Goal: Task Accomplishment & Management: Complete application form

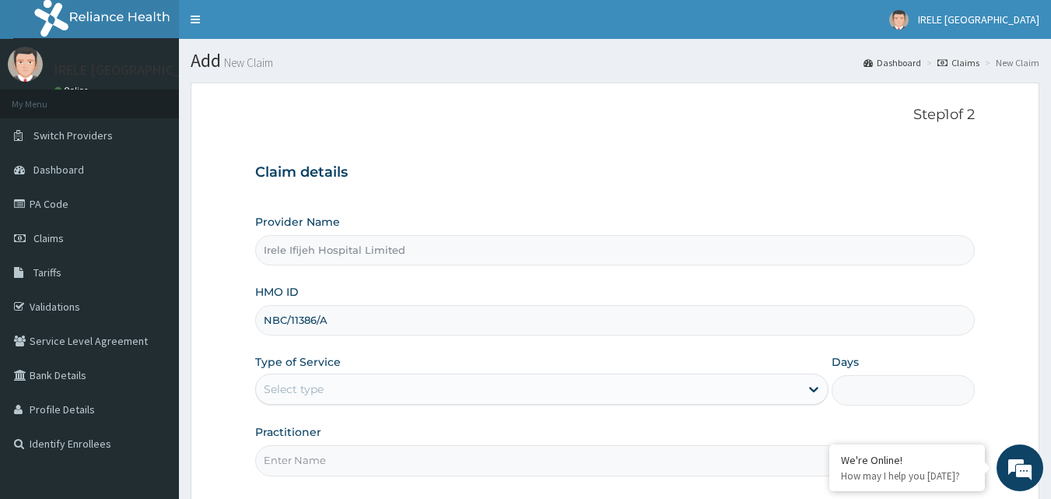
type input "NBC/11386/A"
click at [301, 382] on div "Select type" at bounding box center [294, 389] width 60 height 16
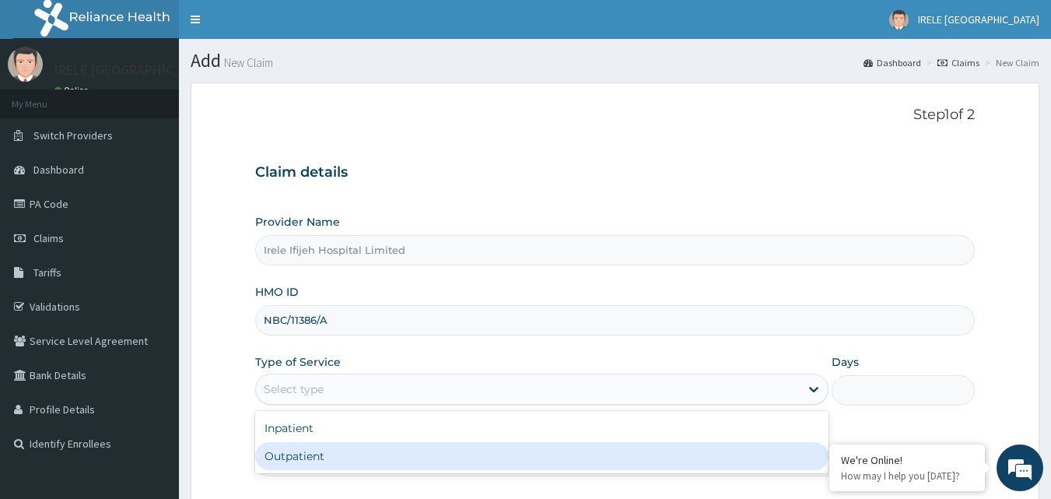
click at [299, 453] on div "Outpatient" at bounding box center [541, 456] width 573 height 28
type input "1"
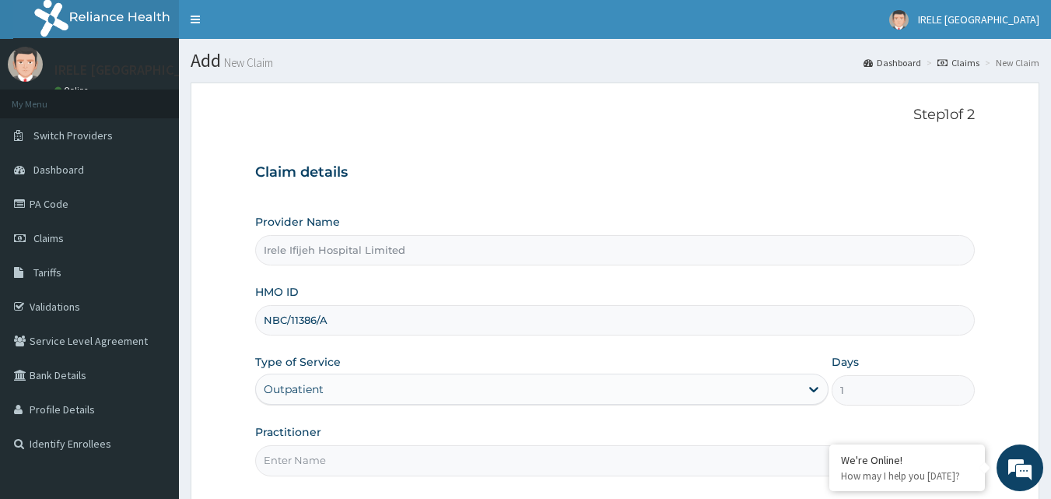
click at [478, 464] on input "Practitioner" at bounding box center [615, 460] width 720 height 30
type input "DR PIUS IFIJEH"
click at [216, 450] on form "Step 1 of 2 Claim details Provider Name Irele Ifijeh Hospital Limited HMO ID NB…" at bounding box center [615, 337] width 848 height 510
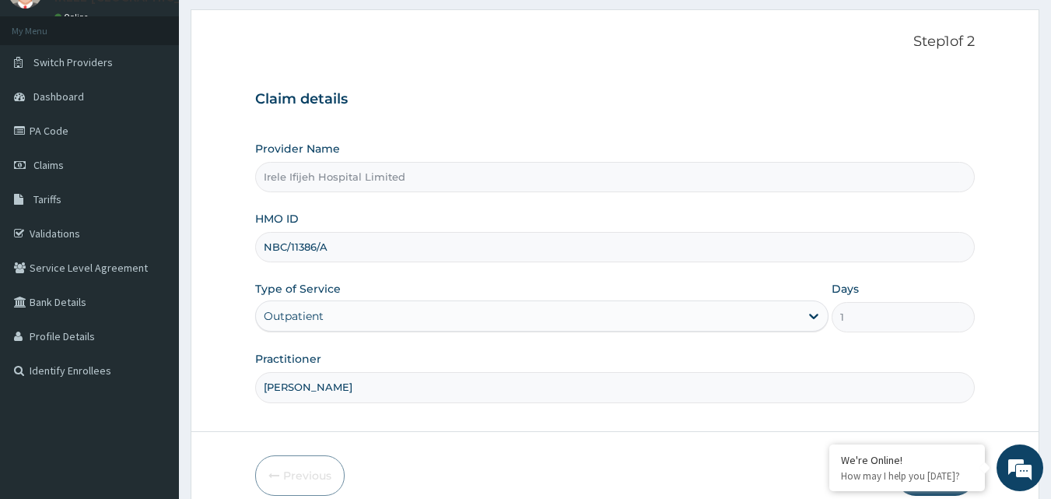
scroll to position [145, 0]
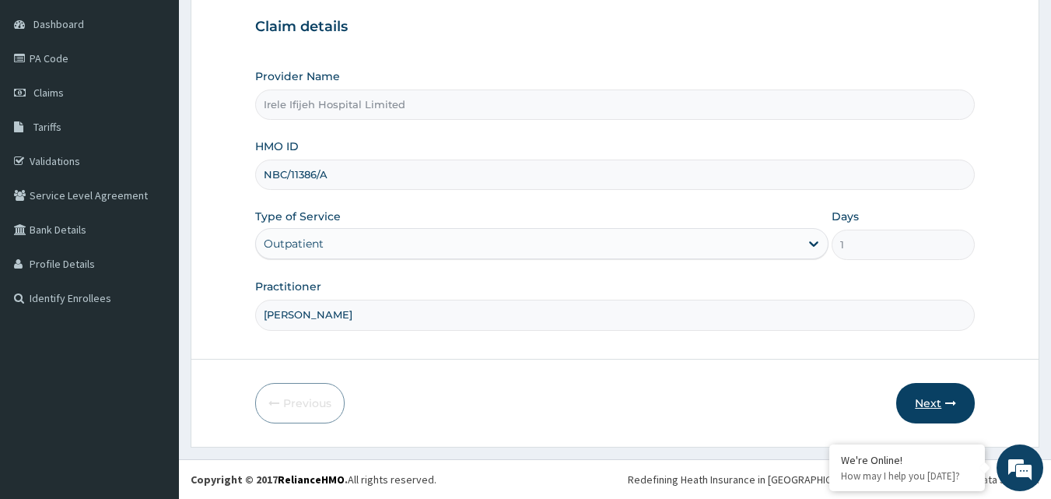
click at [929, 399] on button "Next" at bounding box center [935, 403] width 79 height 40
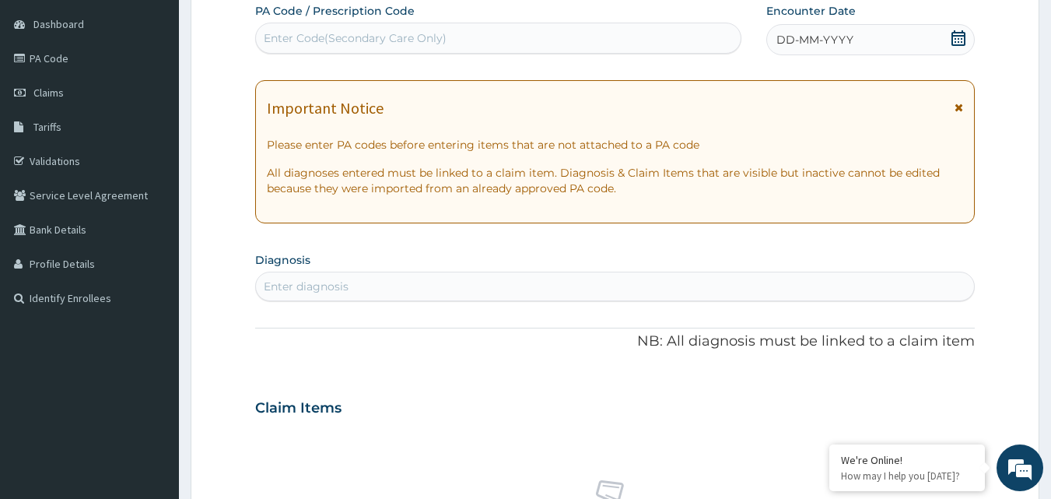
click at [884, 33] on div "DD-MM-YYYY" at bounding box center [870, 39] width 208 height 31
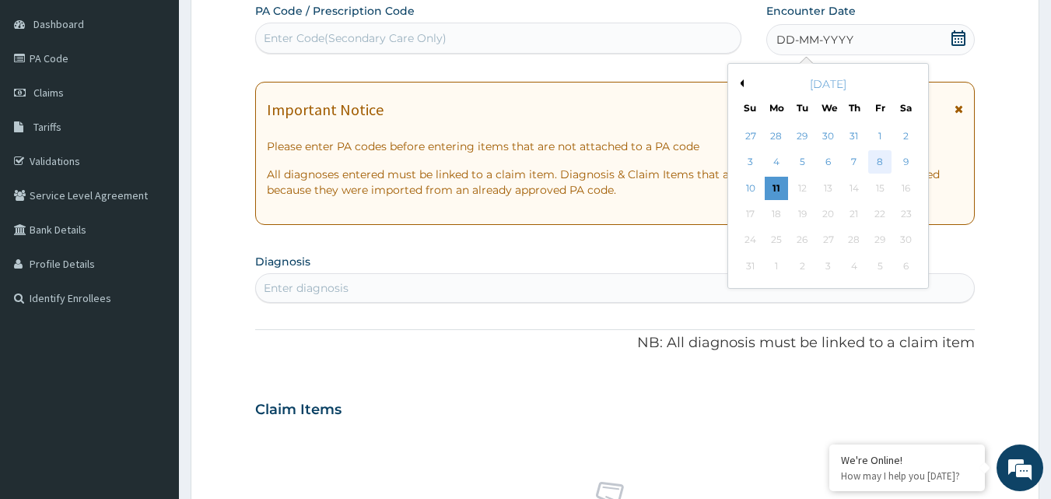
click at [878, 163] on div "8" at bounding box center [879, 162] width 23 height 23
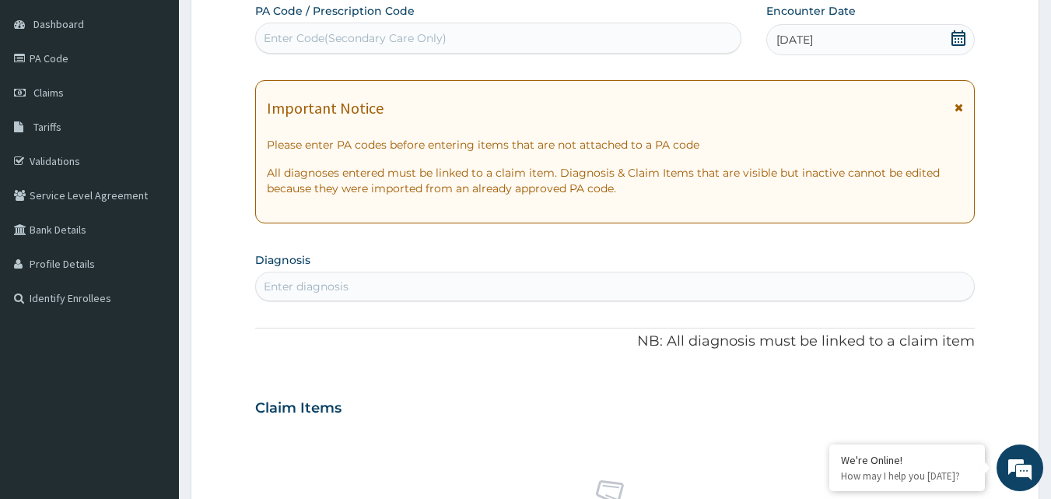
click at [341, 282] on div "Enter diagnosis" at bounding box center [306, 286] width 85 height 16
type input "MALARIA"
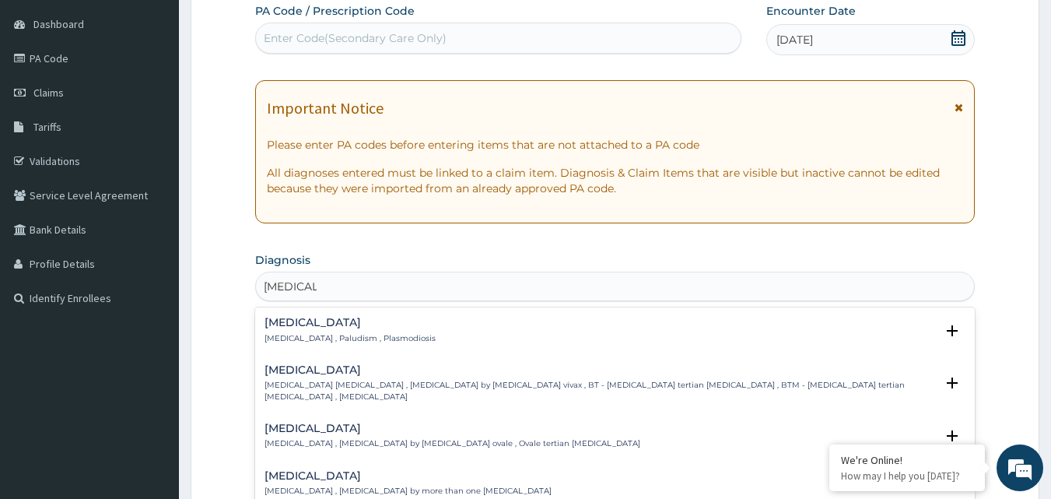
click at [288, 317] on h4 "Malaria" at bounding box center [349, 323] width 171 height 12
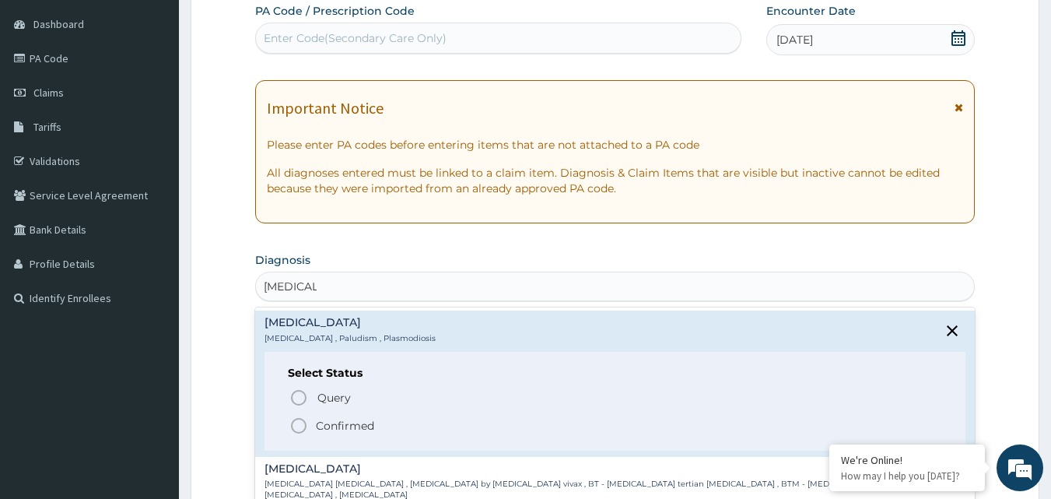
click at [296, 424] on icon "status option filled" at bounding box center [298, 425] width 19 height 19
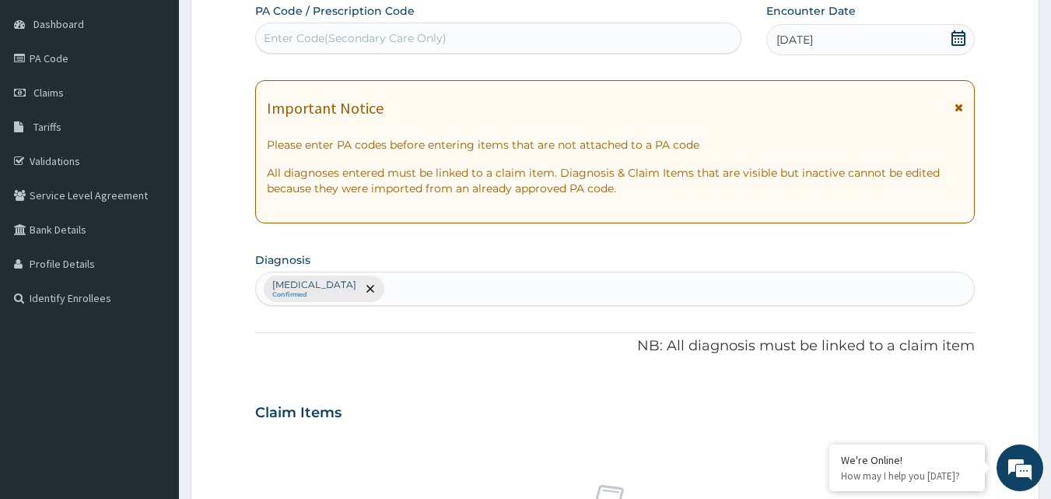
click at [217, 370] on form "Step 2 of 2 PA Code / Prescription Code Enter Code(Secondary Care Only) Encount…" at bounding box center [615, 430] width 848 height 987
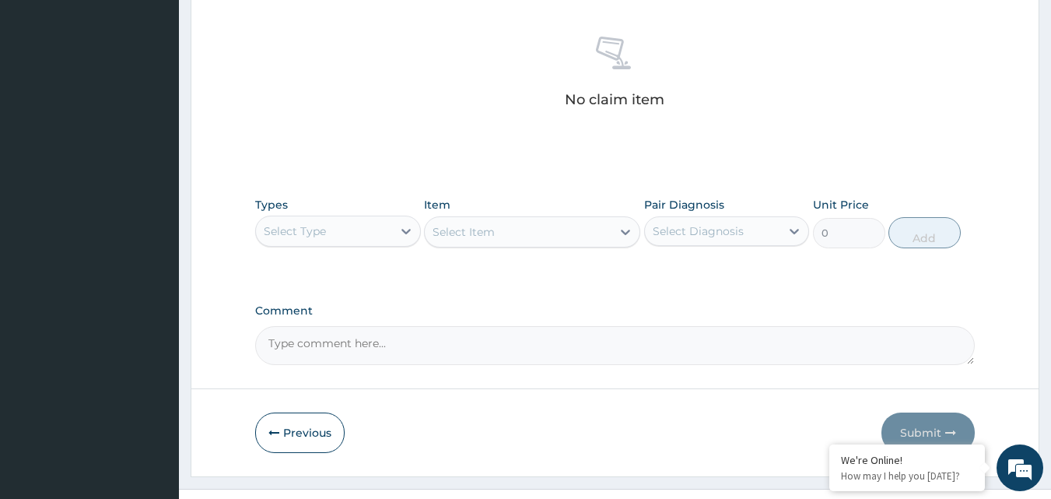
scroll to position [623, 0]
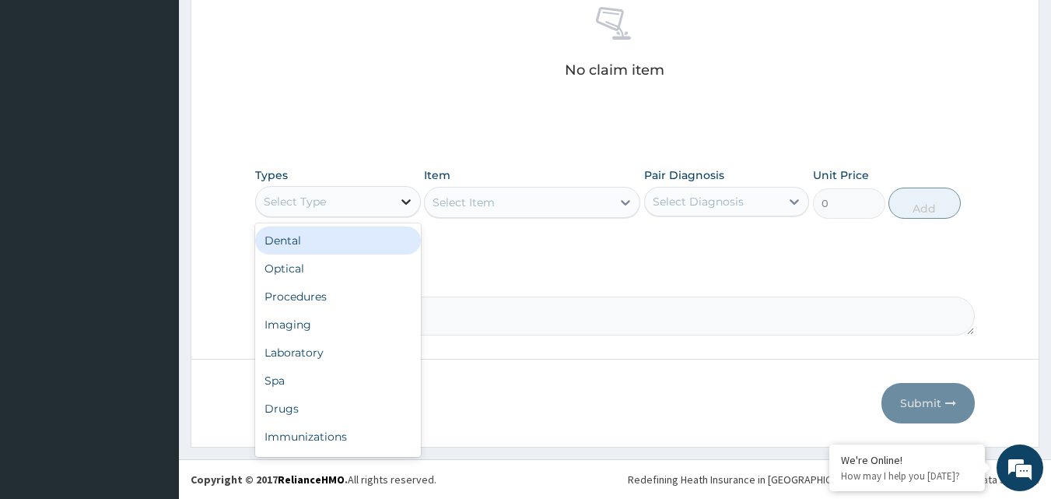
click at [407, 201] on icon at bounding box center [405, 201] width 9 height 5
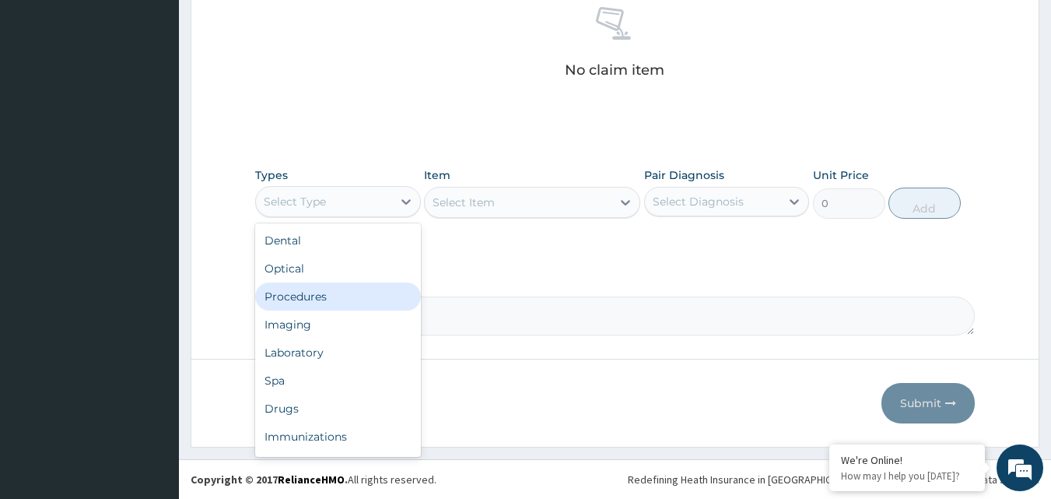
click at [301, 286] on div "Procedures" at bounding box center [338, 296] width 166 height 28
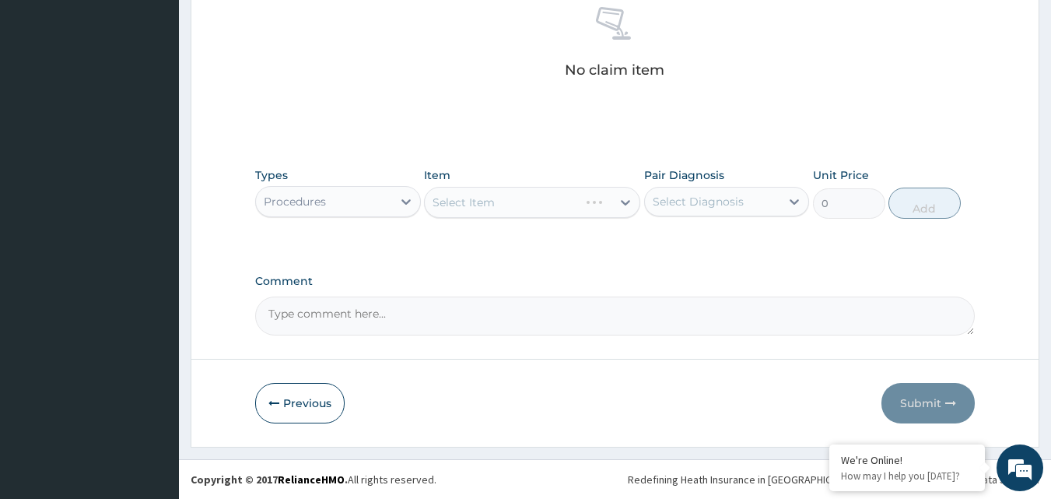
click at [625, 201] on div "Select Item" at bounding box center [532, 202] width 216 height 31
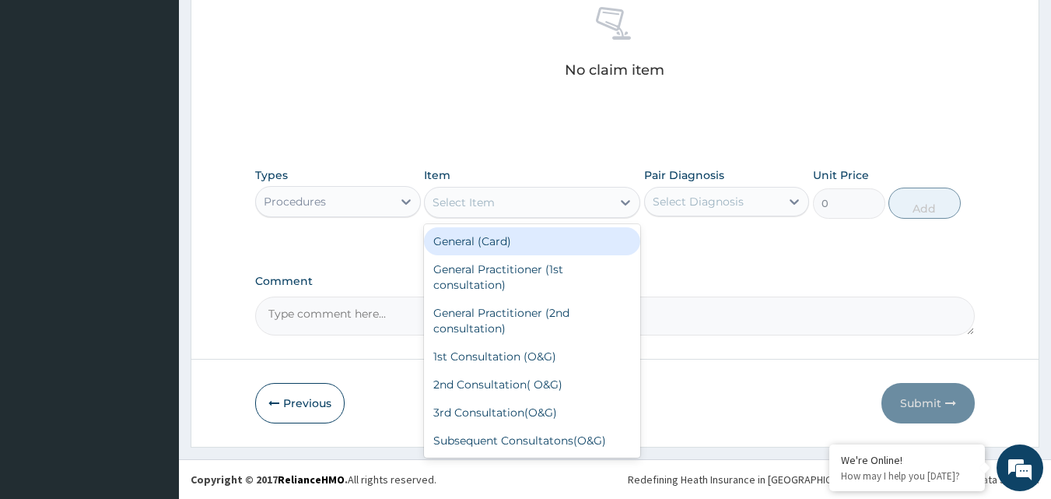
click at [624, 201] on icon at bounding box center [625, 202] width 16 height 16
click at [530, 243] on div "General (Card)" at bounding box center [532, 241] width 216 height 28
type input "500"
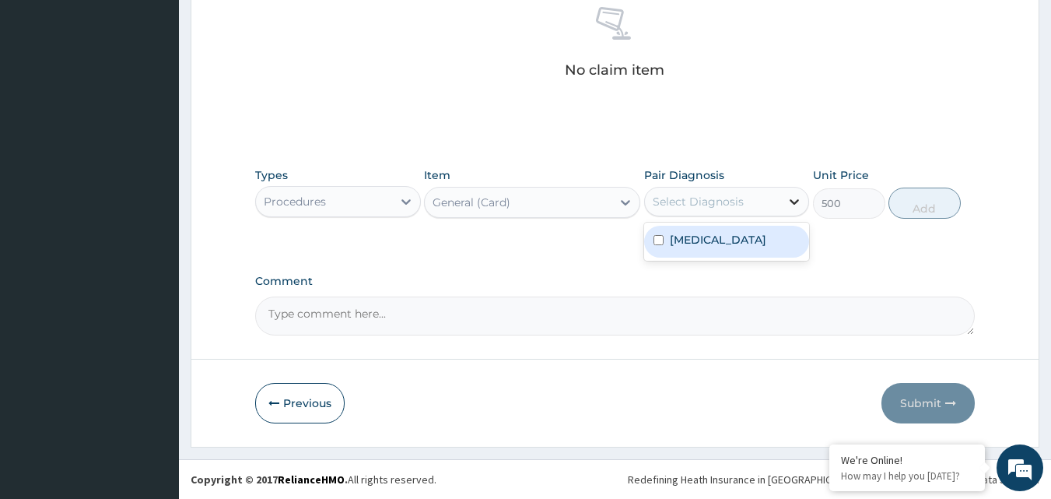
click at [793, 202] on icon at bounding box center [794, 201] width 9 height 5
click at [752, 239] on div "Malaria" at bounding box center [727, 242] width 166 height 32
checkbox input "true"
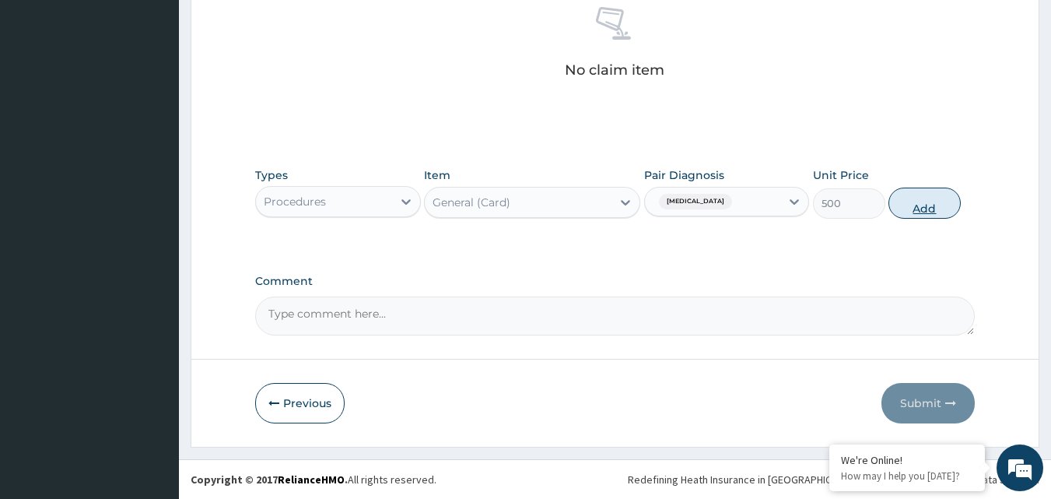
click at [922, 205] on button "Add" at bounding box center [924, 202] width 72 height 31
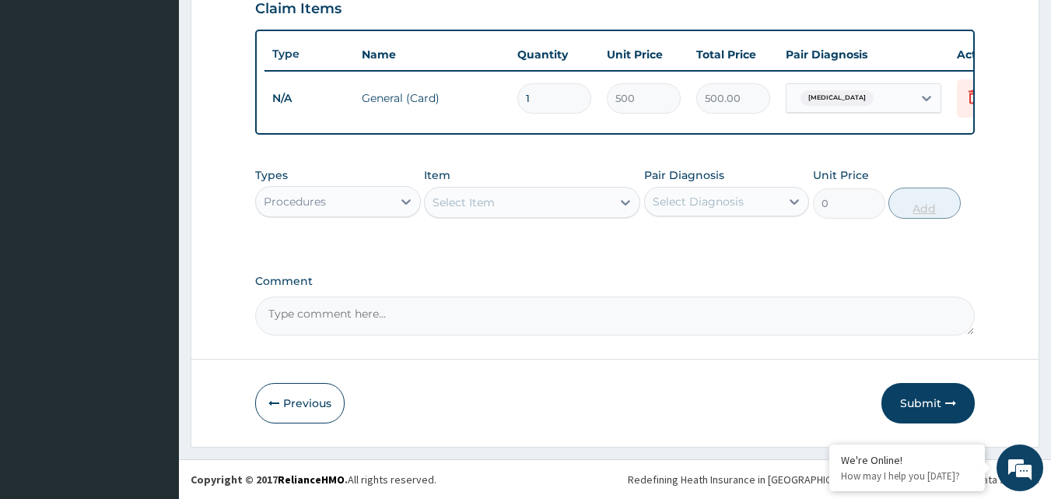
scroll to position [561, 0]
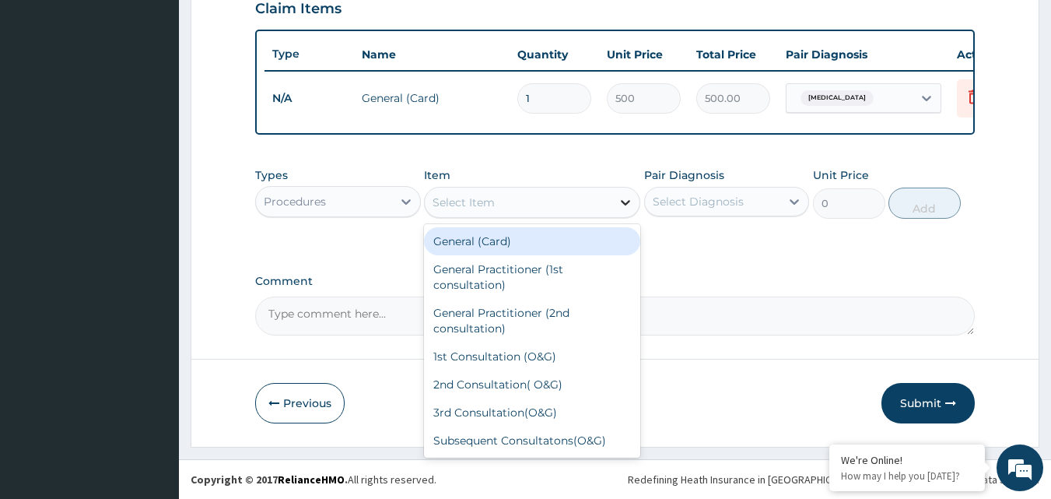
click at [624, 201] on icon at bounding box center [625, 202] width 16 height 16
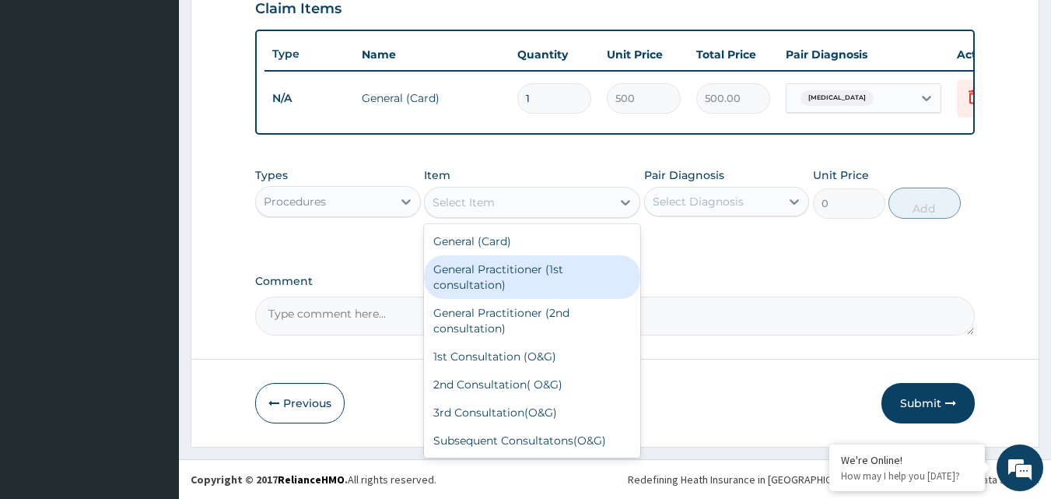
click at [514, 266] on div "General Practitioner (1st consultation)" at bounding box center [532, 277] width 216 height 44
type input "1500"
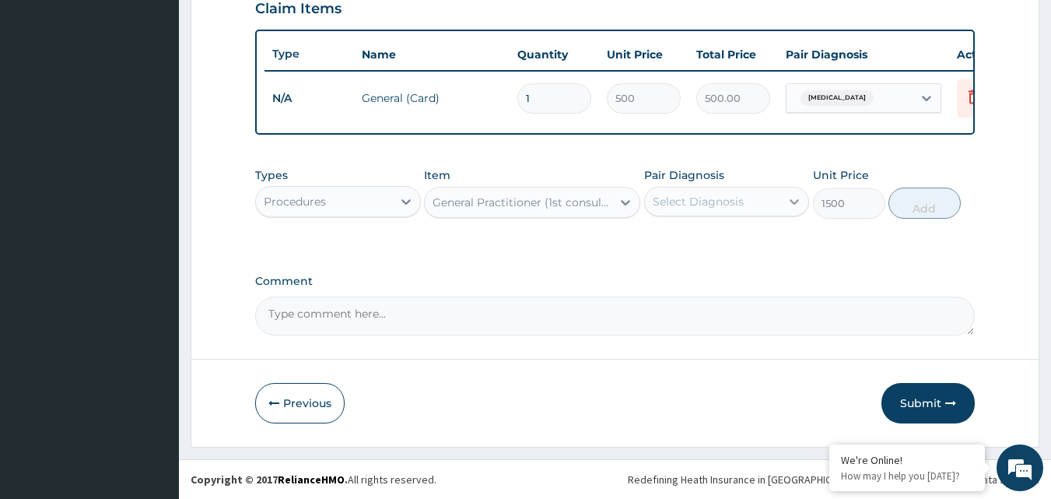
click at [793, 202] on icon at bounding box center [794, 201] width 9 height 5
click at [768, 232] on div "Malaria" at bounding box center [727, 242] width 166 height 32
checkbox input "true"
click at [925, 201] on button "Add" at bounding box center [924, 202] width 72 height 31
type input "0"
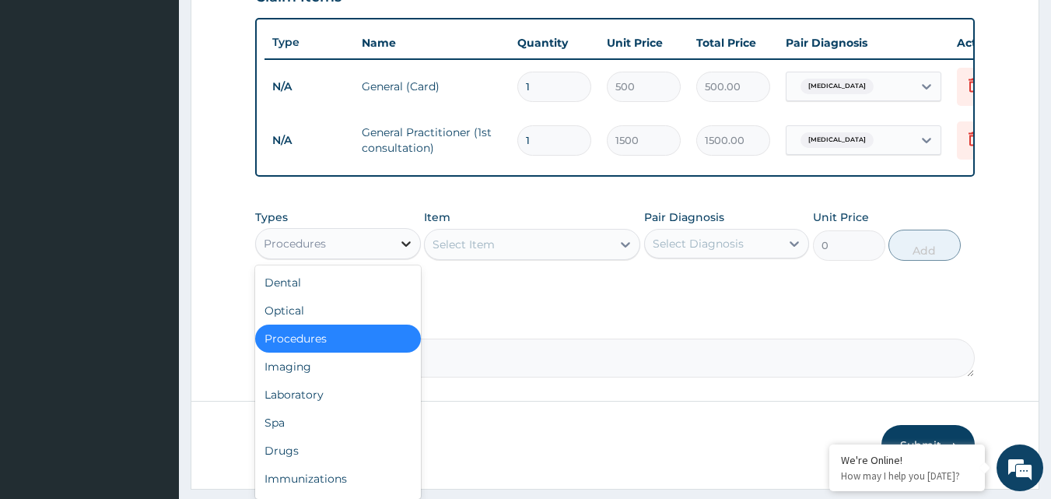
click at [407, 247] on icon at bounding box center [405, 243] width 9 height 5
click at [305, 408] on div "Laboratory" at bounding box center [338, 394] width 166 height 28
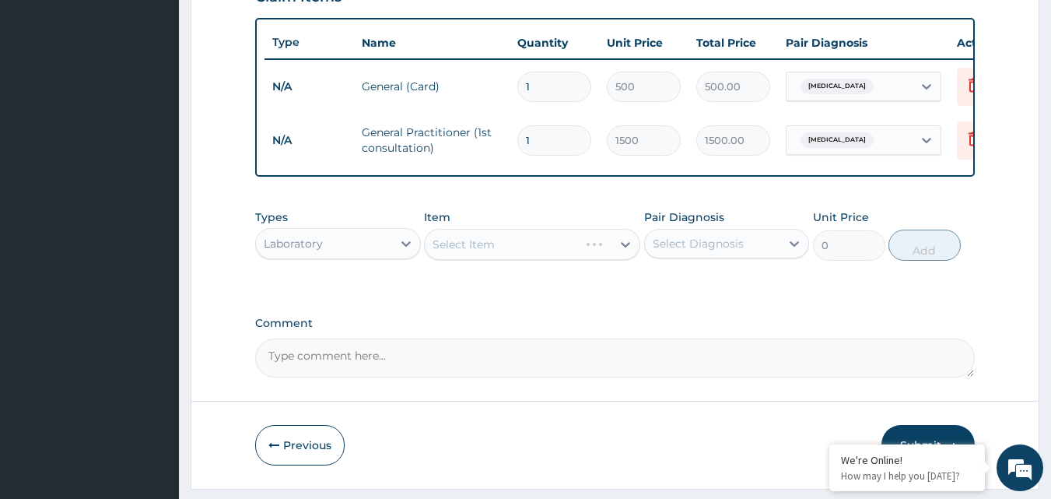
click at [624, 256] on div "Select Item" at bounding box center [532, 244] width 216 height 31
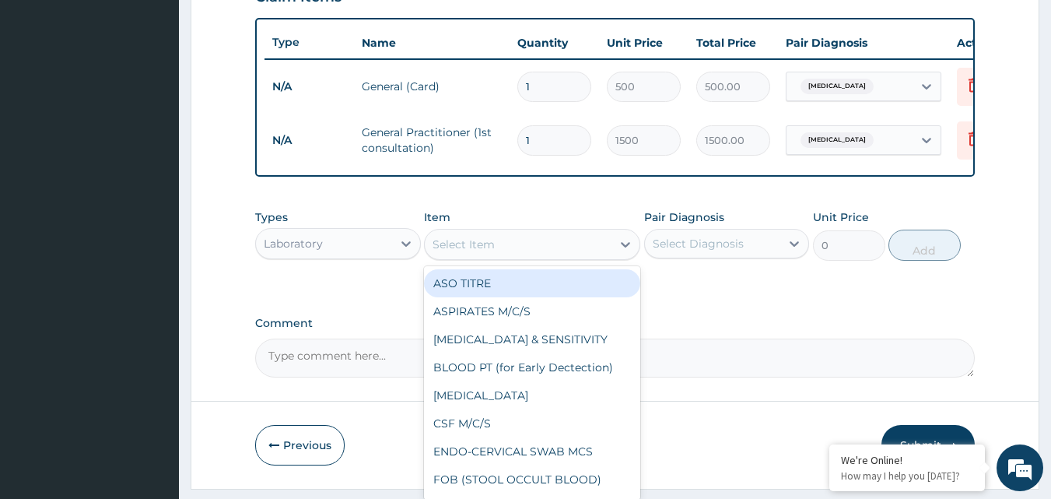
click at [624, 252] on icon at bounding box center [625, 244] width 16 height 16
type input "MP"
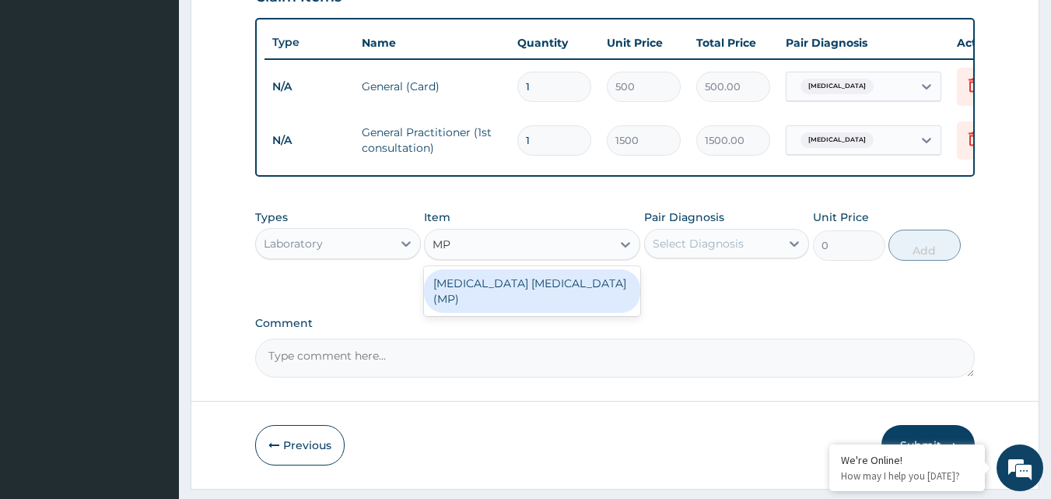
click at [527, 292] on div "MALARIA PARASITE (MP)" at bounding box center [532, 291] width 216 height 44
type input "560"
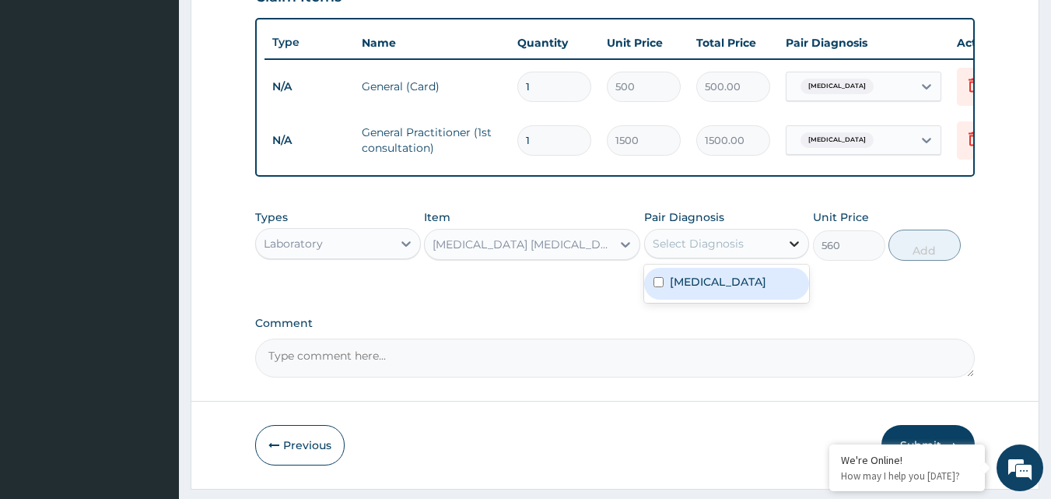
click at [794, 251] on icon at bounding box center [794, 244] width 16 height 16
click at [763, 287] on div "Malaria" at bounding box center [727, 284] width 166 height 32
checkbox input "true"
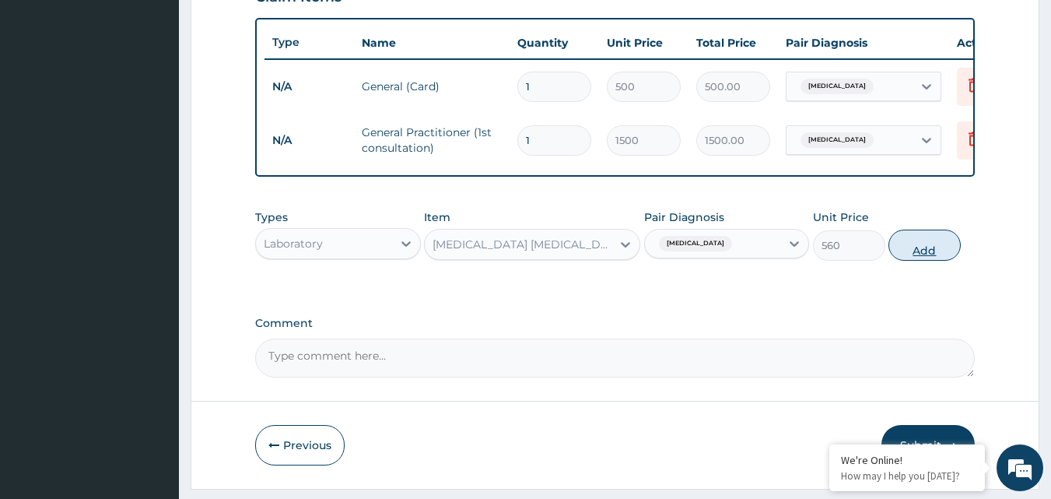
click at [918, 253] on button "Add" at bounding box center [924, 244] width 72 height 31
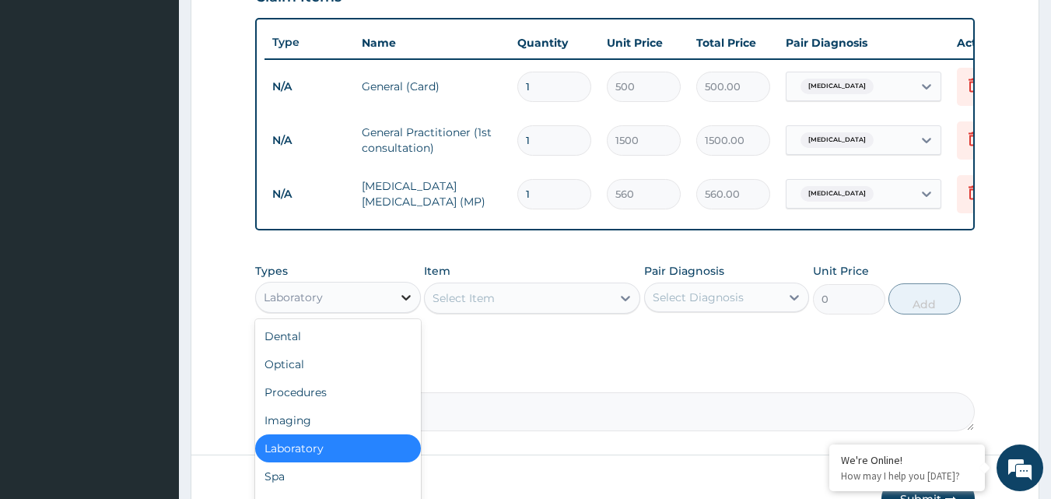
click at [406, 305] on icon at bounding box center [406, 297] width 16 height 16
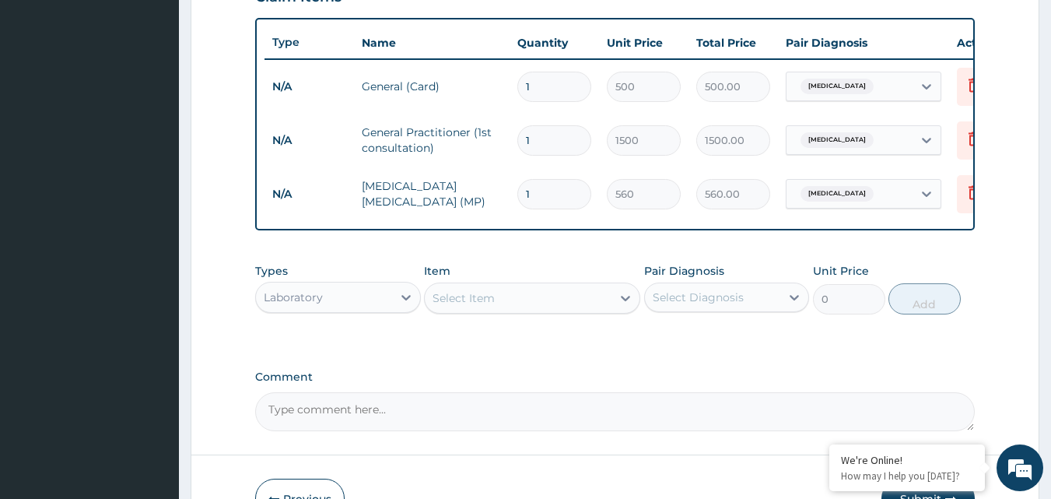
click at [221, 380] on form "Step 2 of 2 PA Code / Prescription Code Enter Code(Secondary Care Only) Encount…" at bounding box center [615, 32] width 848 height 1020
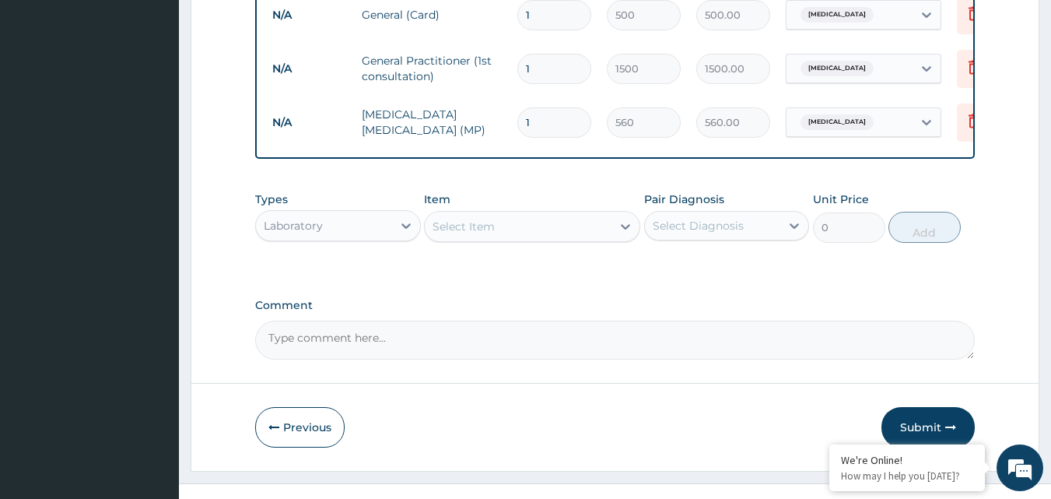
scroll to position [668, 0]
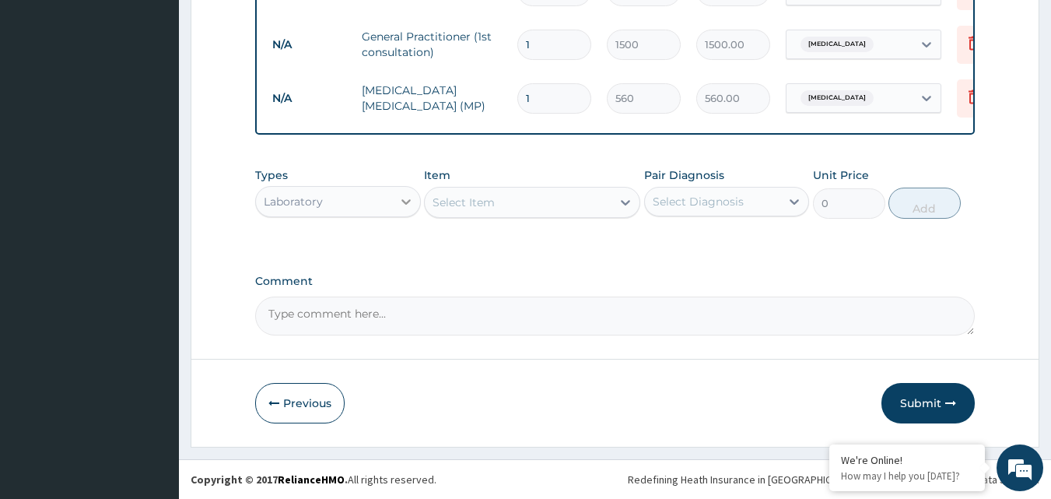
click at [406, 201] on icon at bounding box center [406, 202] width 16 height 16
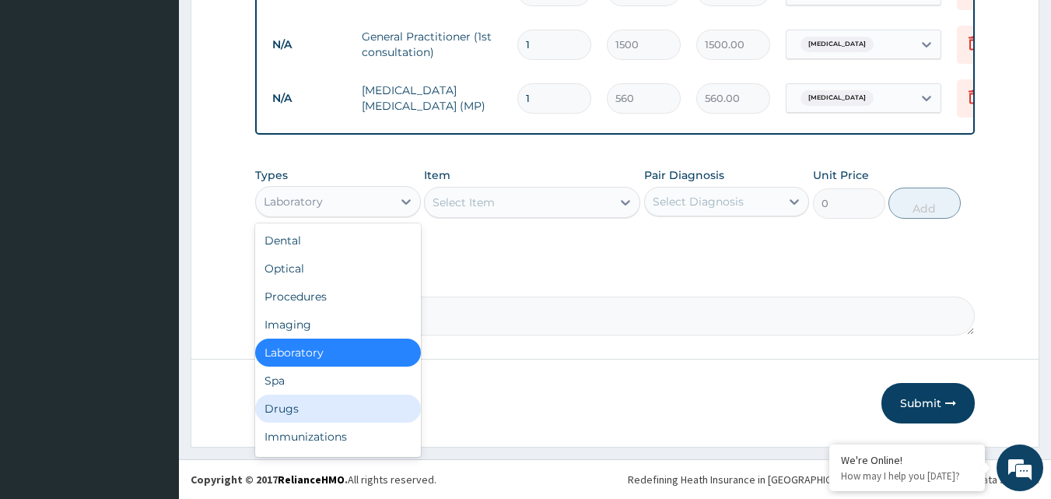
click at [278, 404] on div "Drugs" at bounding box center [338, 408] width 166 height 28
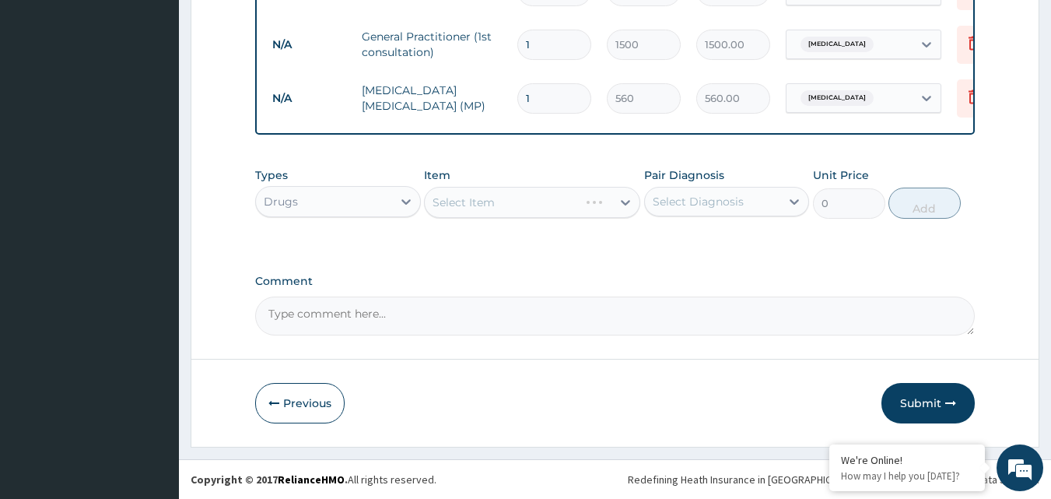
click at [626, 201] on div "Select Item" at bounding box center [532, 202] width 216 height 31
click at [624, 201] on icon at bounding box center [625, 202] width 16 height 16
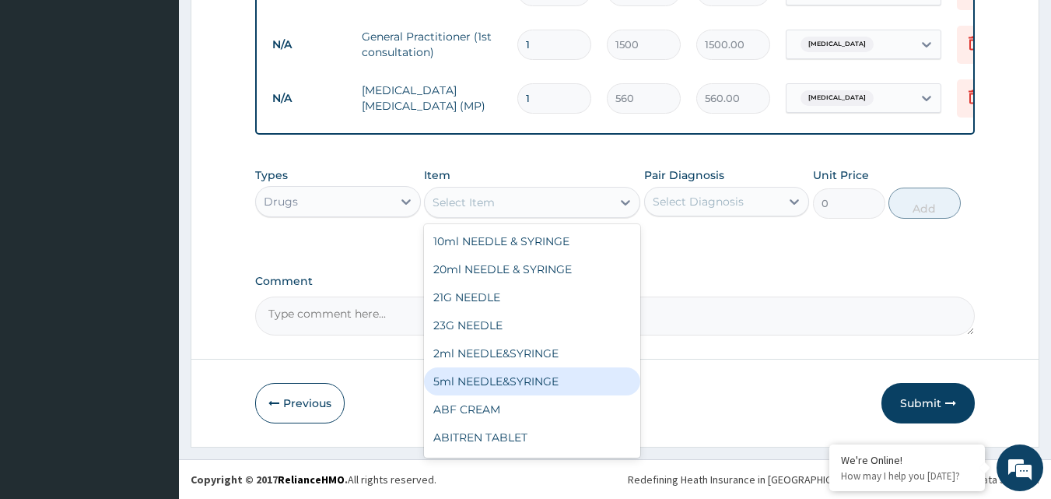
click at [488, 376] on div "5ml NEEDLE&SYRINGE" at bounding box center [532, 381] width 216 height 28
type input "26.25"
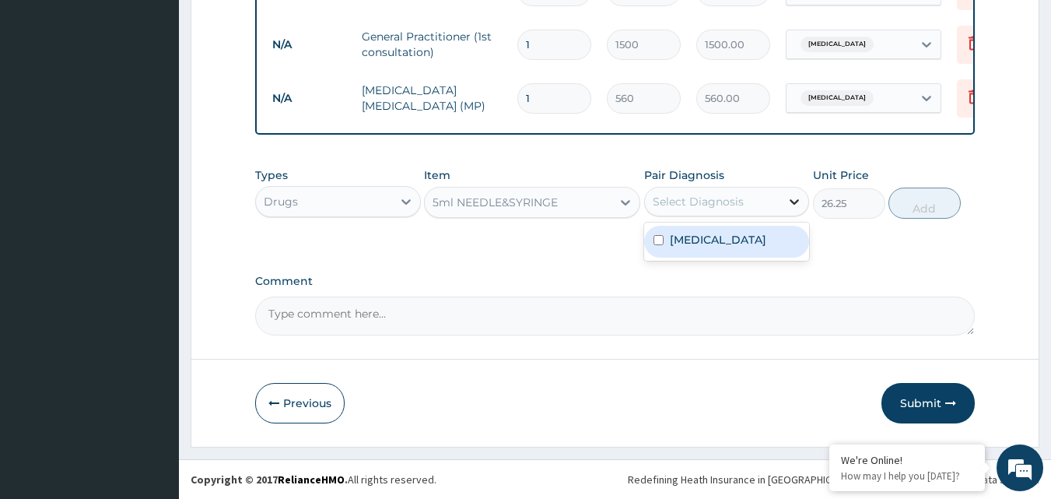
click at [793, 200] on icon at bounding box center [794, 202] width 16 height 16
click at [754, 240] on div "Malaria" at bounding box center [727, 242] width 166 height 32
checkbox input "true"
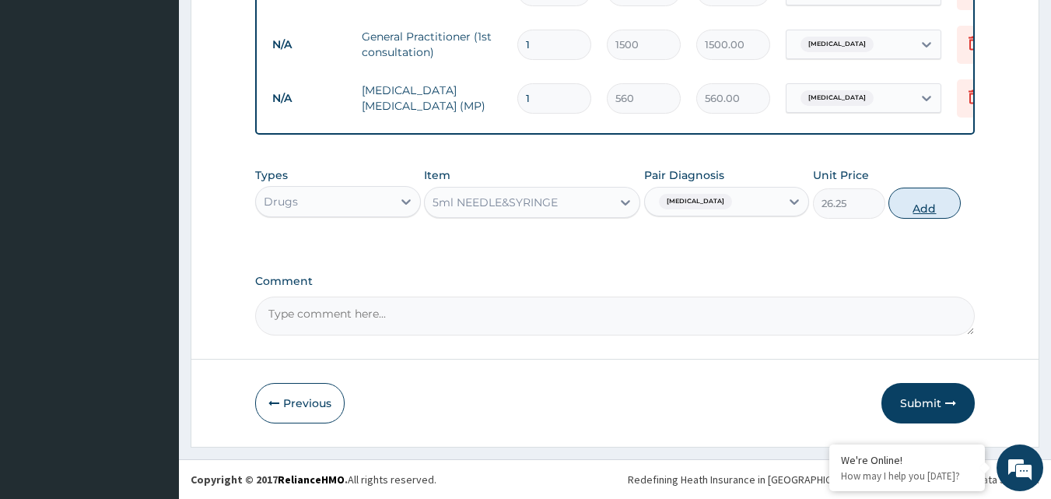
click at [919, 204] on button "Add" at bounding box center [924, 202] width 72 height 31
type input "0"
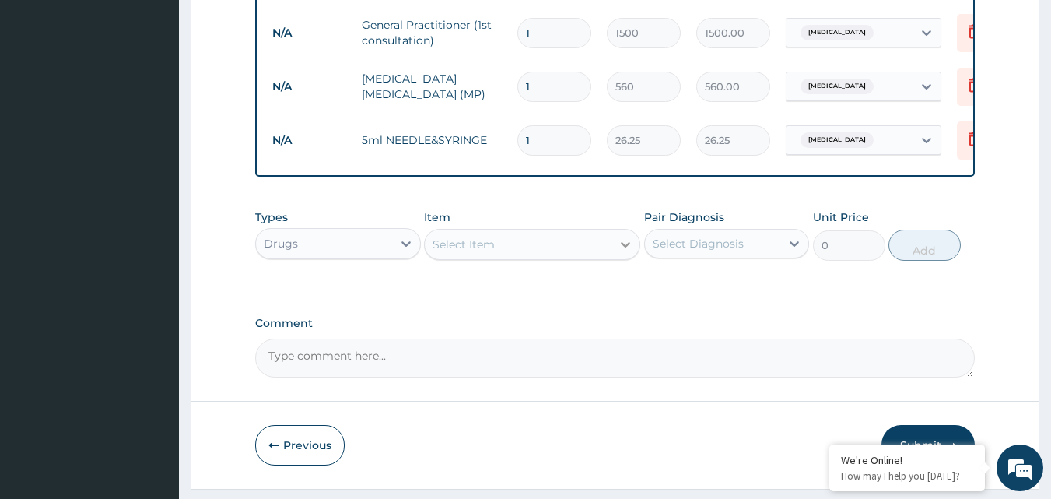
click at [626, 247] on icon at bounding box center [625, 244] width 9 height 5
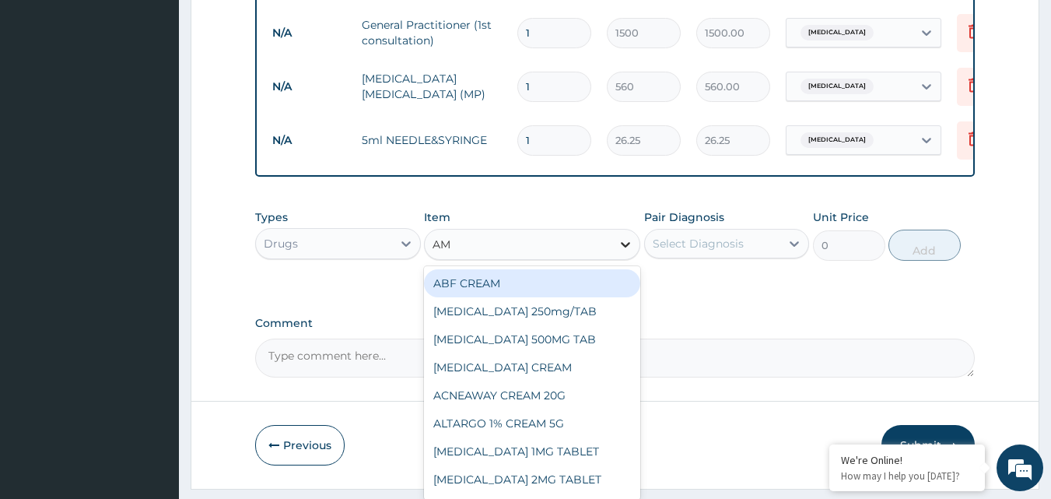
type input "AMA"
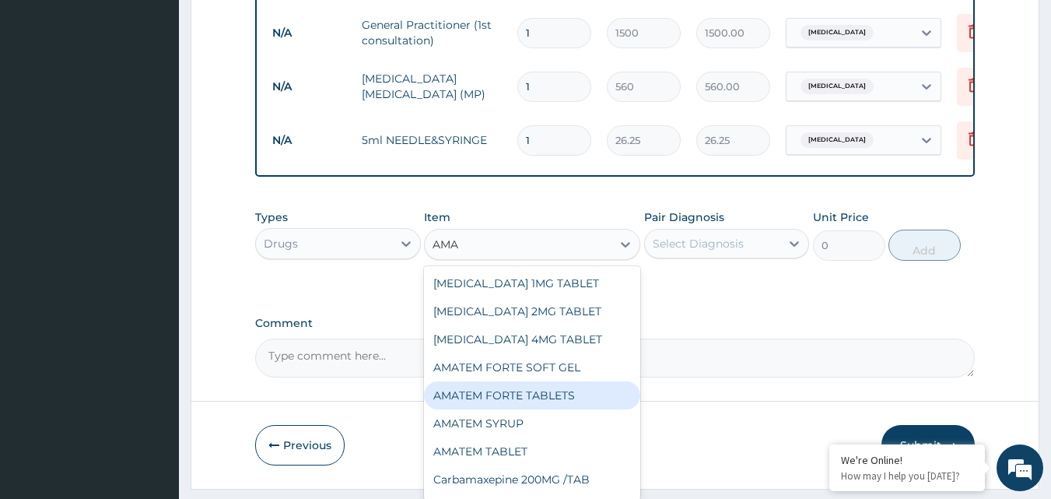
click at [502, 402] on div "AMATEM FORTE TABLETS" at bounding box center [532, 395] width 216 height 28
type input "115.5"
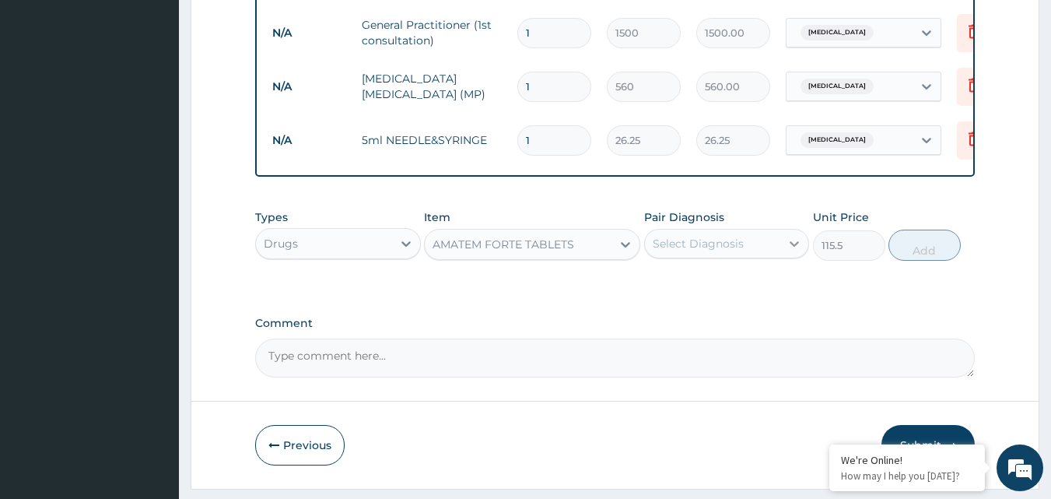
click at [794, 251] on icon at bounding box center [794, 244] width 16 height 16
click at [740, 299] on div "Malaria" at bounding box center [727, 284] width 166 height 32
checkbox input "true"
click at [927, 259] on button "Add" at bounding box center [924, 244] width 72 height 31
type input "0"
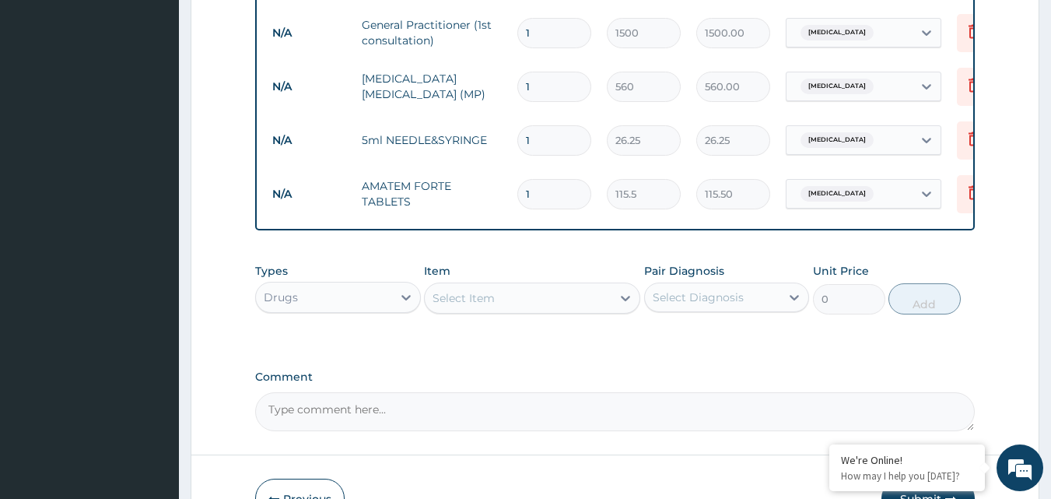
type input "0.00"
type input "6"
type input "693.00"
type input "6"
click at [623, 301] on icon at bounding box center [625, 298] width 9 height 5
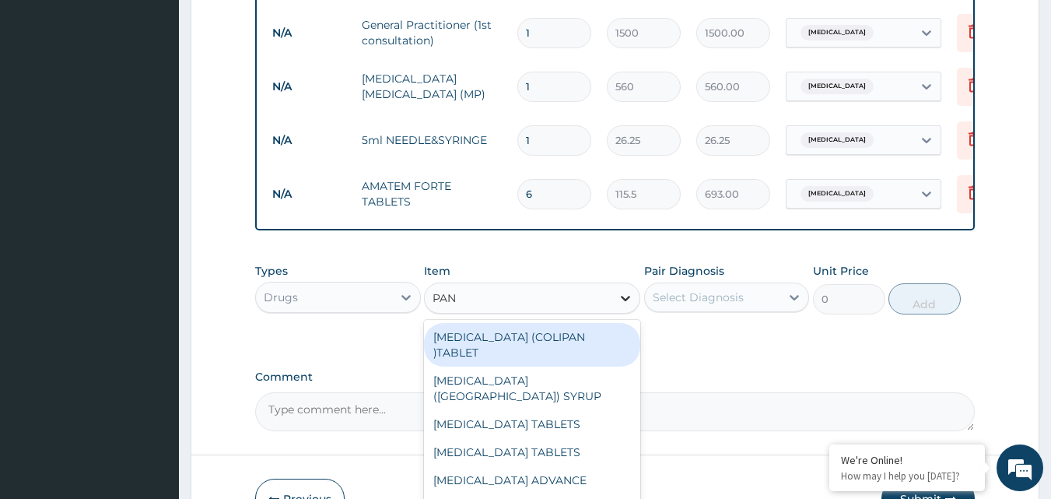
type input "PANA"
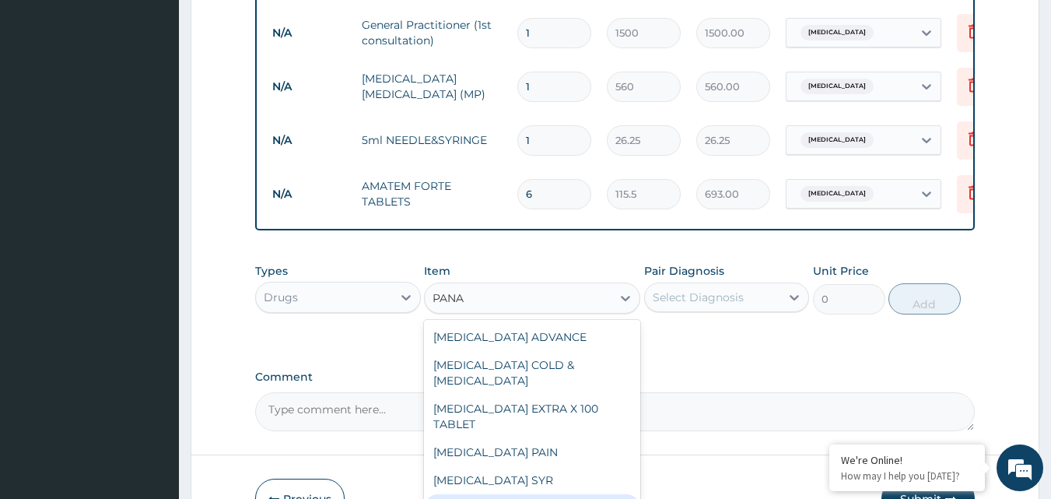
click at [496, 494] on div "PANADOL TABLET" at bounding box center [532, 508] width 216 height 28
type input "7.88"
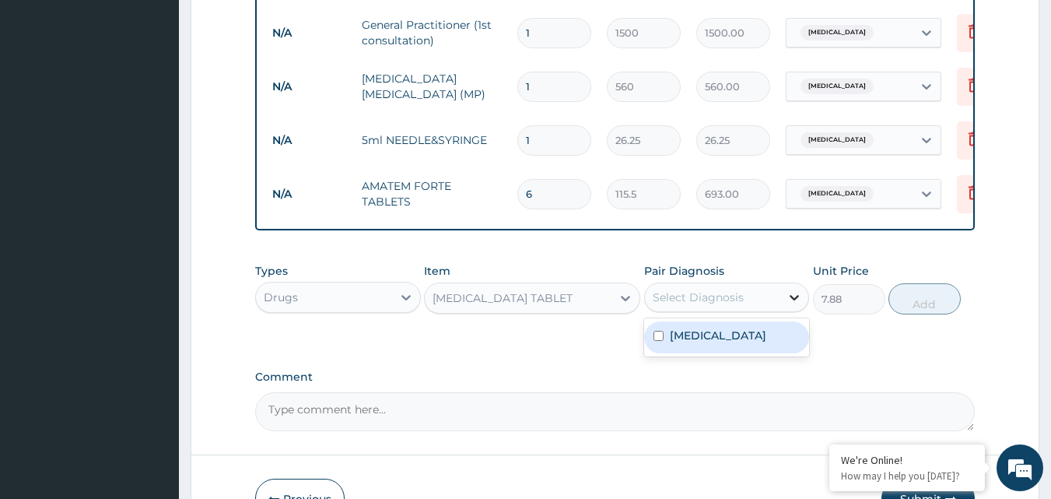
click at [794, 300] on icon at bounding box center [794, 297] width 9 height 5
click at [722, 353] on div "Malaria" at bounding box center [727, 337] width 166 height 32
checkbox input "true"
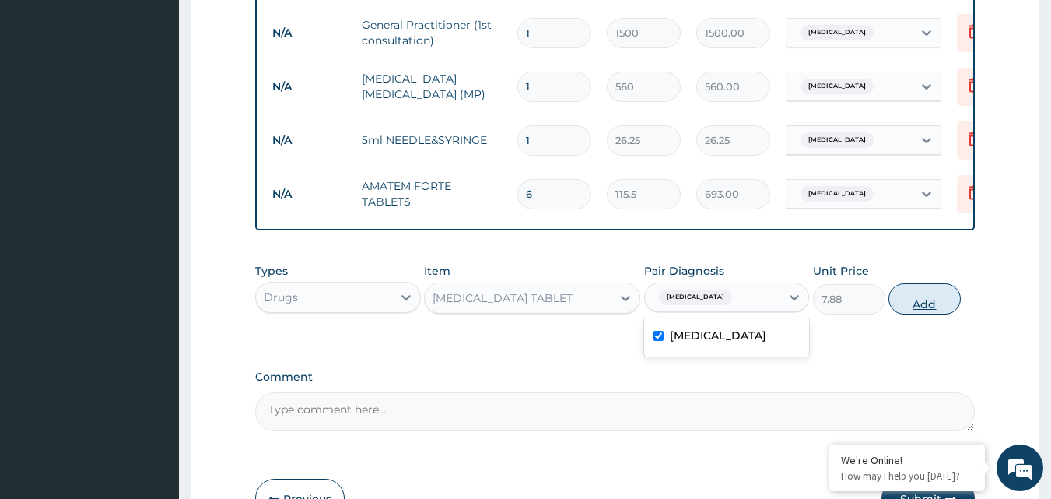
click at [924, 313] on button "Add" at bounding box center [924, 298] width 72 height 31
type input "0"
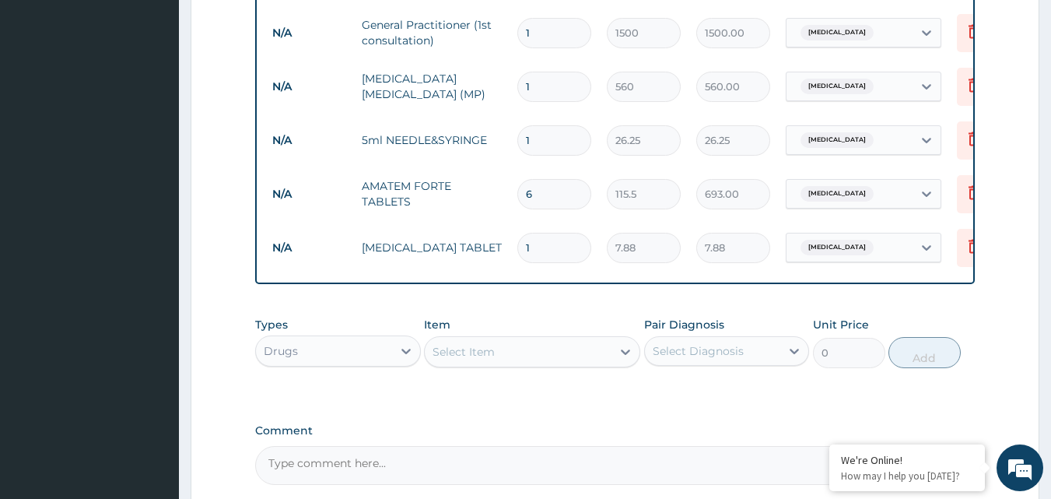
type input "2"
type input "15.76"
type input "34"
type input "267.92"
type input "57"
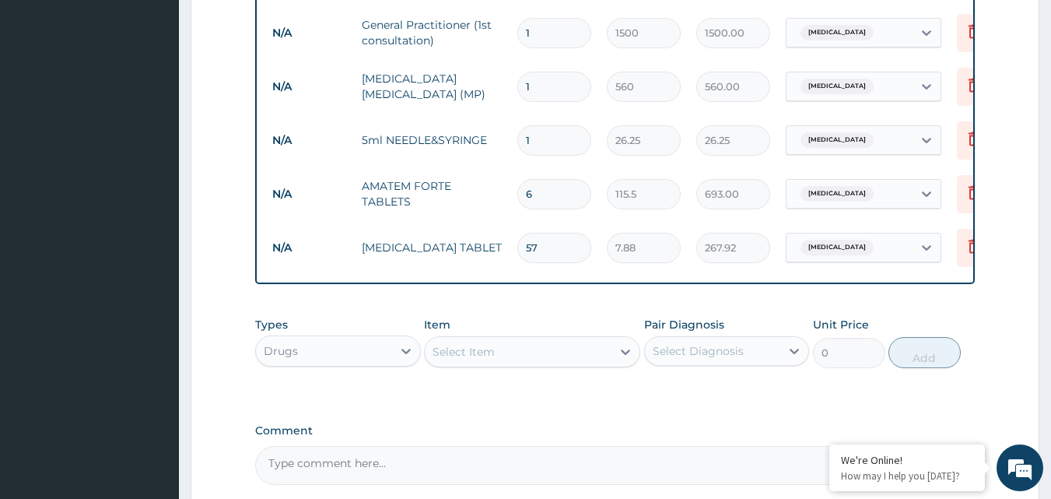
type input "449.16"
type input "58"
type input "457.04"
type input "59"
type input "464.92"
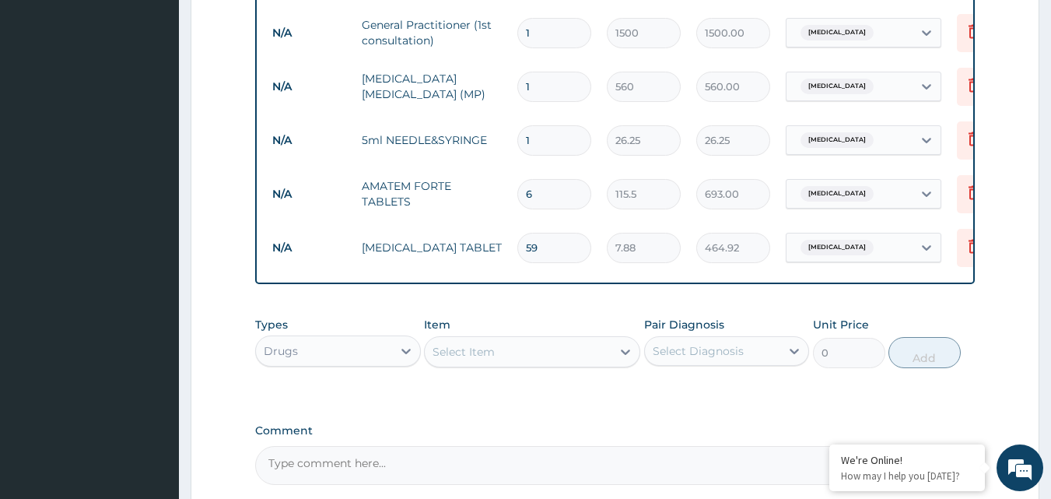
type input "5"
type input "39.40"
type input "0.00"
type input "3"
type input "23.64"
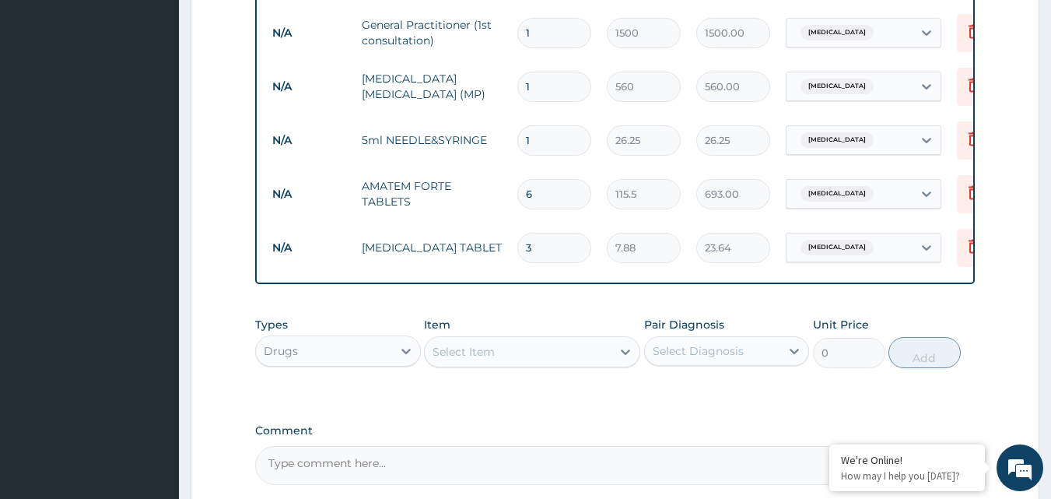
type input "30"
type input "236.40"
type input "30"
click at [626, 359] on icon at bounding box center [625, 352] width 16 height 16
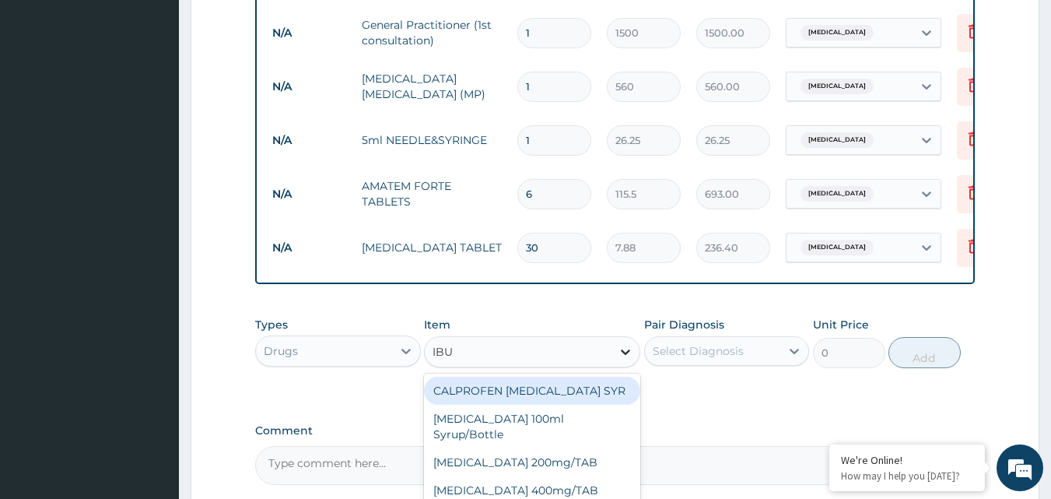
type input "IBUP"
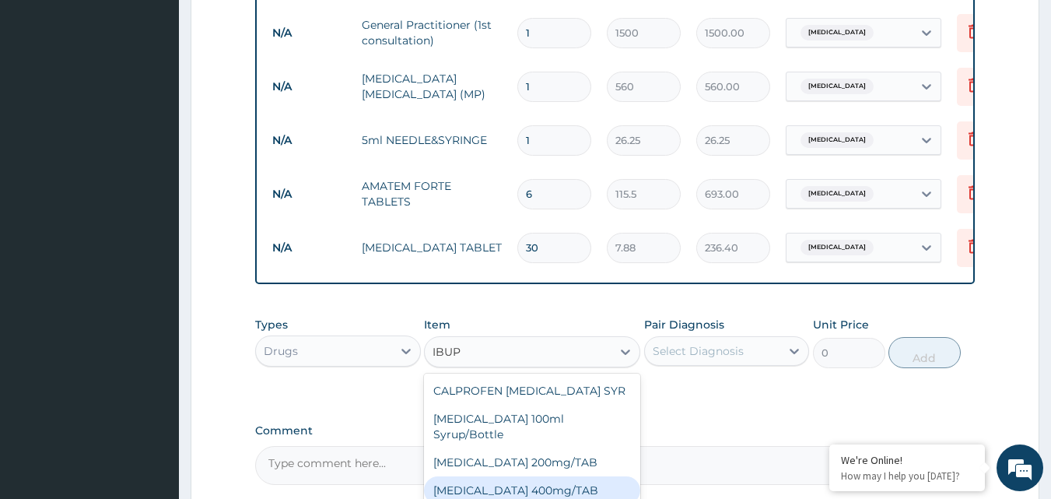
click at [516, 484] on div "IBUPROFEN 400mg/TAB" at bounding box center [532, 490] width 216 height 28
type input "21"
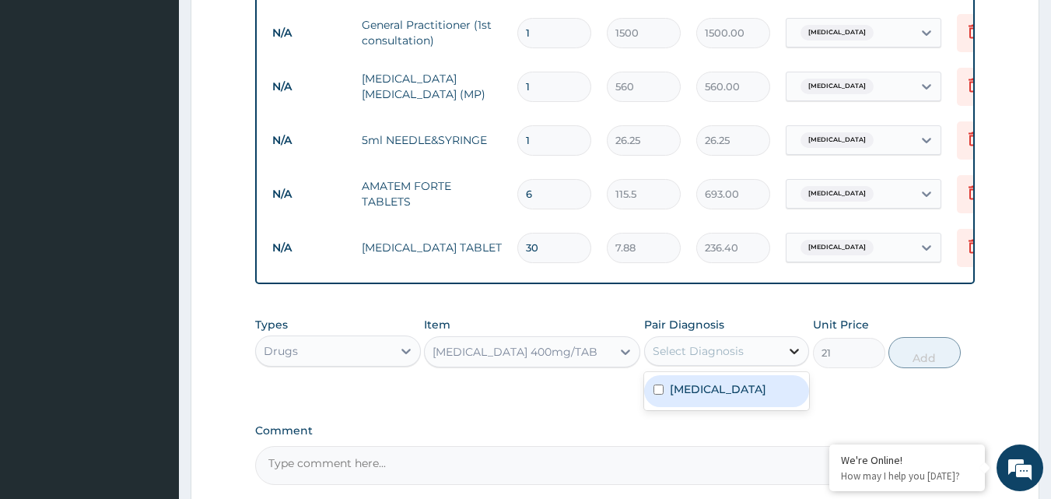
click at [796, 359] on icon at bounding box center [794, 351] width 16 height 16
click at [739, 405] on div "Malaria" at bounding box center [727, 391] width 166 height 32
checkbox input "true"
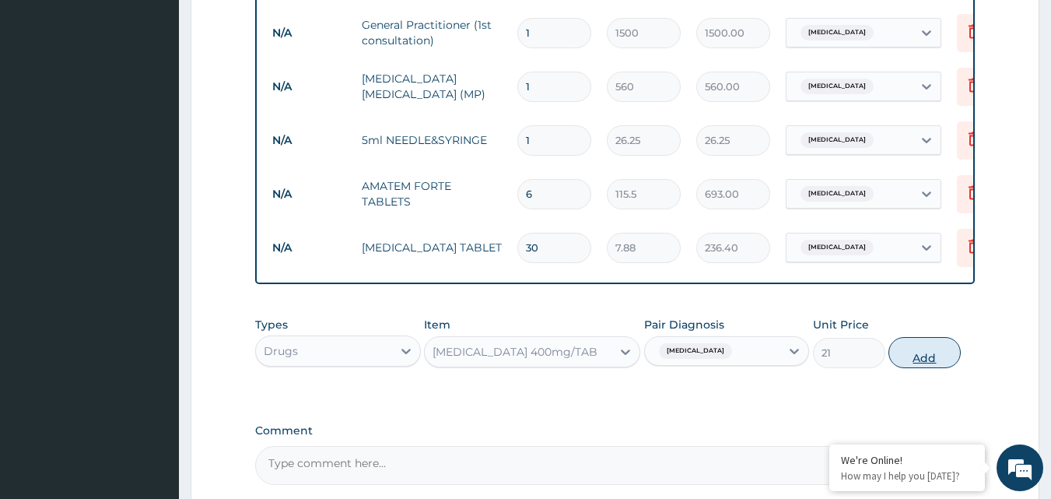
click at [917, 365] on button "Add" at bounding box center [924, 352] width 72 height 31
type input "0"
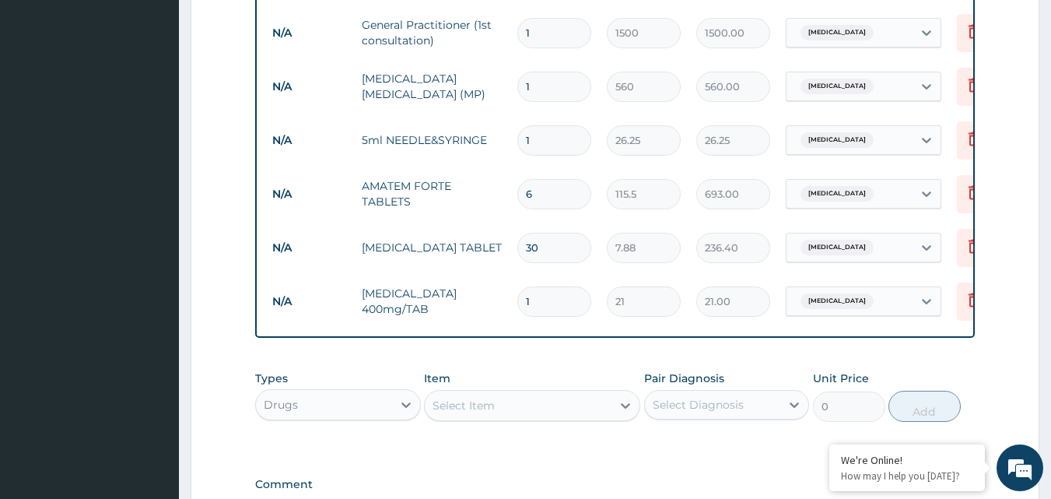
type input "0.00"
type input "1"
type input "21.00"
type input "15"
type input "315.00"
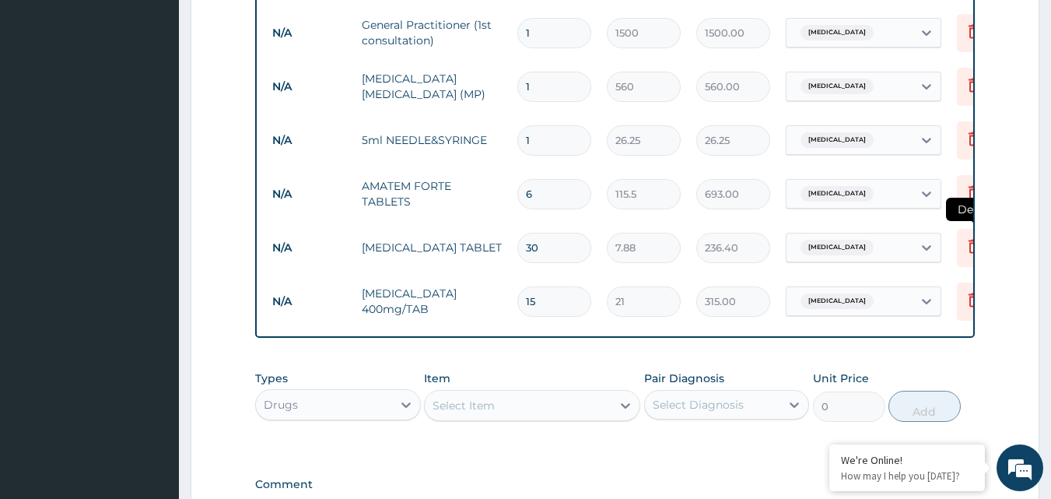
type input "15"
click at [970, 252] on icon at bounding box center [973, 246] width 11 height 14
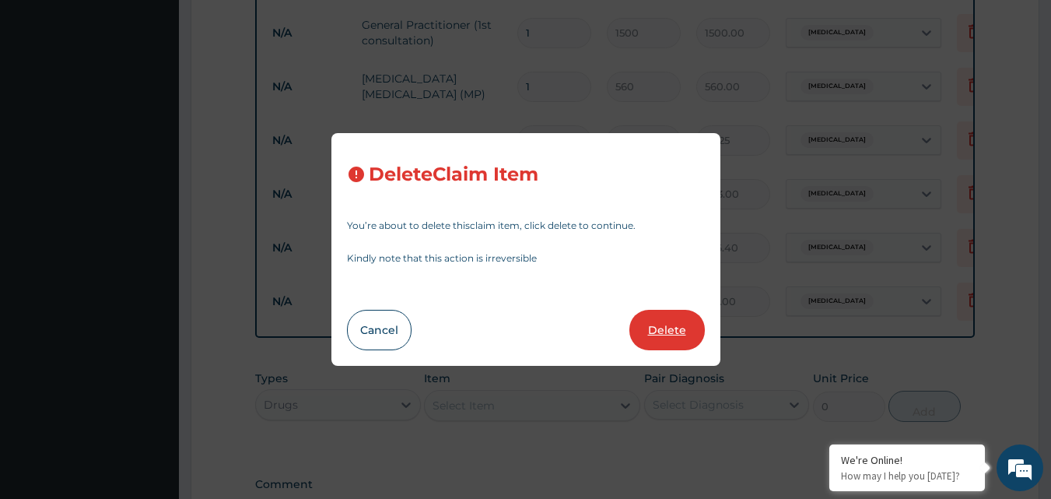
click at [670, 326] on button "Delete" at bounding box center [666, 330] width 75 height 40
type input "15"
type input "21"
type input "315.00"
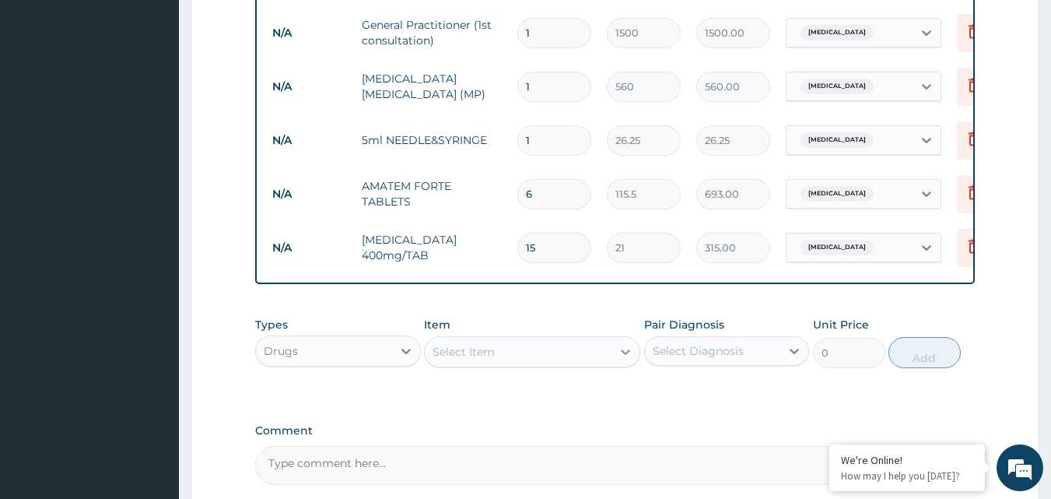
click at [627, 355] on icon at bounding box center [625, 351] width 9 height 5
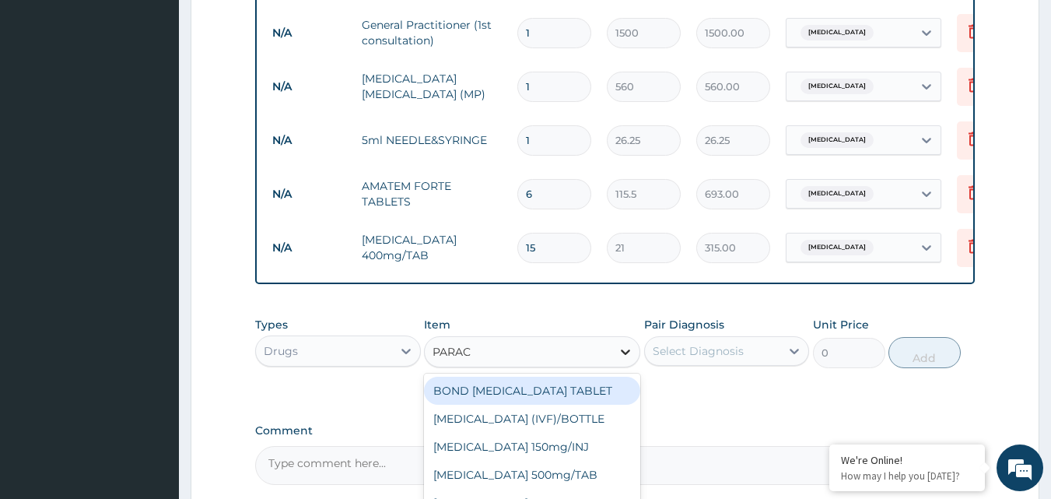
type input "PARACE"
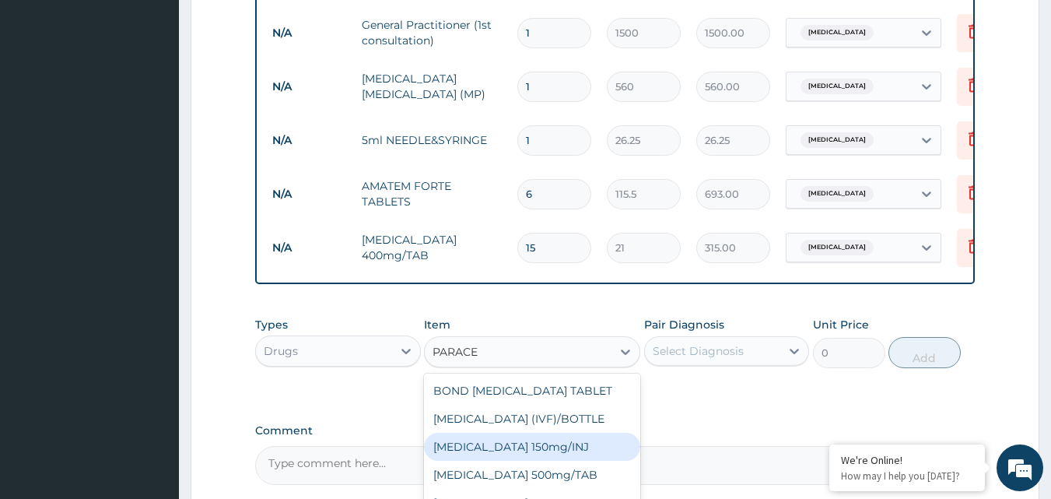
click at [535, 460] on div "Paracetamol 150mg/INJ" at bounding box center [532, 446] width 216 height 28
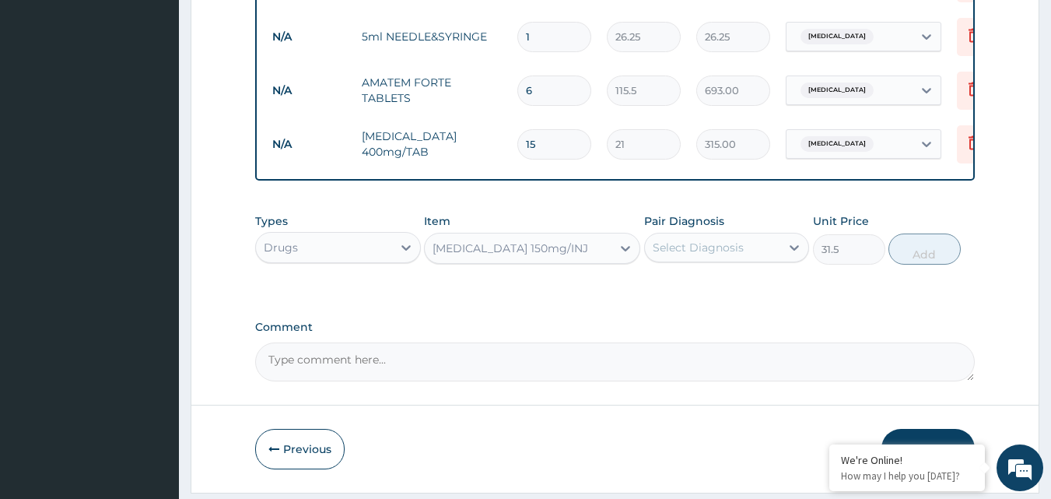
scroll to position [829, 0]
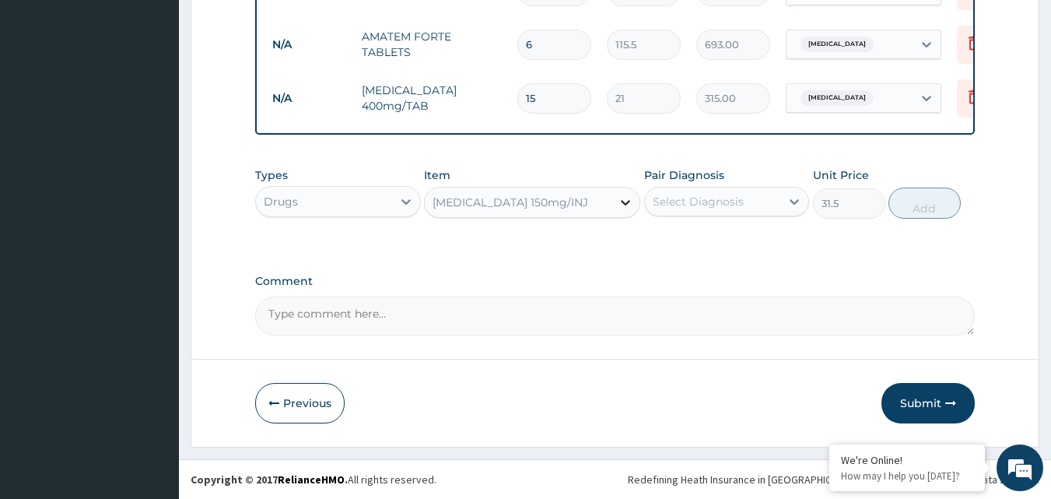
click at [626, 201] on icon at bounding box center [625, 202] width 16 height 16
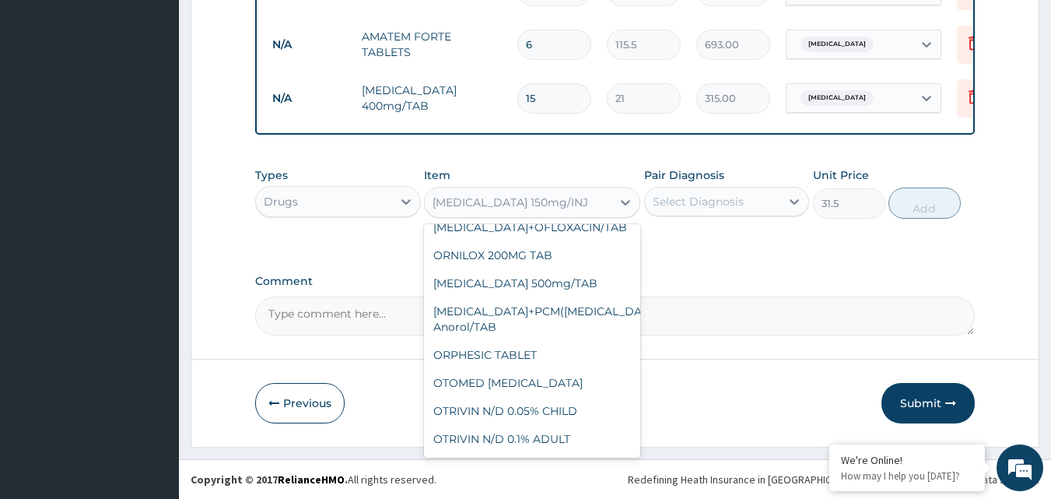
scroll to position [26740, 0]
type input "210"
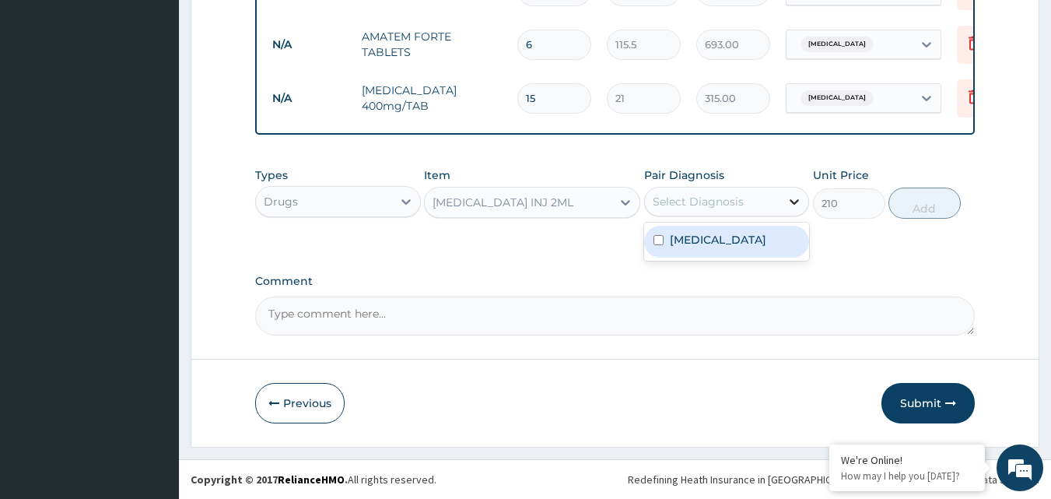
click at [791, 201] on icon at bounding box center [794, 202] width 16 height 16
click at [771, 238] on div "Malaria" at bounding box center [727, 242] width 166 height 32
checkbox input "true"
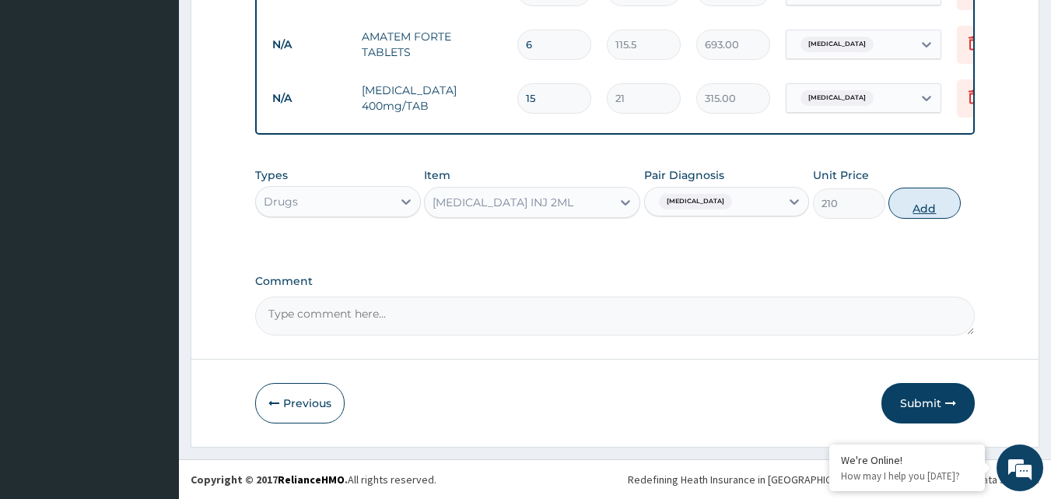
click at [932, 201] on button "Add" at bounding box center [924, 202] width 72 height 31
type input "0"
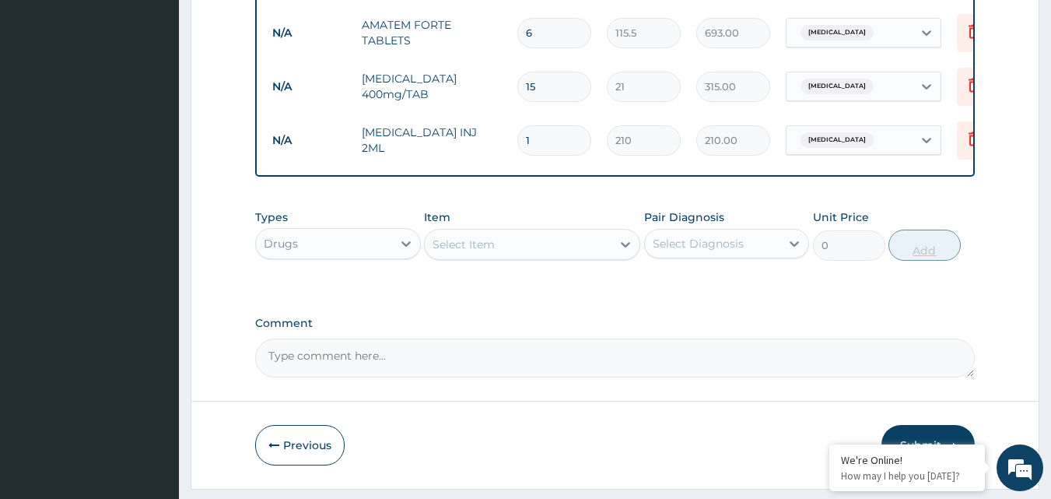
type input "0.00"
type input "2"
type input "420.00"
type input "2"
click at [763, 459] on div "Previous Submit" at bounding box center [615, 445] width 720 height 40
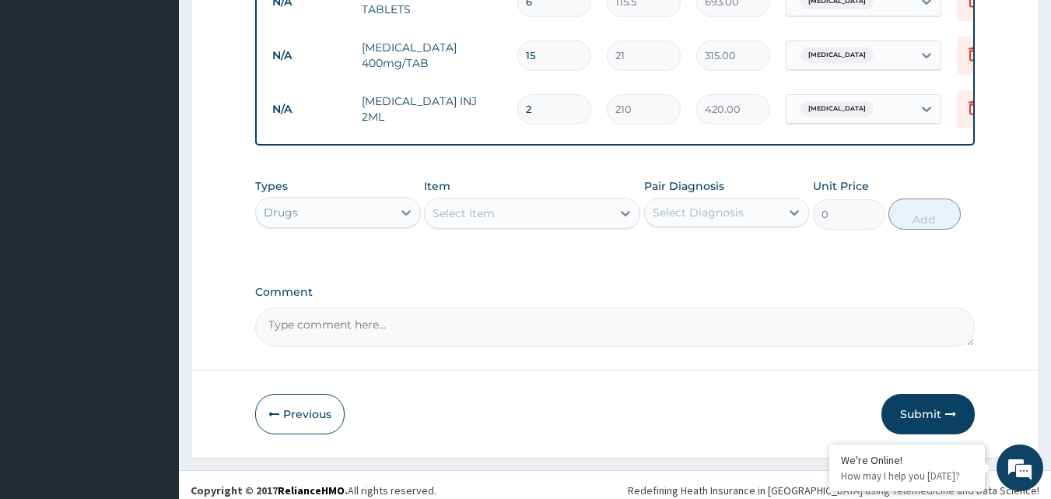
scroll to position [883, 0]
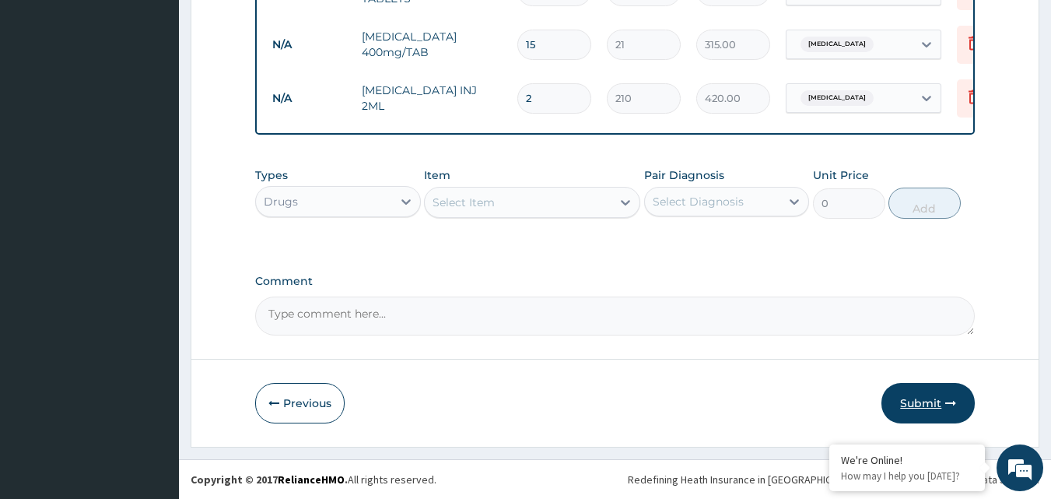
click at [918, 399] on button "Submit" at bounding box center [927, 403] width 93 height 40
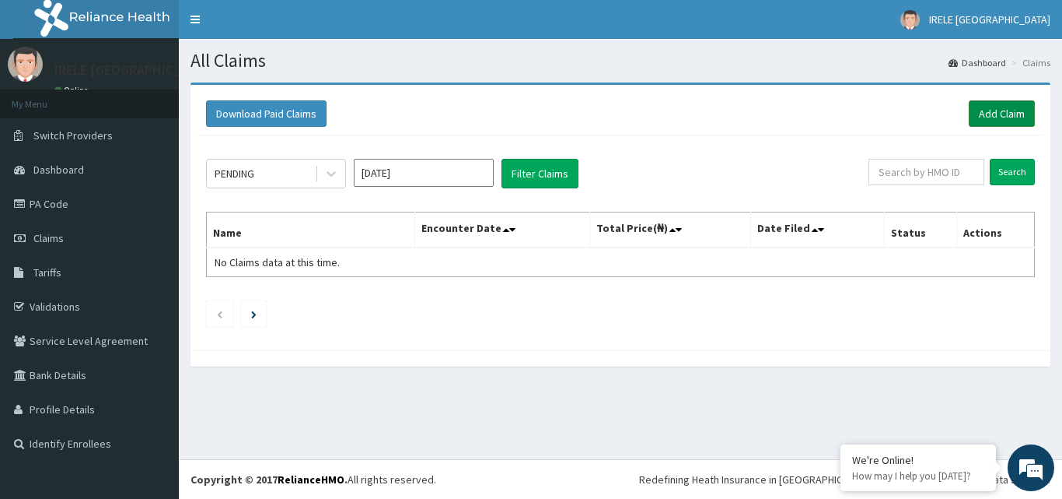
click at [997, 107] on link "Add Claim" at bounding box center [1002, 113] width 66 height 26
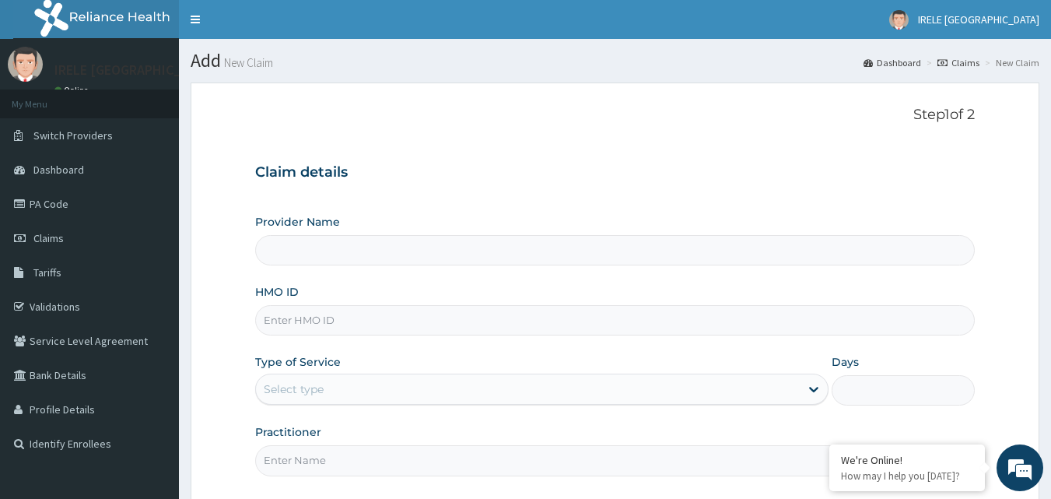
type input "Irele Ifijeh Hospital Limited"
click at [529, 321] on input "HMO ID" at bounding box center [615, 320] width 720 height 30
type input "AEN/10222/C"
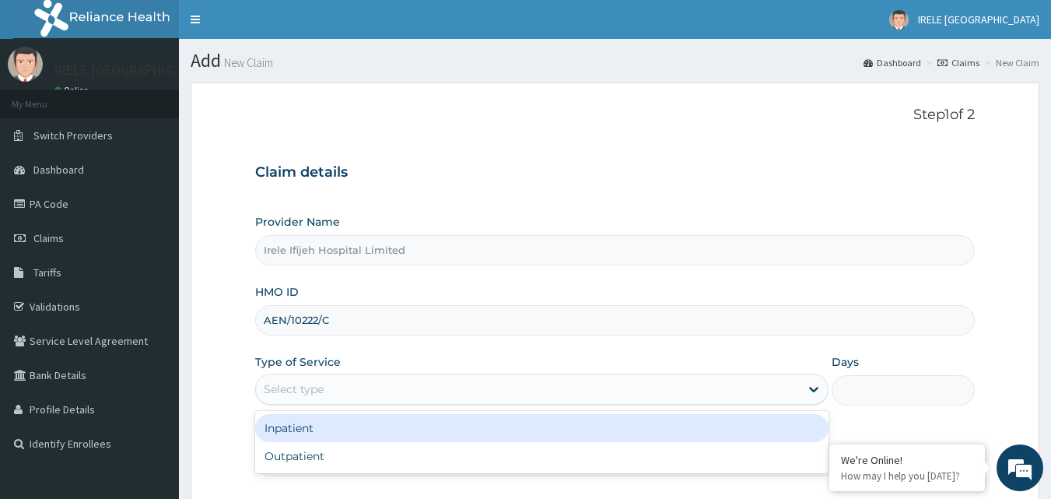
click at [376, 395] on div "Select type" at bounding box center [528, 388] width 544 height 25
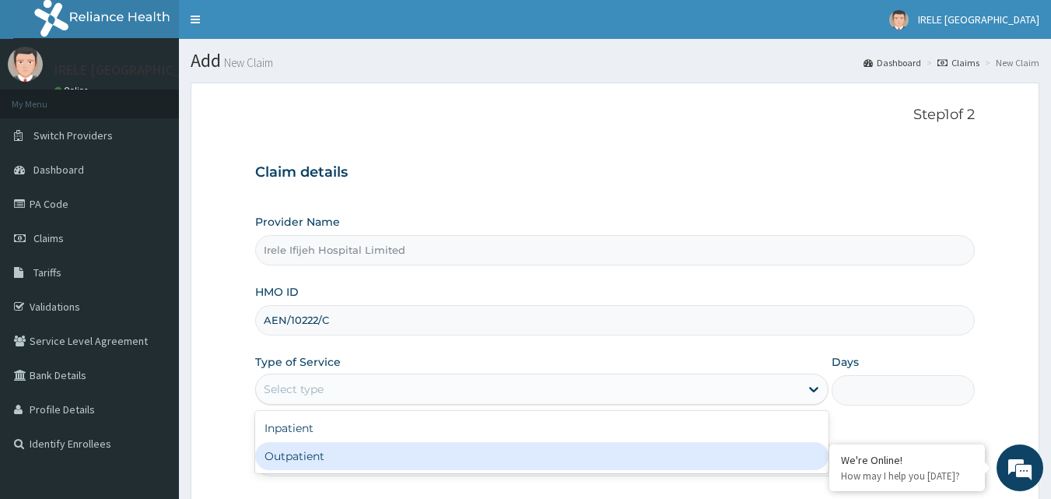
click at [344, 455] on div "Outpatient" at bounding box center [541, 456] width 573 height 28
type input "1"
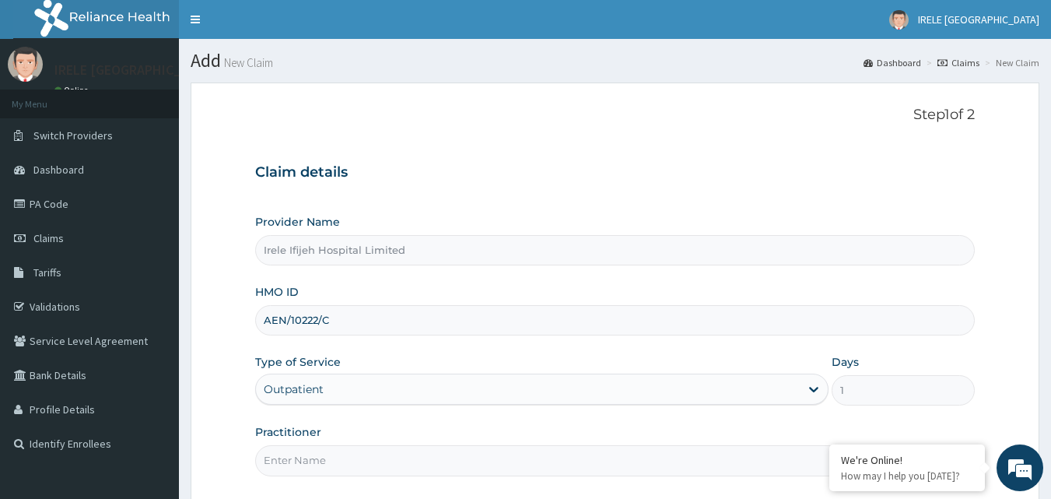
click at [380, 460] on input "Practitioner" at bounding box center [615, 460] width 720 height 30
type input "DR PIUS IFIJEH"
click at [226, 449] on form "Step 1 of 2 Claim details Provider Name Irele Ifijeh Hospital Limited HMO ID AE…" at bounding box center [615, 337] width 848 height 510
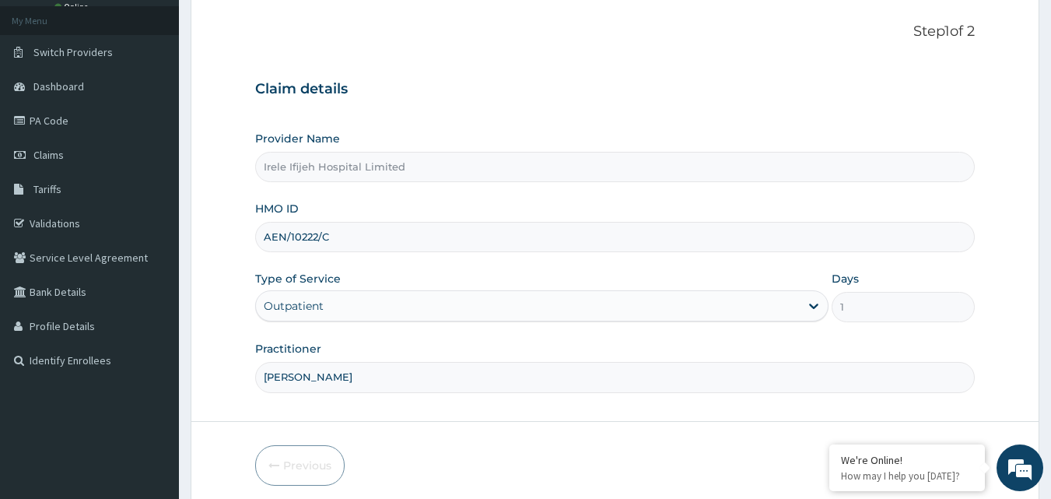
scroll to position [145, 0]
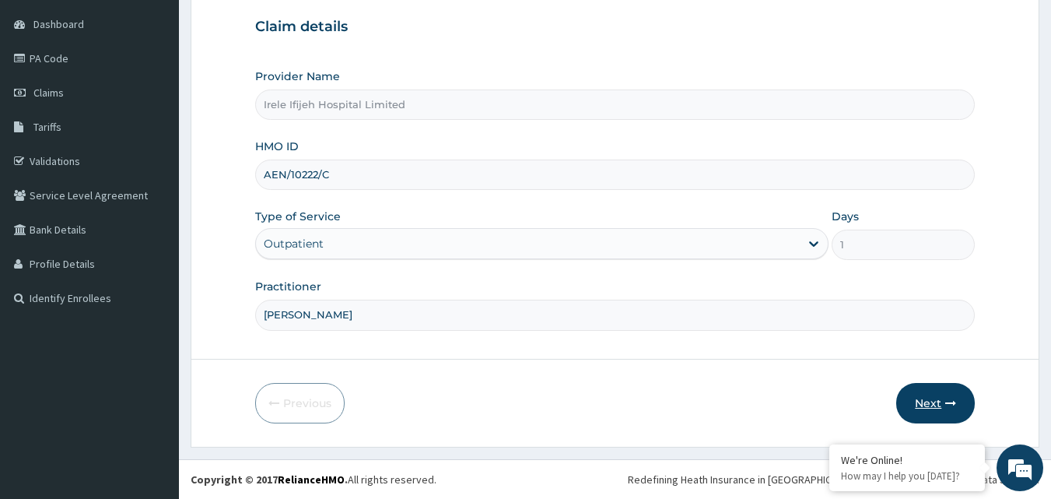
click at [935, 397] on button "Next" at bounding box center [935, 403] width 79 height 40
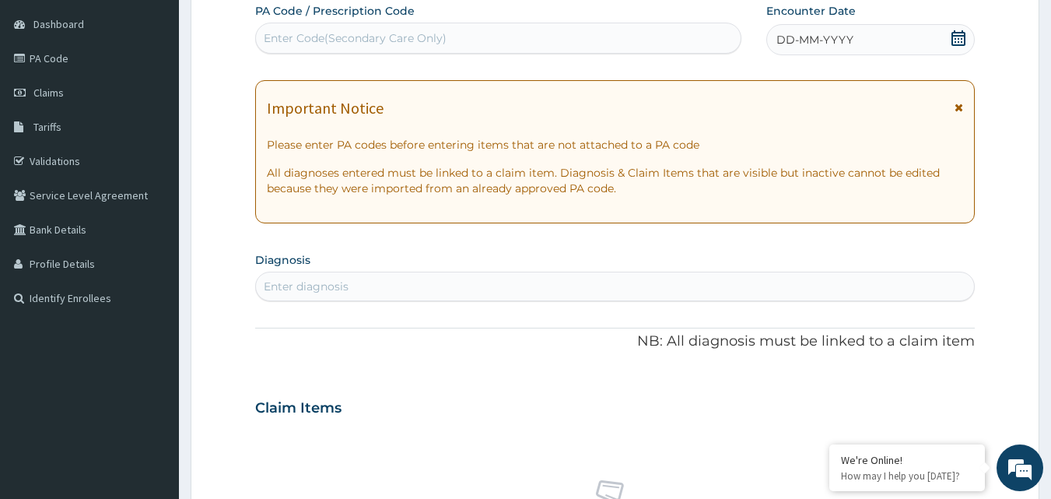
click at [913, 37] on div "DD-MM-YYYY" at bounding box center [870, 39] width 208 height 31
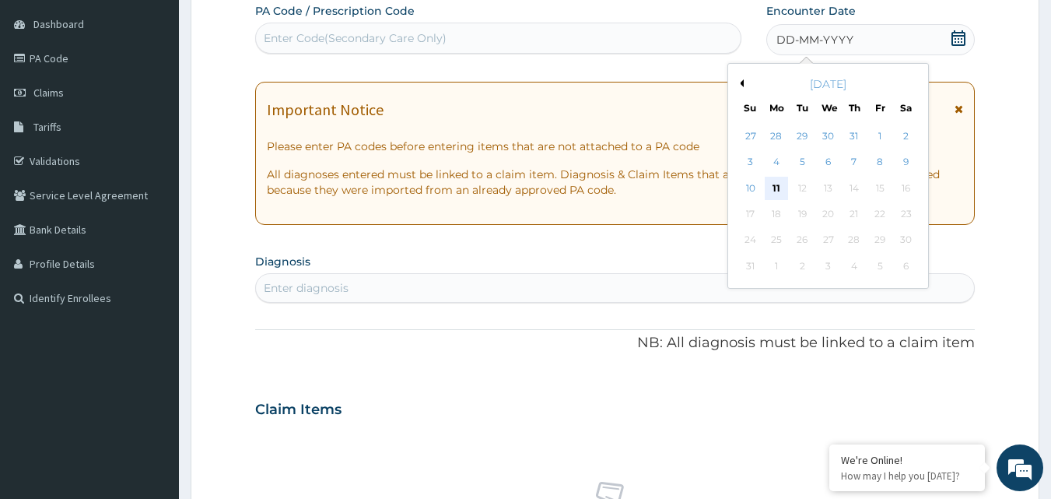
click at [774, 184] on div "11" at bounding box center [775, 188] width 23 height 23
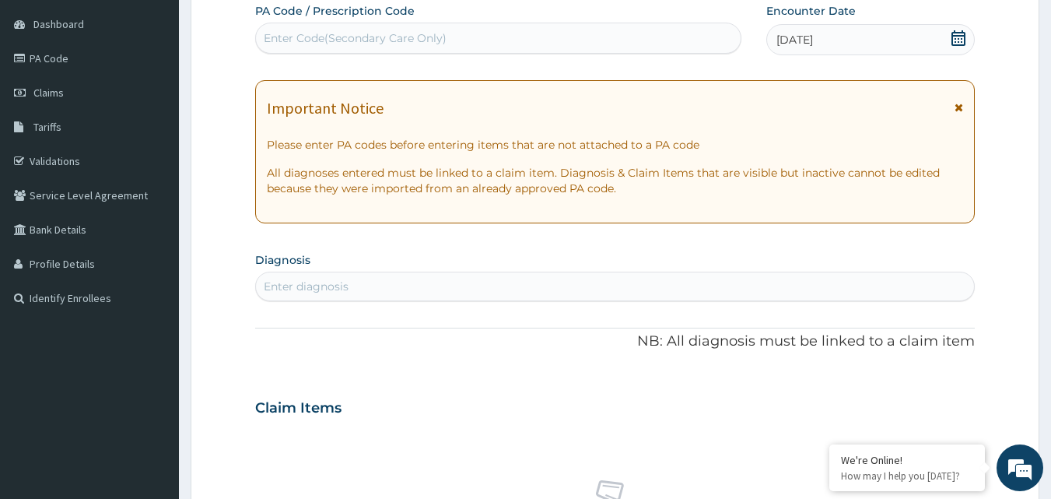
click at [550, 290] on div "Enter diagnosis" at bounding box center [615, 286] width 719 height 25
type input "MALARIA"
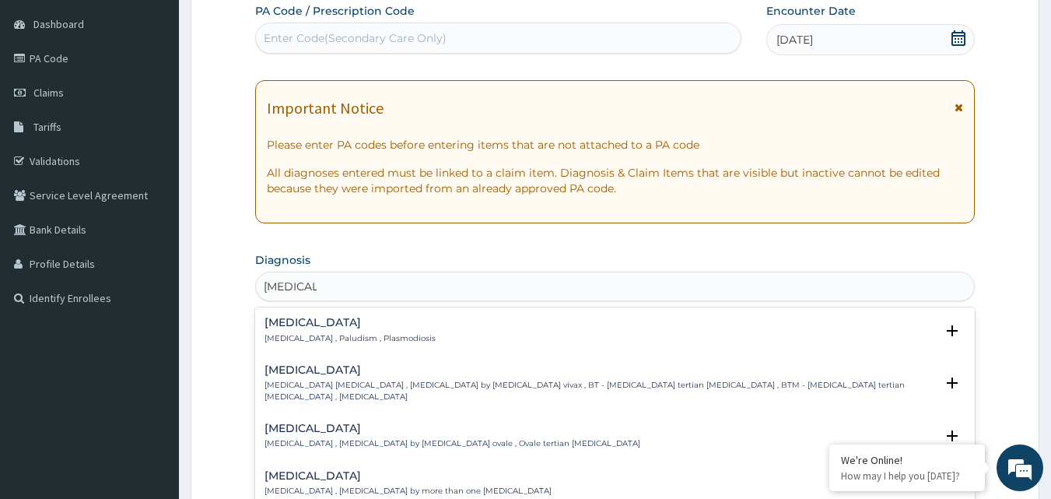
click at [293, 323] on h4 "Malaria" at bounding box center [349, 323] width 171 height 12
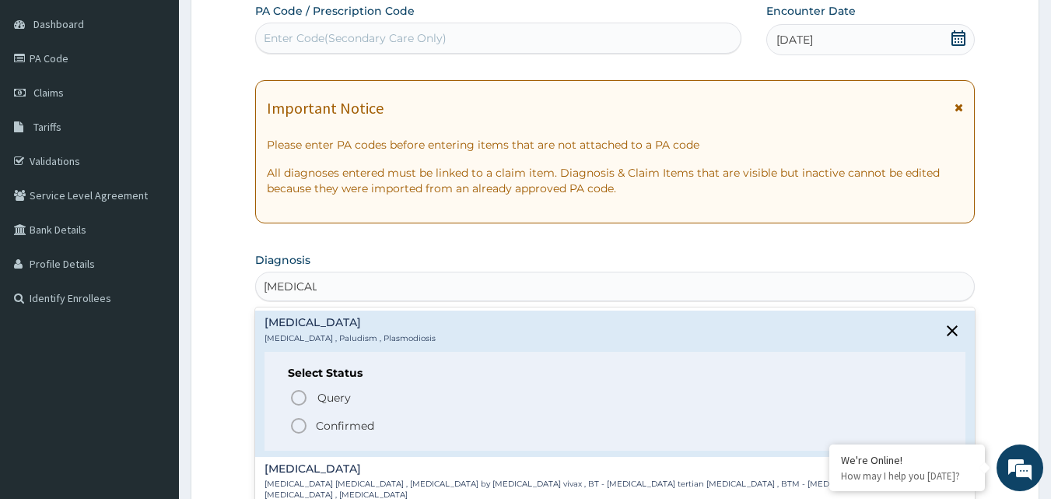
click at [301, 428] on icon "status option filled" at bounding box center [298, 425] width 19 height 19
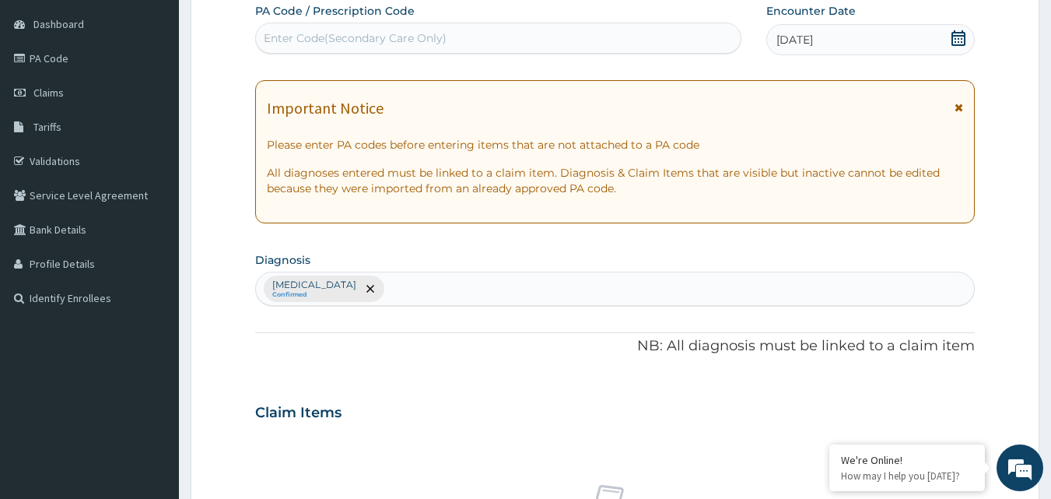
click at [239, 432] on form "Step 2 of 2 PA Code / Prescription Code Enter Code(Secondary Care Only) Encount…" at bounding box center [615, 430] width 848 height 987
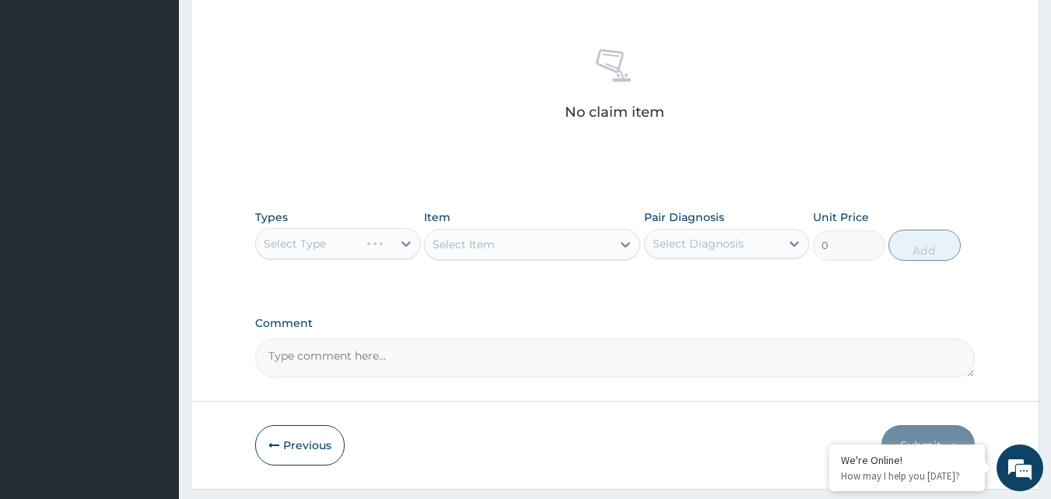
scroll to position [623, 0]
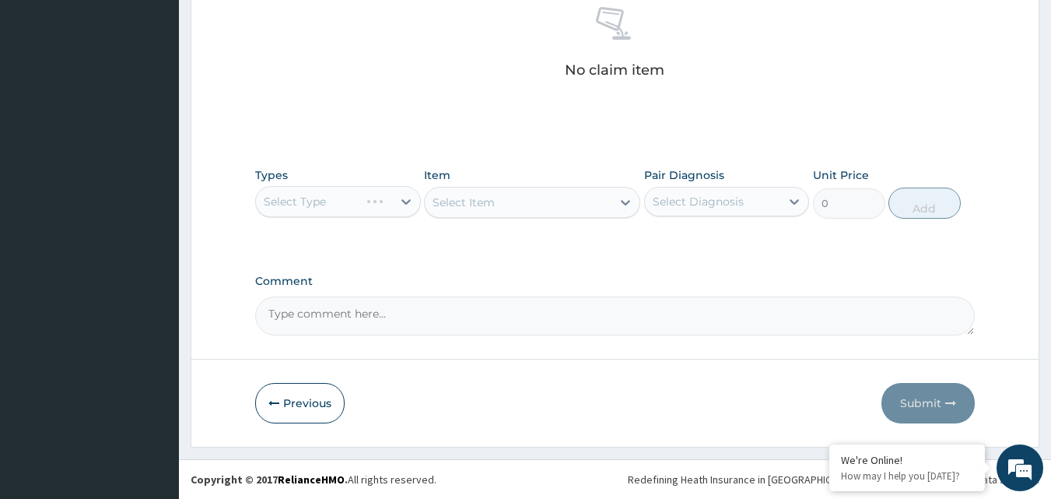
click at [406, 203] on div "Select Type" at bounding box center [338, 201] width 166 height 31
click at [408, 201] on div "Select Type" at bounding box center [338, 201] width 166 height 31
click at [404, 200] on div "Select Type" at bounding box center [338, 201] width 166 height 31
click at [406, 201] on div "Select Type" at bounding box center [338, 201] width 166 height 31
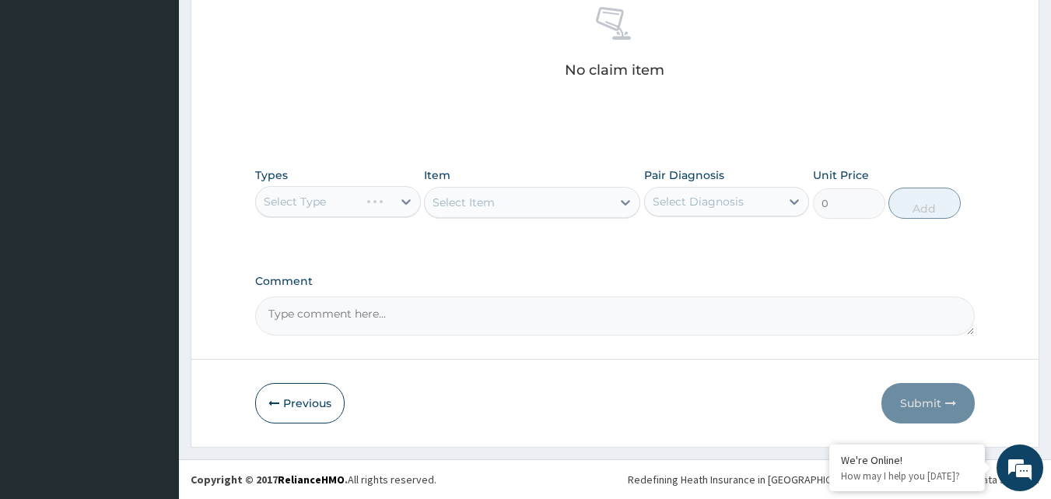
click at [405, 201] on div "Select Type" at bounding box center [338, 201] width 166 height 31
click at [624, 201] on div "Select Item" at bounding box center [532, 202] width 216 height 31
click at [614, 222] on div "Types Select Type Item Select Item Pair Diagnosis Select Diagnosis Unit Price 0…" at bounding box center [615, 192] width 720 height 67
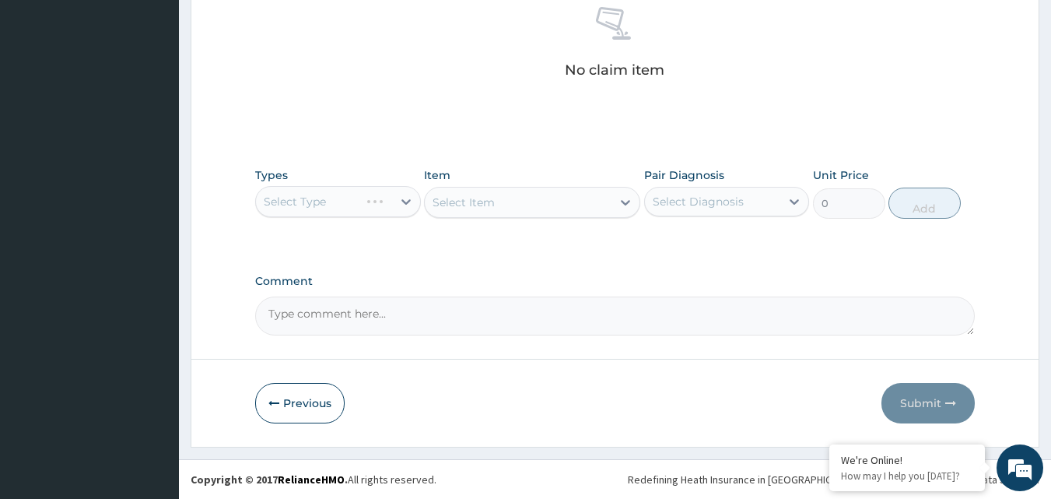
click at [405, 201] on div "Select Type" at bounding box center [338, 201] width 166 height 31
click at [406, 199] on div "Select Type" at bounding box center [338, 201] width 166 height 31
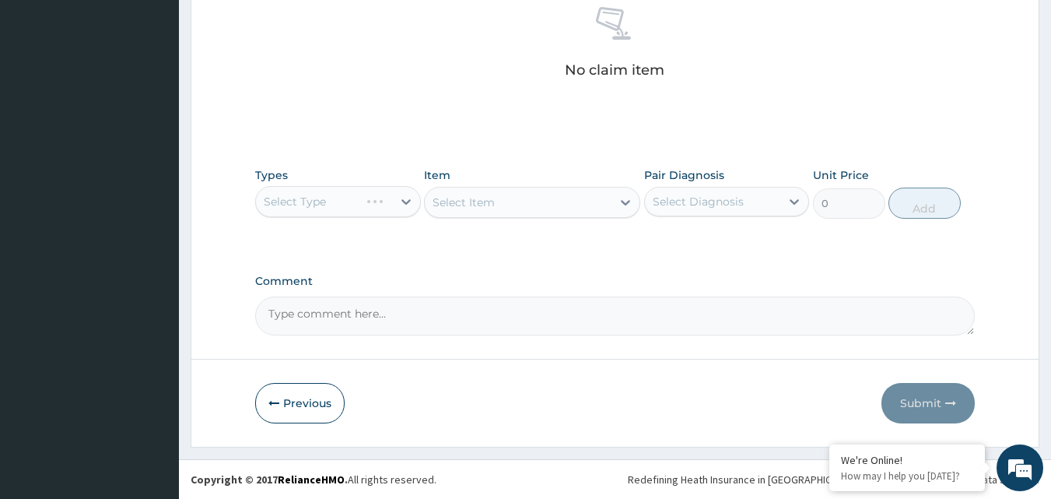
click at [406, 199] on div "Select Type" at bounding box center [338, 201] width 166 height 31
click at [404, 201] on div "Select Type" at bounding box center [338, 201] width 166 height 31
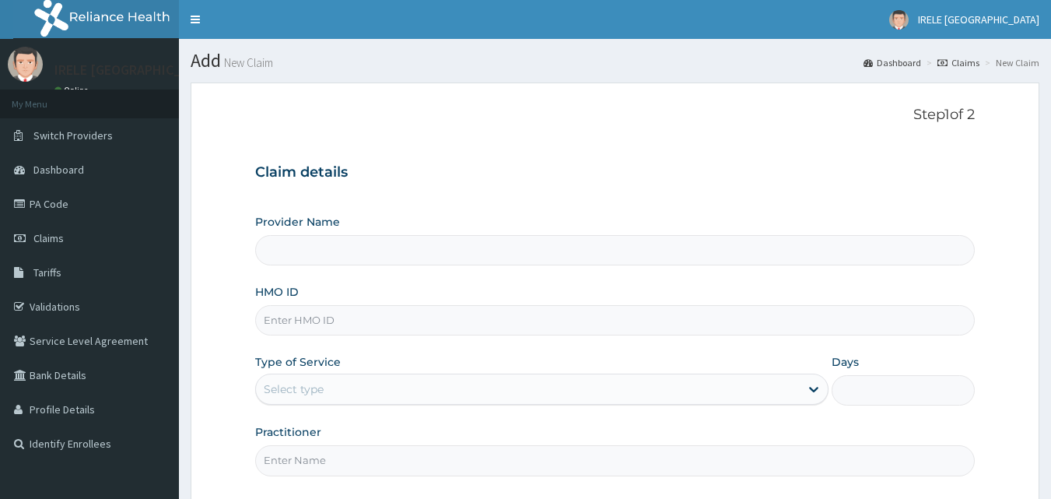
type input "Irele Ifijeh Hospital Limited"
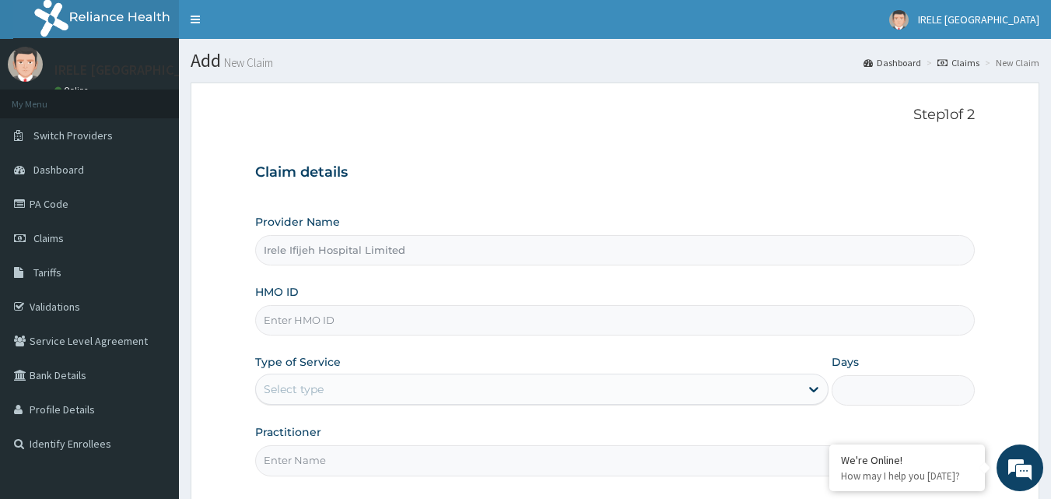
click at [364, 317] on input "HMO ID" at bounding box center [615, 320] width 720 height 30
type input "AEN/10222/C"
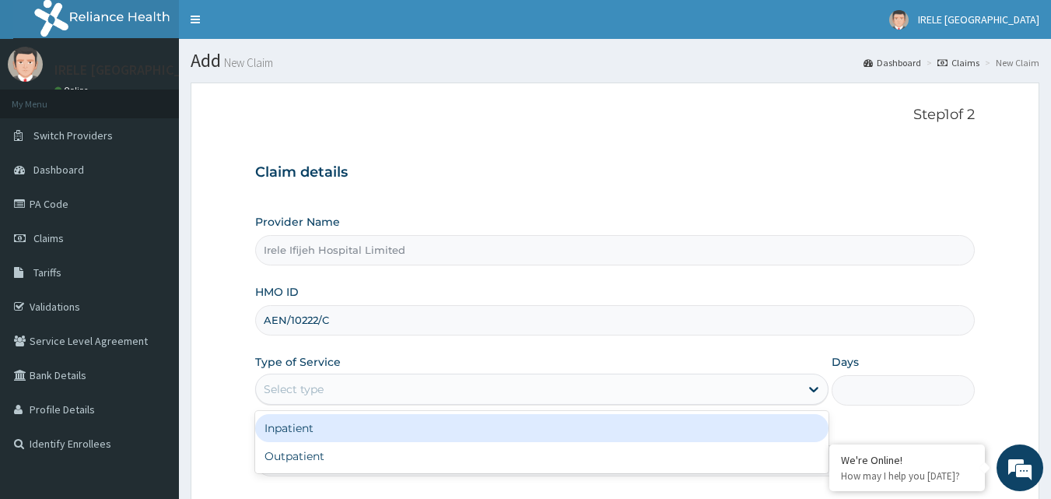
click at [354, 393] on div "Select type" at bounding box center [528, 388] width 544 height 25
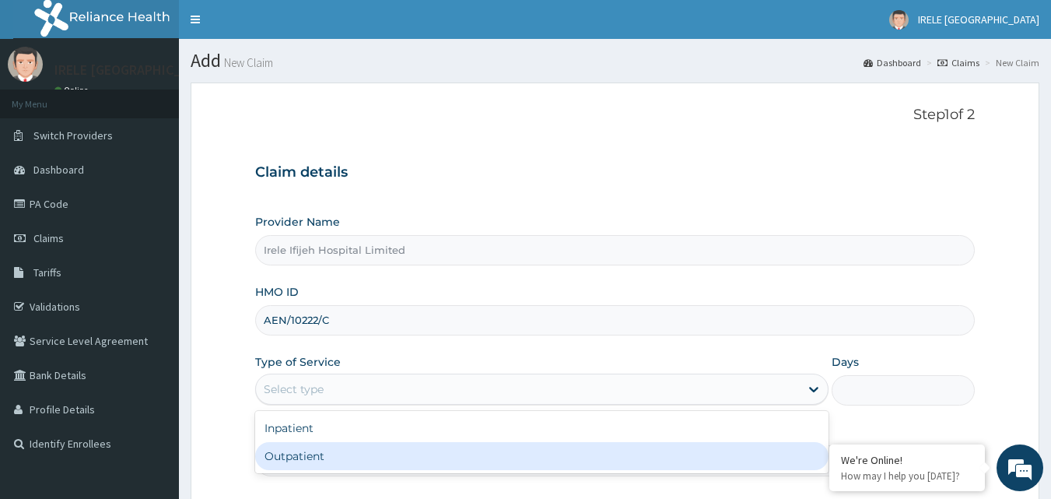
click at [345, 457] on div "Outpatient" at bounding box center [541, 456] width 573 height 28
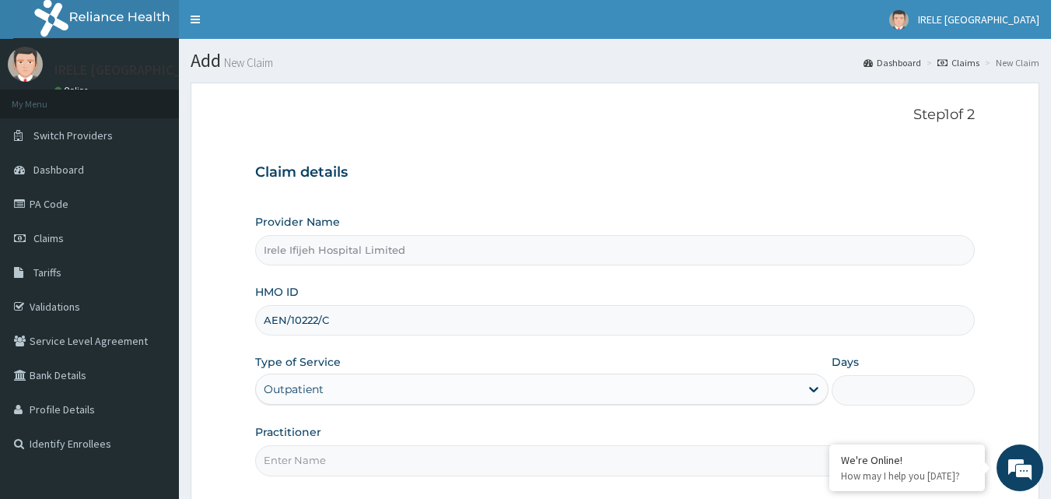
type input "1"
click at [343, 467] on input "Practitioner" at bounding box center [615, 460] width 720 height 30
type input "DR PIUS IFIJEH"
click at [240, 443] on form "Step 1 of 2 Claim details Provider Name Irele Ifijeh Hospital Limited HMO ID AE…" at bounding box center [615, 337] width 848 height 510
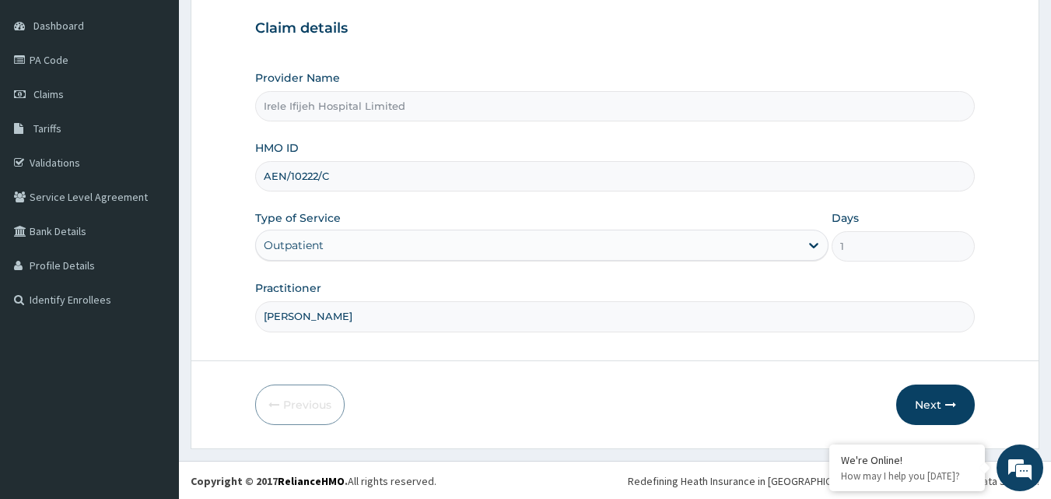
scroll to position [145, 0]
click at [934, 399] on button "Next" at bounding box center [935, 403] width 79 height 40
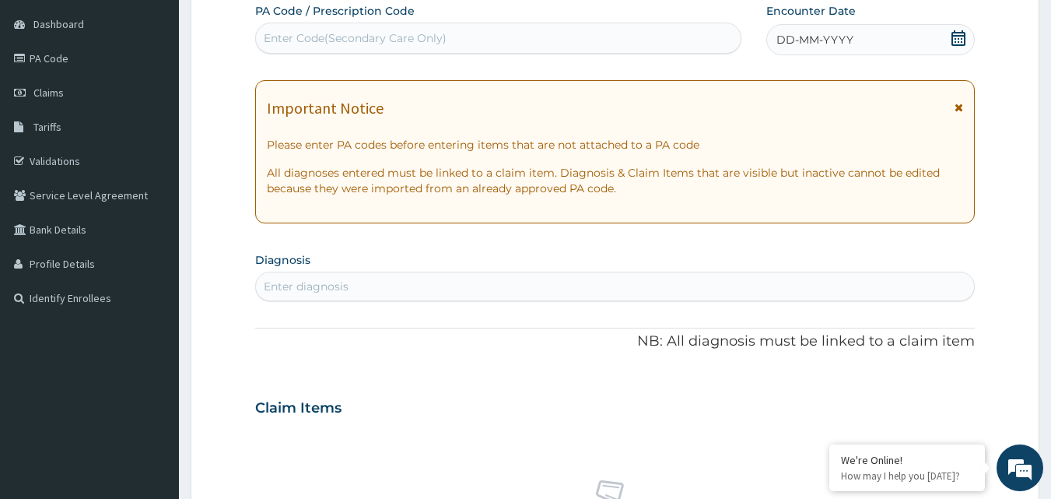
click at [958, 36] on icon at bounding box center [958, 38] width 14 height 16
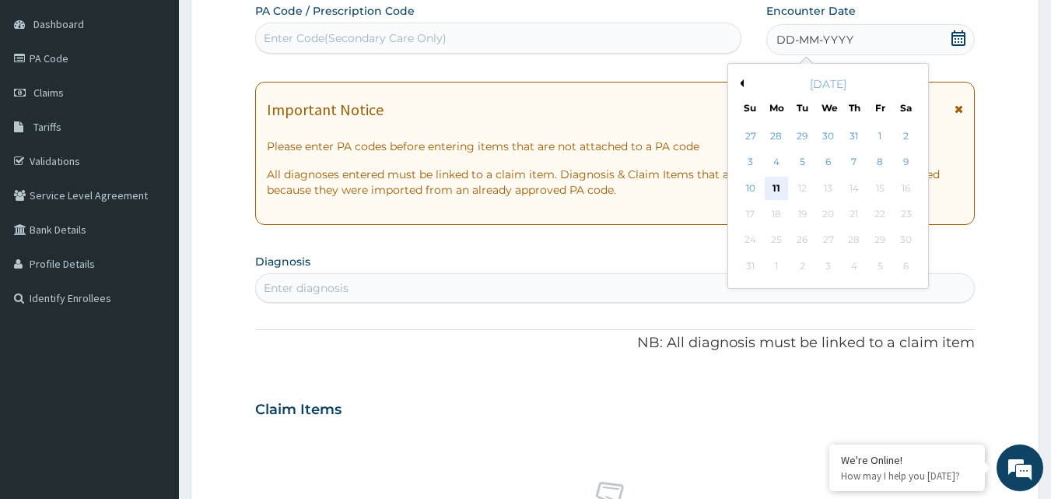
click at [775, 184] on div "11" at bounding box center [775, 188] width 23 height 23
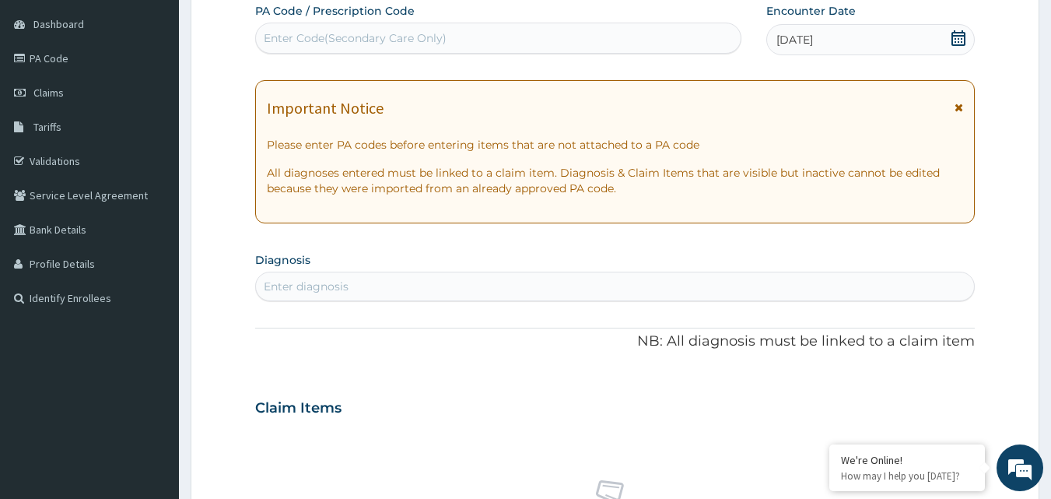
click at [583, 285] on div "Enter diagnosis" at bounding box center [615, 286] width 719 height 25
type input "MALARIA"
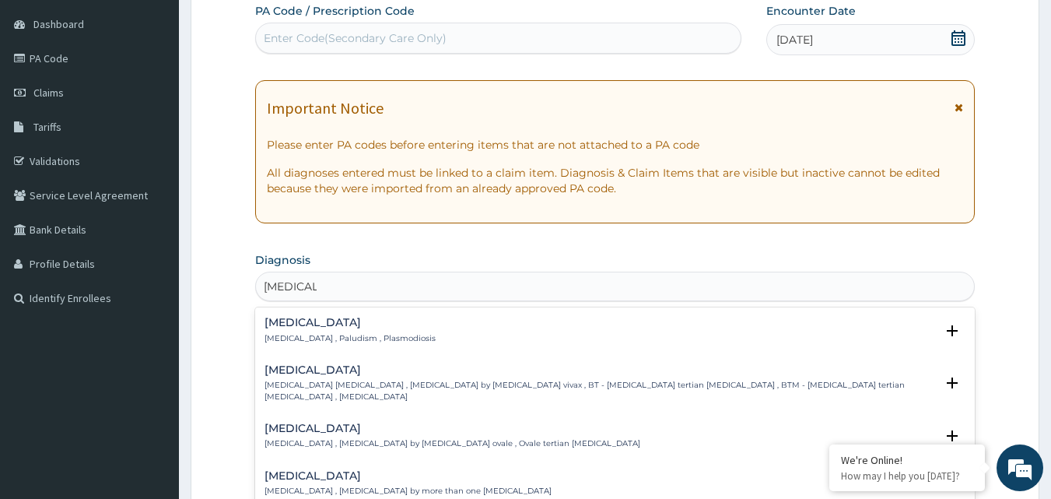
click at [291, 317] on h4 "Malaria" at bounding box center [349, 323] width 171 height 12
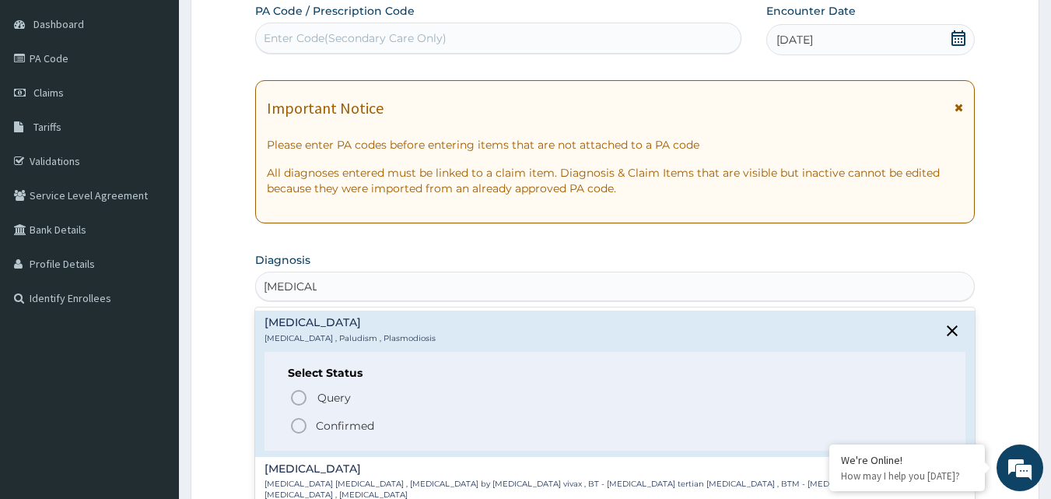
click at [299, 425] on icon "status option filled" at bounding box center [298, 425] width 19 height 19
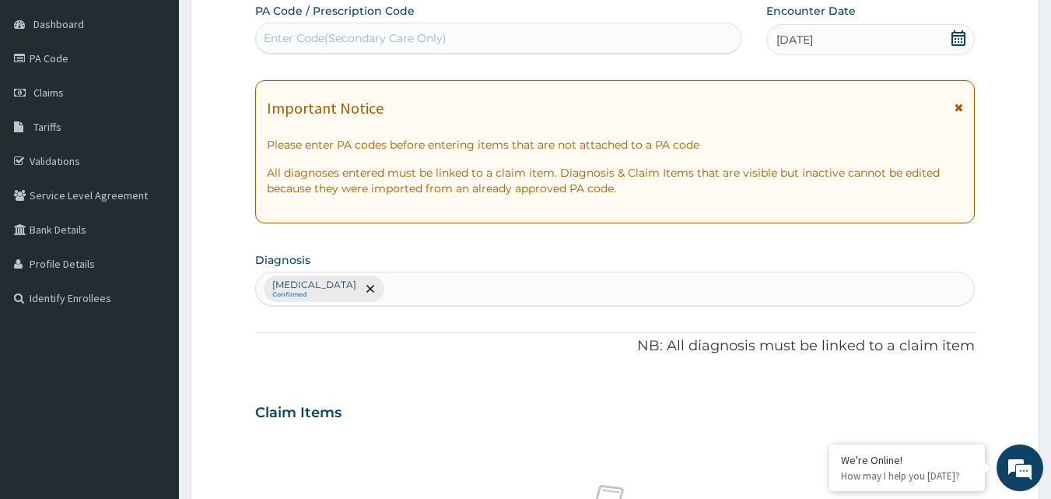
click at [234, 401] on form "Step 2 of 2 PA Code / Prescription Code Enter Code(Secondary Care Only) Encount…" at bounding box center [615, 430] width 848 height 987
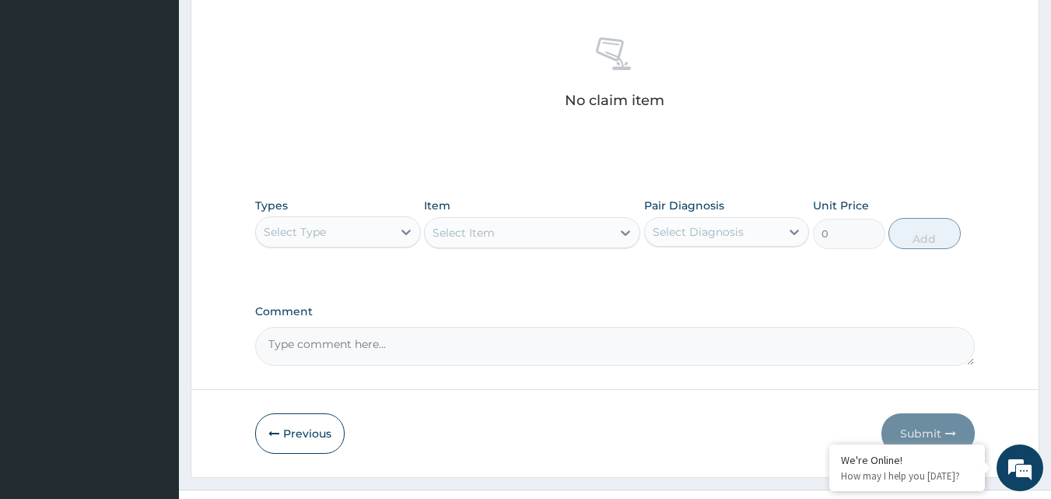
scroll to position [623, 0]
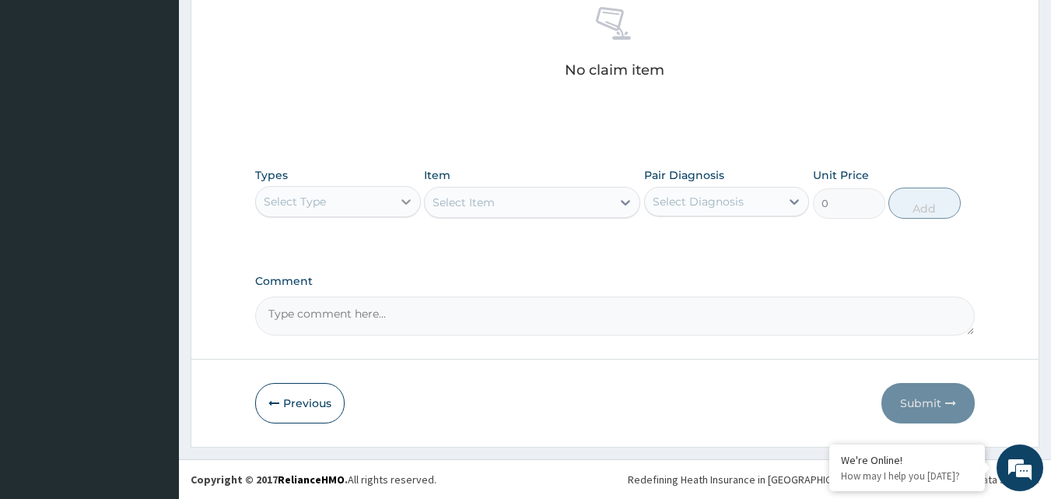
click at [408, 202] on icon at bounding box center [405, 201] width 9 height 5
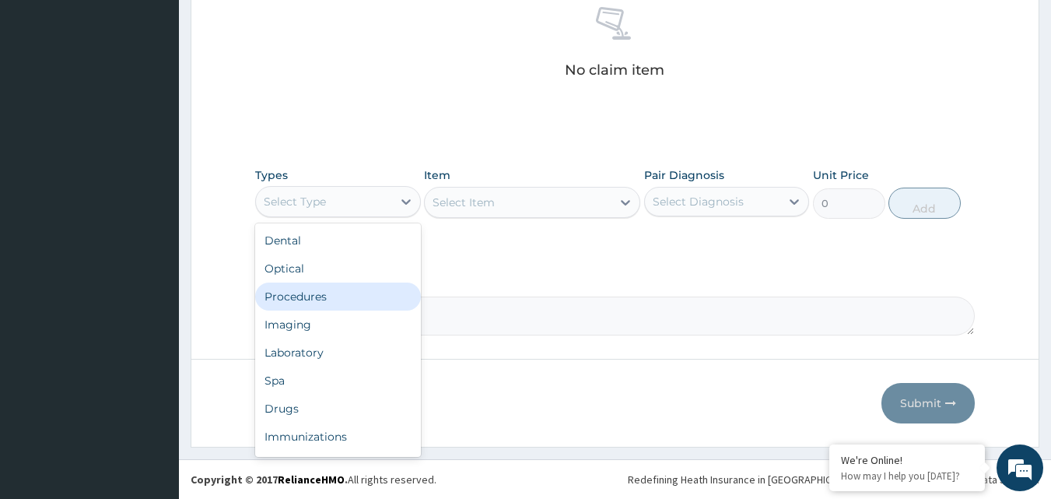
click at [299, 292] on div "Procedures" at bounding box center [338, 296] width 166 height 28
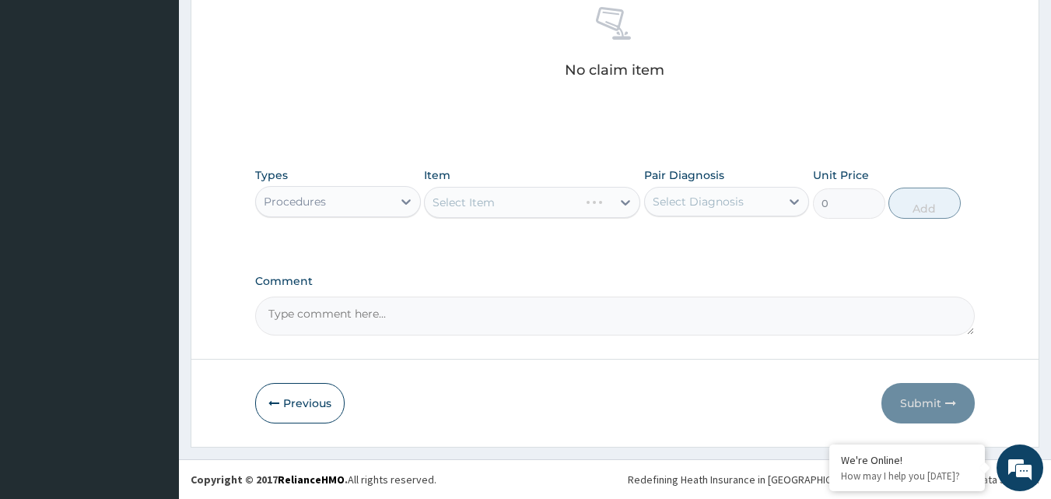
click at [624, 200] on div "Select Item" at bounding box center [532, 202] width 216 height 31
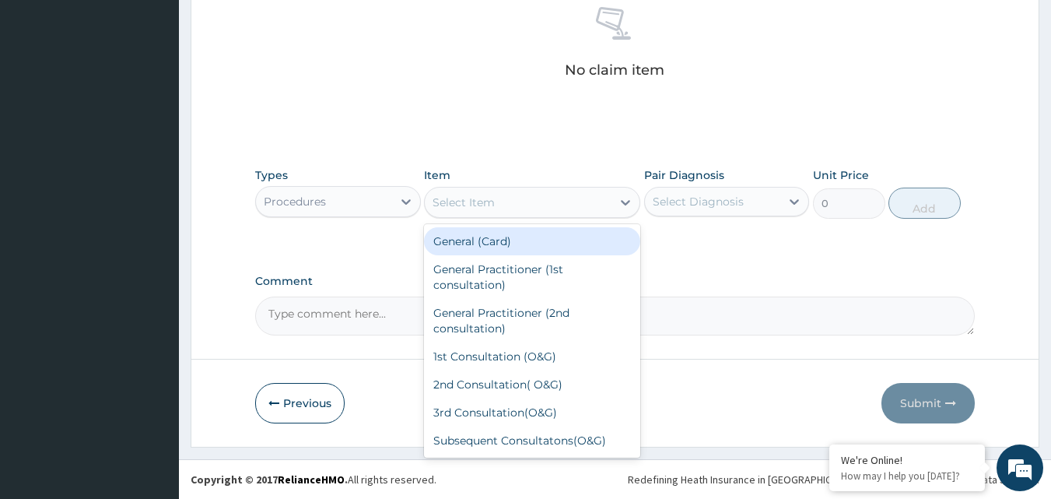
click at [625, 202] on icon at bounding box center [625, 202] width 16 height 16
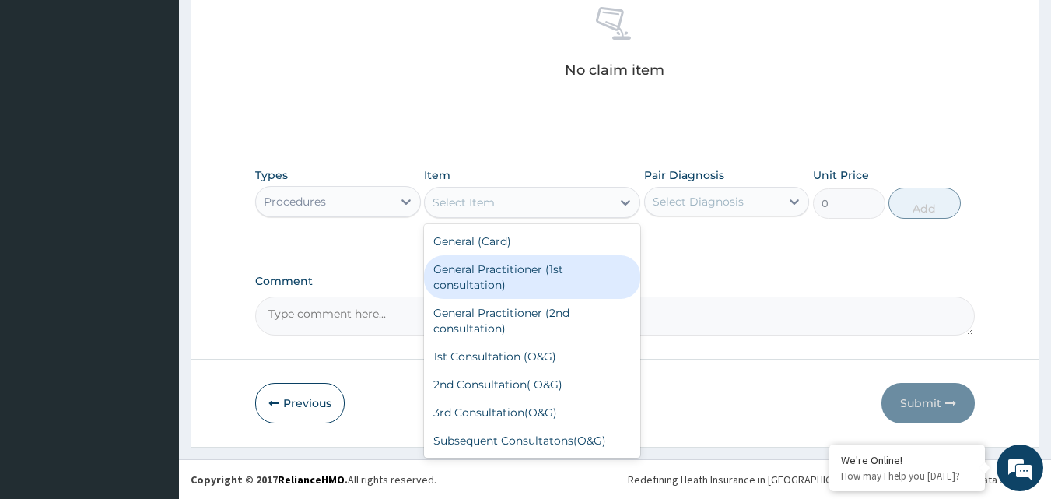
click at [499, 271] on div "General Practitioner (1st consultation)" at bounding box center [532, 277] width 216 height 44
type input "1500"
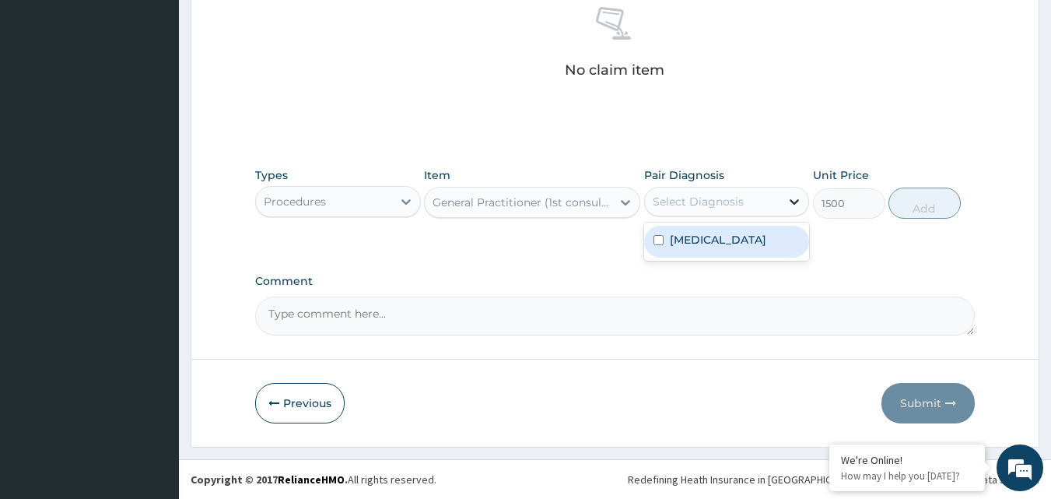
click at [796, 203] on icon at bounding box center [794, 202] width 16 height 16
click at [740, 243] on div "Malaria" at bounding box center [727, 242] width 166 height 32
checkbox input "true"
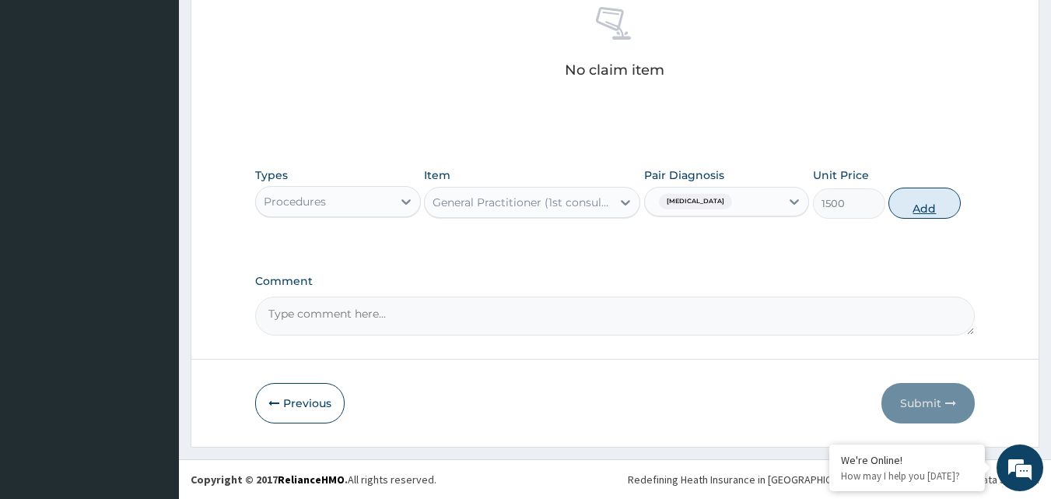
click at [931, 198] on button "Add" at bounding box center [924, 202] width 72 height 31
type input "0"
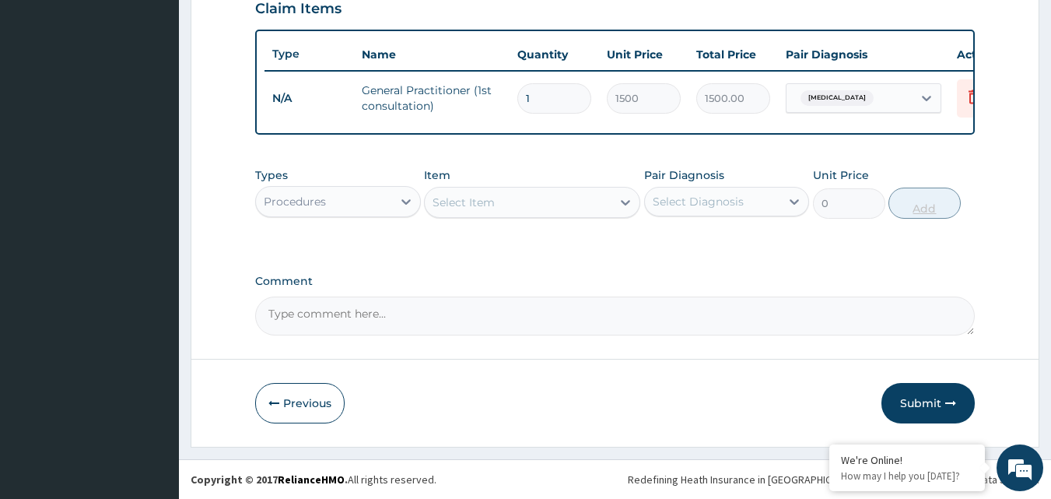
scroll to position [561, 0]
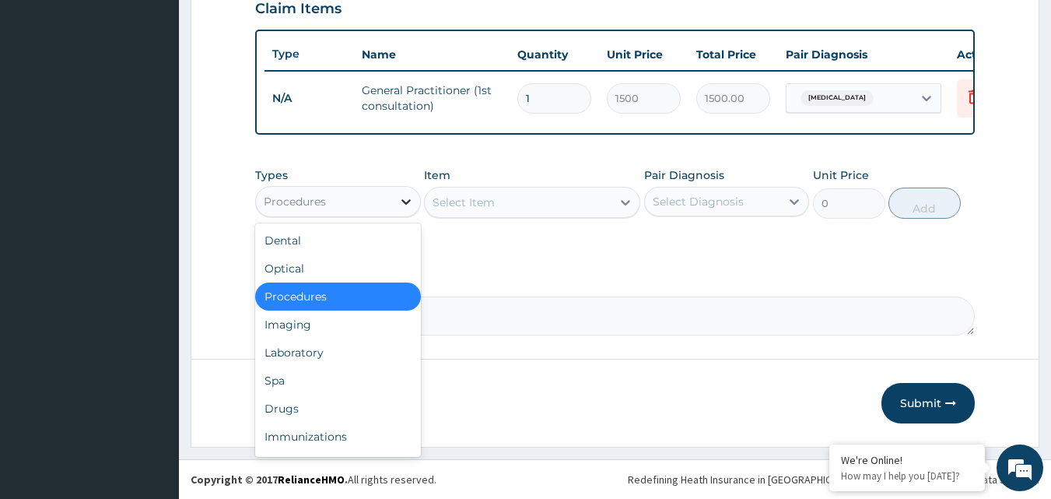
click at [406, 201] on icon at bounding box center [406, 202] width 16 height 16
click at [304, 354] on div "Laboratory" at bounding box center [338, 352] width 166 height 28
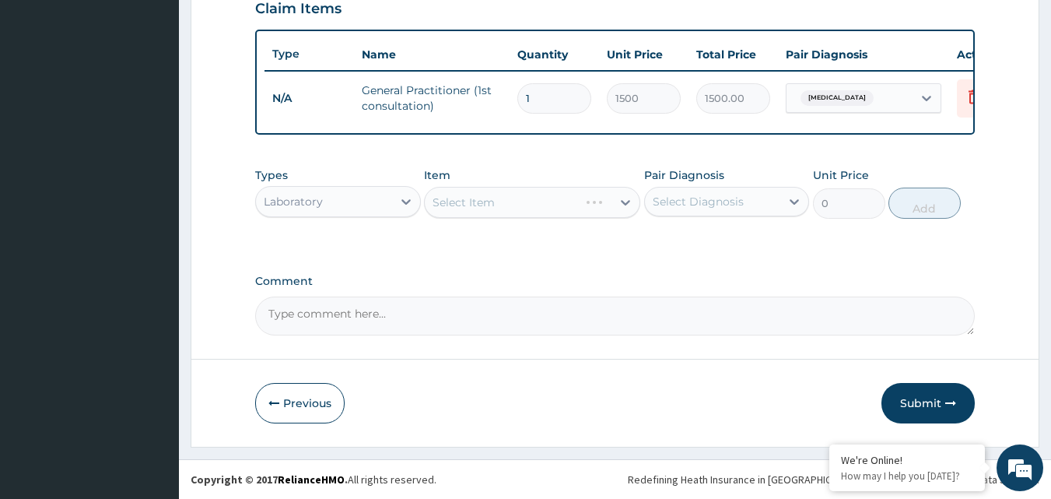
click at [625, 203] on div "Select Item" at bounding box center [532, 202] width 216 height 31
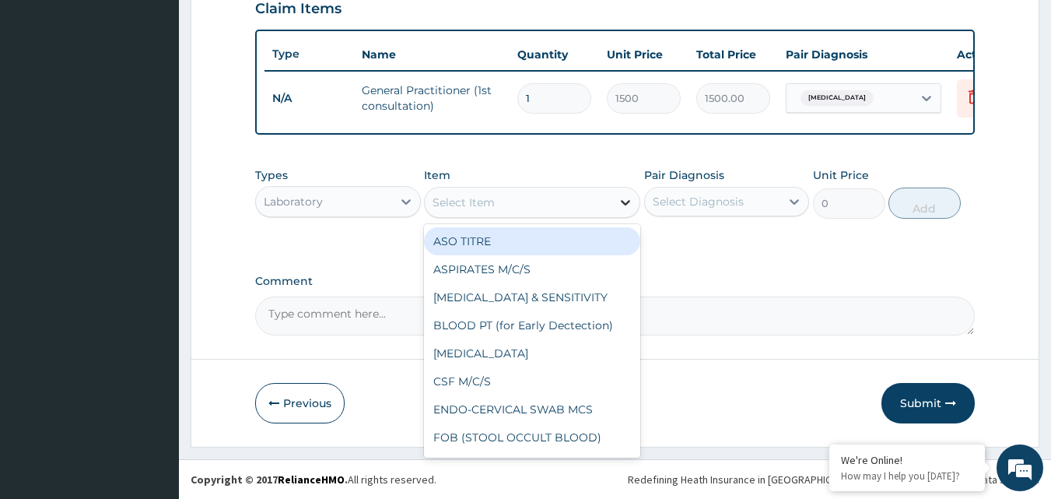
click at [625, 199] on icon at bounding box center [625, 202] width 16 height 16
type input "MP"
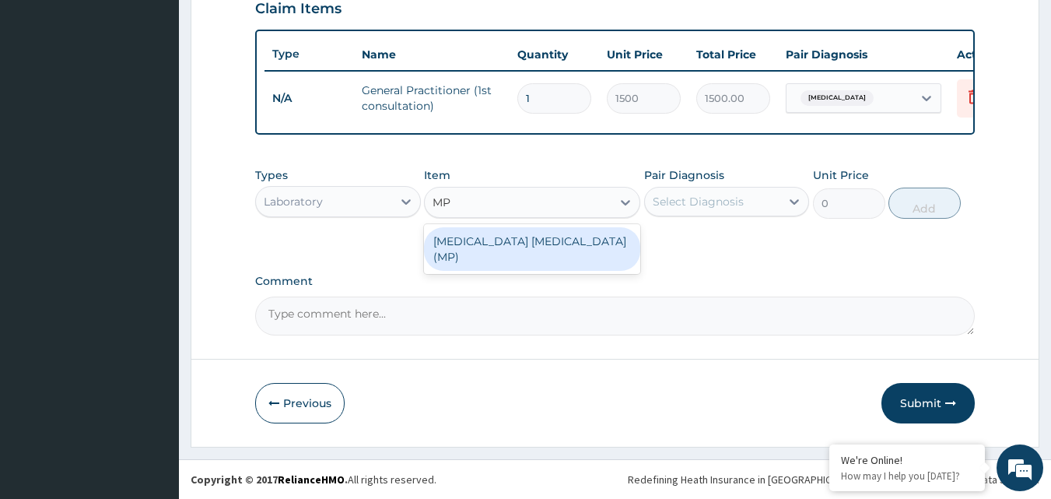
click at [546, 238] on div "MALARIA PARASITE (MP)" at bounding box center [532, 249] width 216 height 44
type input "560"
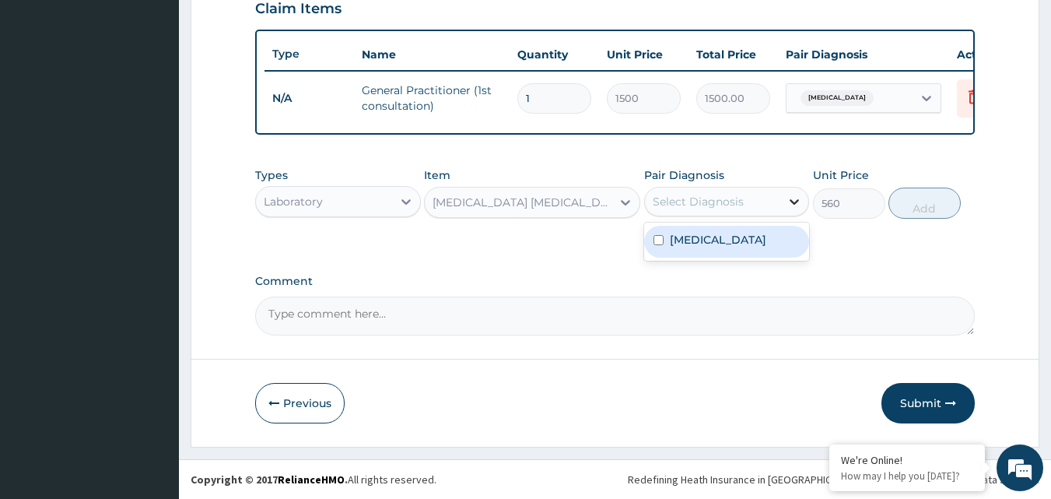
click at [795, 201] on icon at bounding box center [794, 202] width 16 height 16
click at [762, 237] on div "Malaria" at bounding box center [727, 242] width 166 height 32
checkbox input "true"
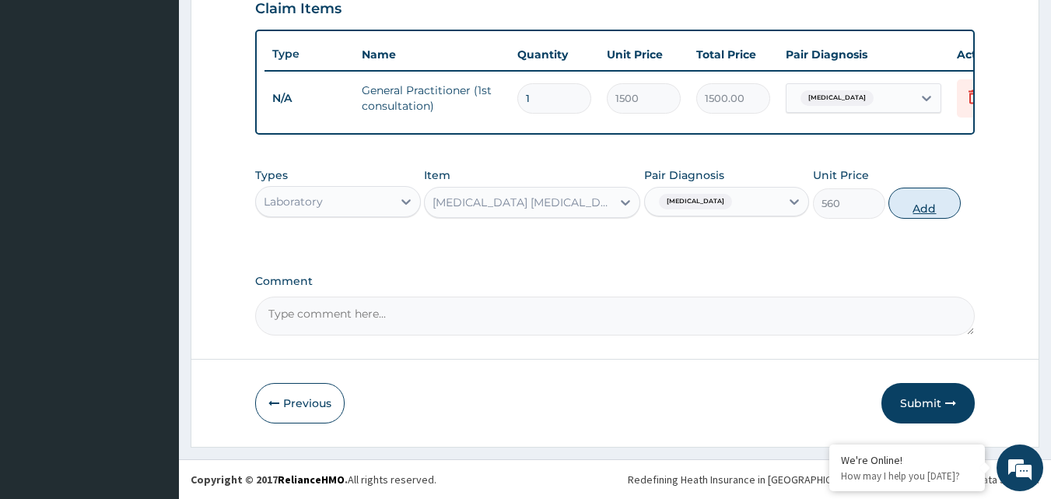
click at [925, 205] on button "Add" at bounding box center [924, 202] width 72 height 31
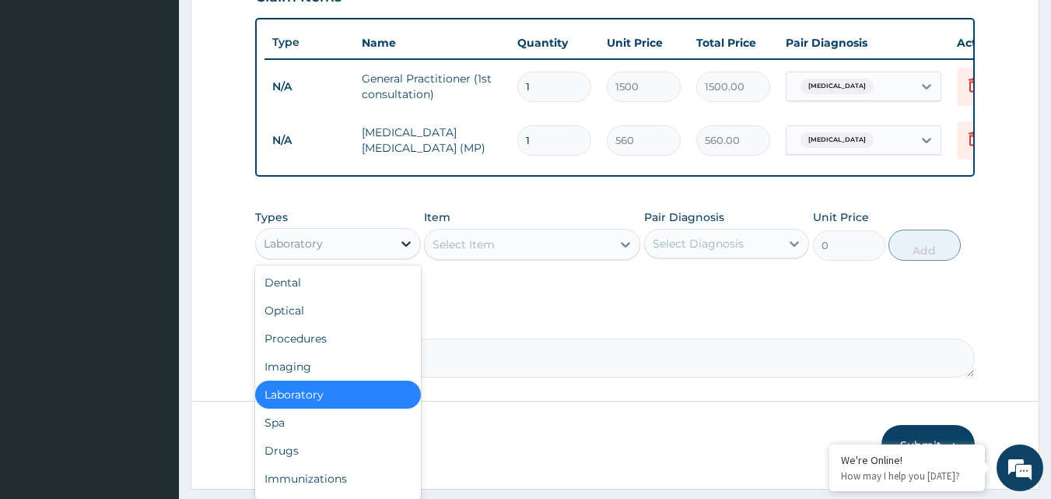
click at [404, 247] on icon at bounding box center [405, 243] width 9 height 5
click at [281, 461] on div "Drugs" at bounding box center [338, 450] width 166 height 28
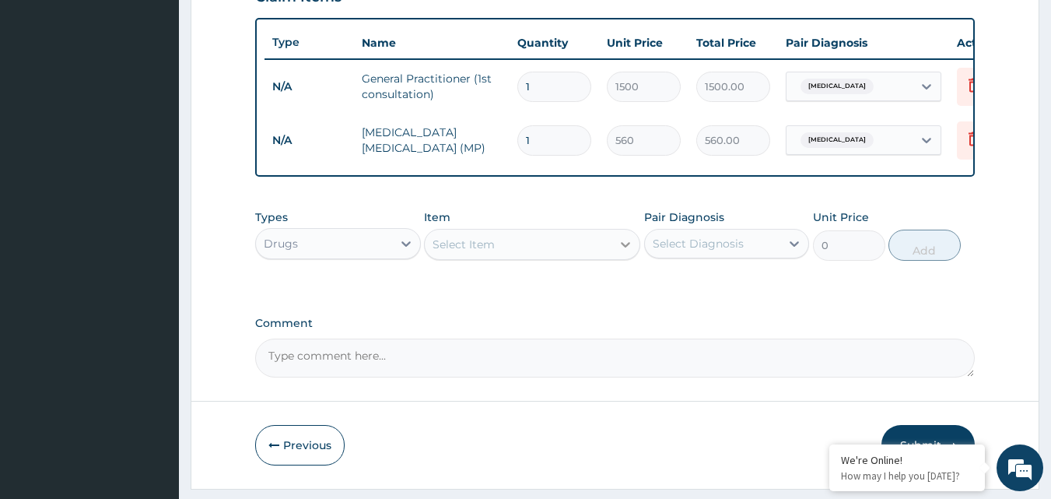
click at [624, 252] on icon at bounding box center [625, 244] width 16 height 16
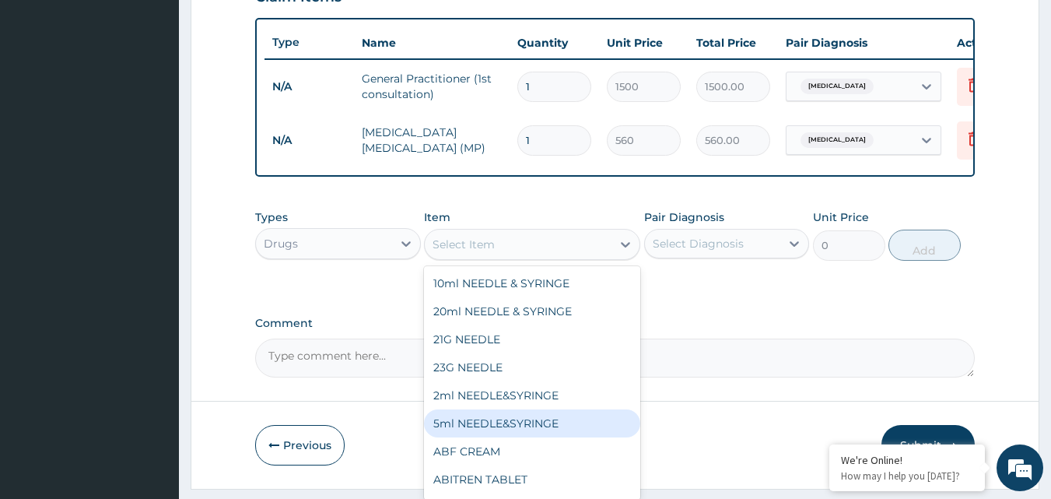
click at [510, 432] on div "5ml NEEDLE&SYRINGE" at bounding box center [532, 423] width 216 height 28
type input "26.25"
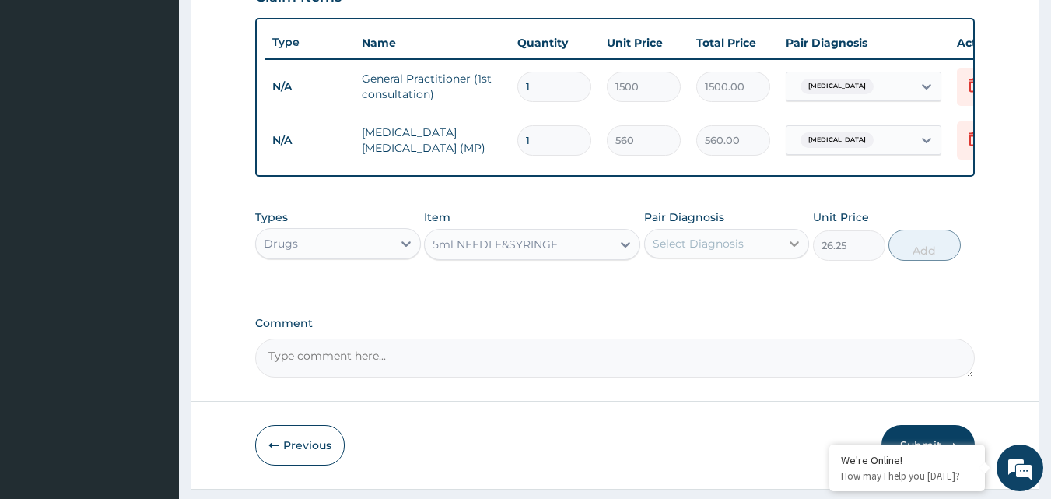
click at [794, 251] on icon at bounding box center [794, 244] width 16 height 16
click at [765, 288] on div "Malaria" at bounding box center [727, 284] width 166 height 32
checkbox input "true"
click at [915, 253] on button "Add" at bounding box center [924, 244] width 72 height 31
type input "0"
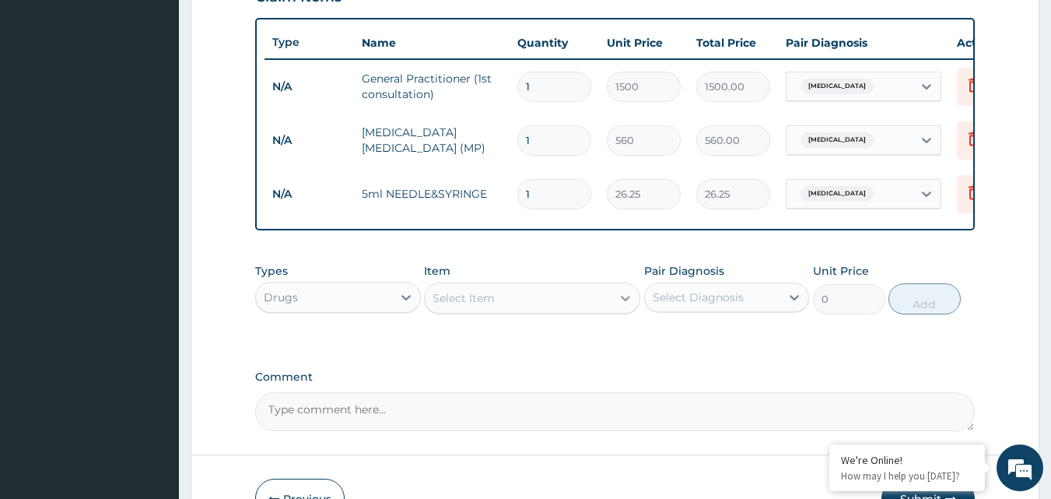
click at [626, 301] on icon at bounding box center [625, 298] width 9 height 5
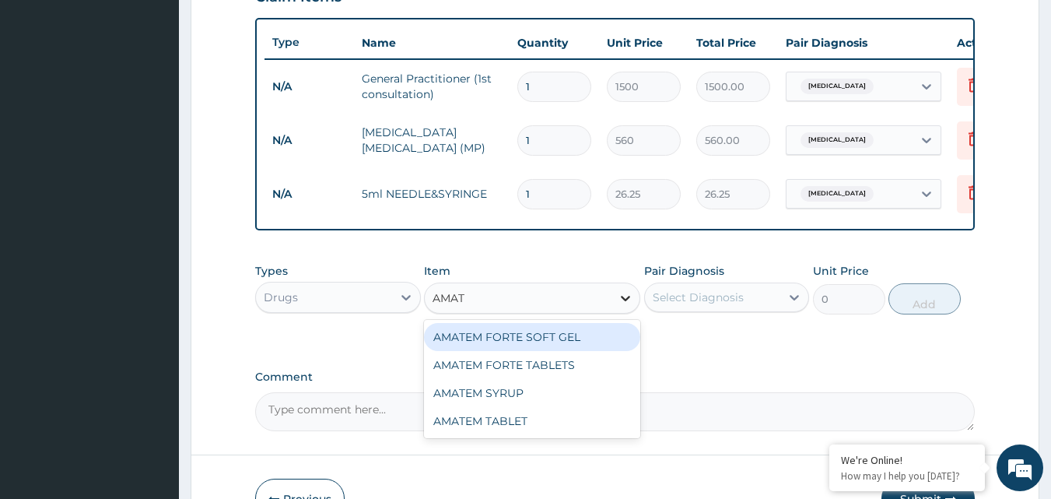
type input "AMATE"
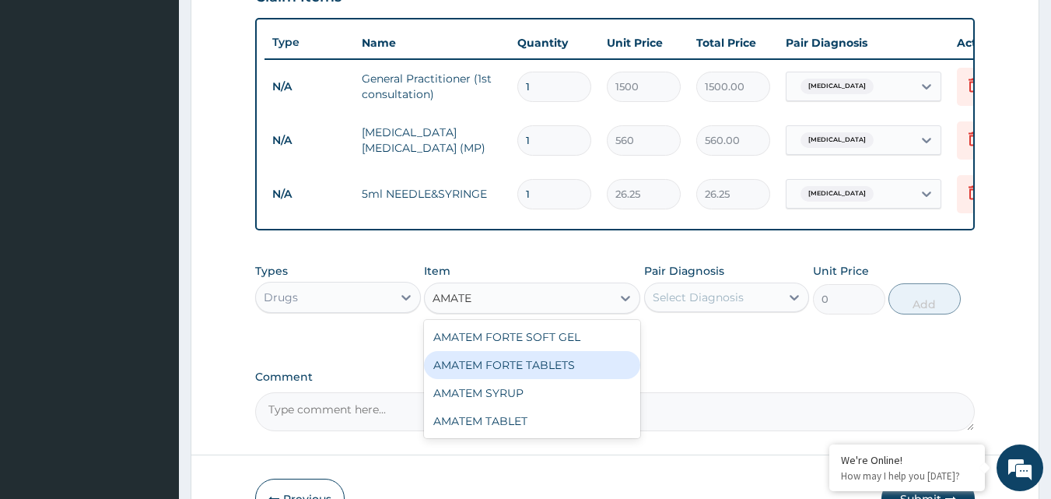
click at [512, 378] on div "AMATEM FORTE TABLETS" at bounding box center [532, 365] width 216 height 28
type input "115.5"
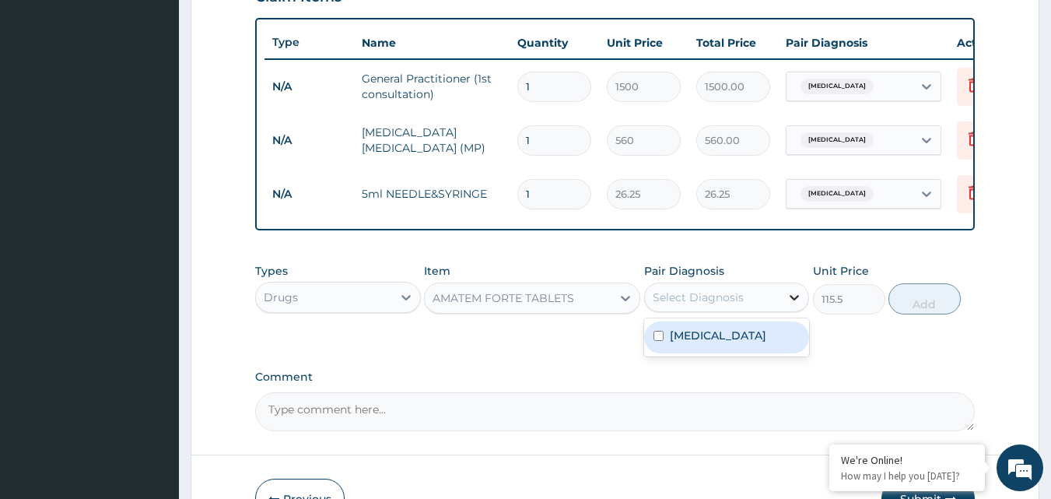
click at [794, 300] on icon at bounding box center [794, 297] width 9 height 5
click at [763, 342] on div "Malaria" at bounding box center [727, 337] width 166 height 32
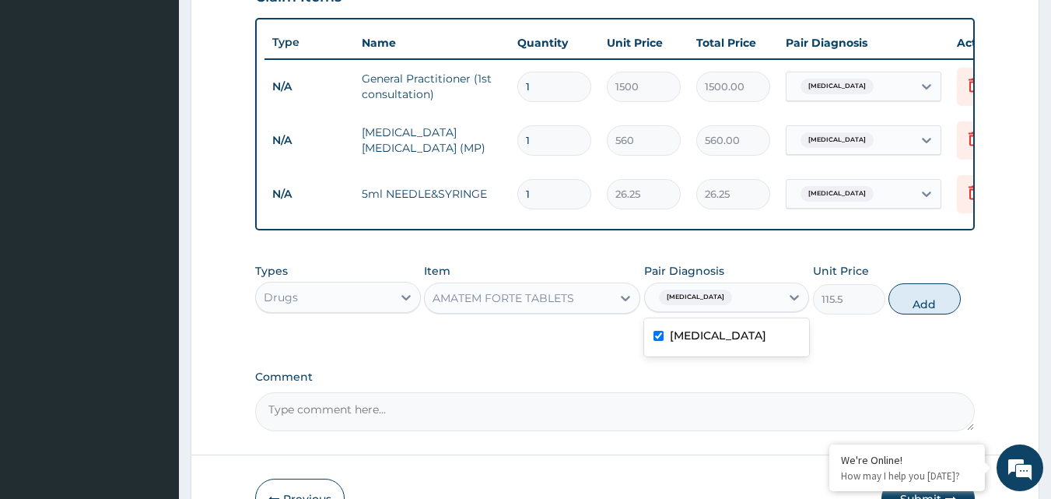
checkbox input "true"
click at [926, 312] on button "Add" at bounding box center [924, 298] width 72 height 31
type input "0"
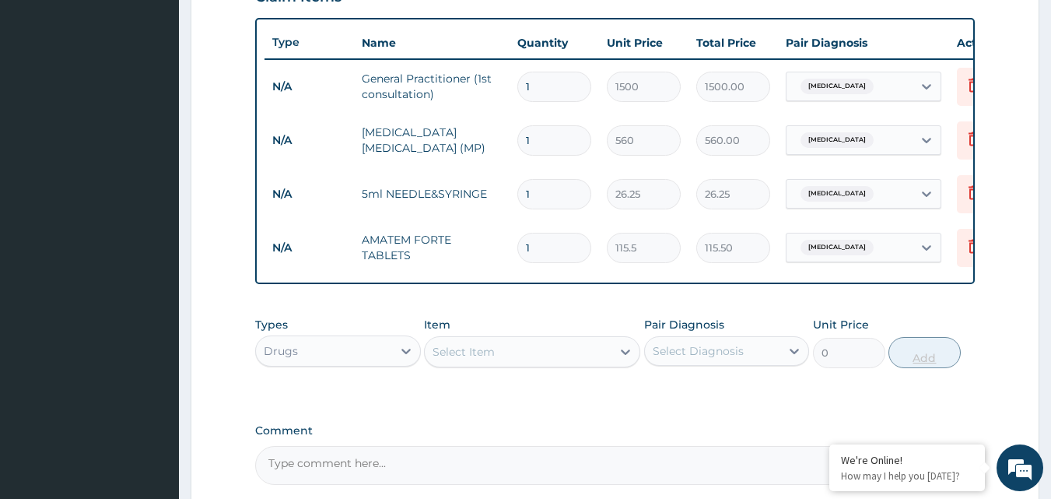
type input "0.00"
type input "6"
type input "693.00"
type input "6"
click at [625, 355] on icon at bounding box center [625, 351] width 9 height 5
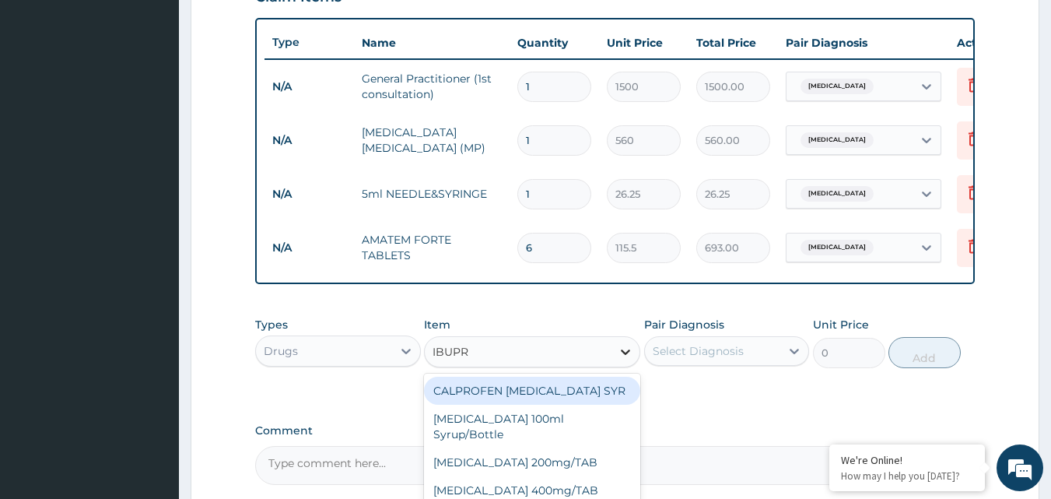
type input "IBUPRO"
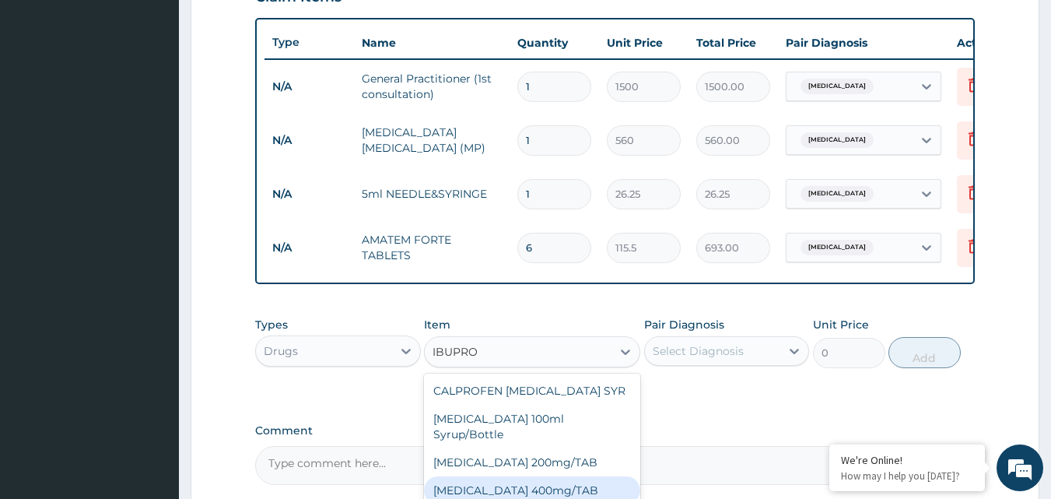
click at [535, 487] on div "IBUPROFEN 400mg/TAB" at bounding box center [532, 490] width 216 height 28
type input "21"
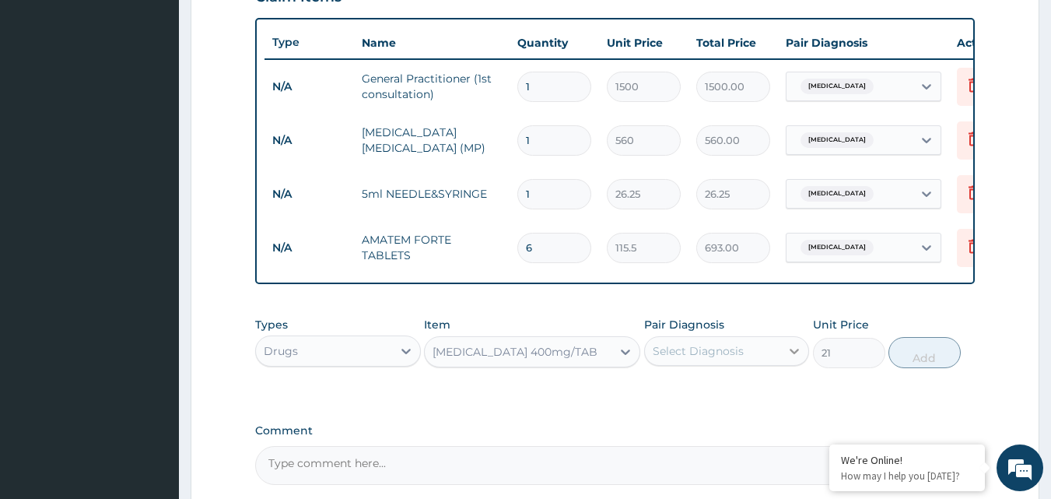
click at [796, 354] on icon at bounding box center [794, 350] width 9 height 5
click at [744, 401] on div "Malaria" at bounding box center [727, 391] width 166 height 32
checkbox input "true"
click at [925, 365] on button "Add" at bounding box center [924, 352] width 72 height 31
type input "0"
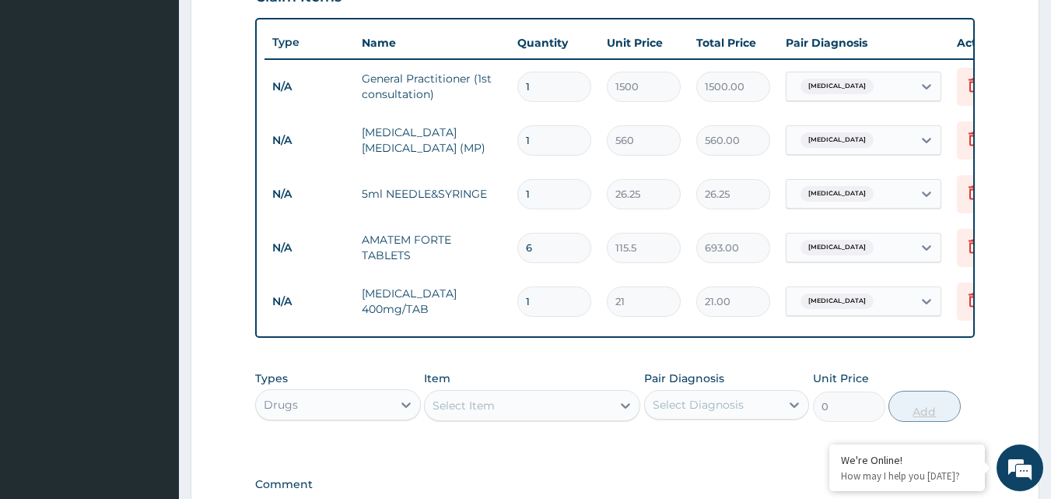
type input "15"
type input "315.00"
type input "15"
click at [626, 408] on icon at bounding box center [625, 405] width 9 height 5
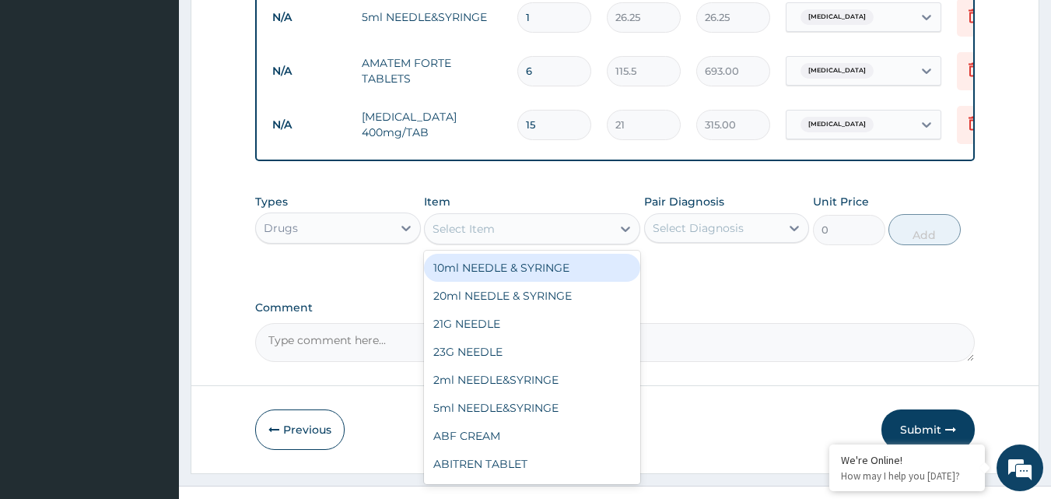
scroll to position [775, 0]
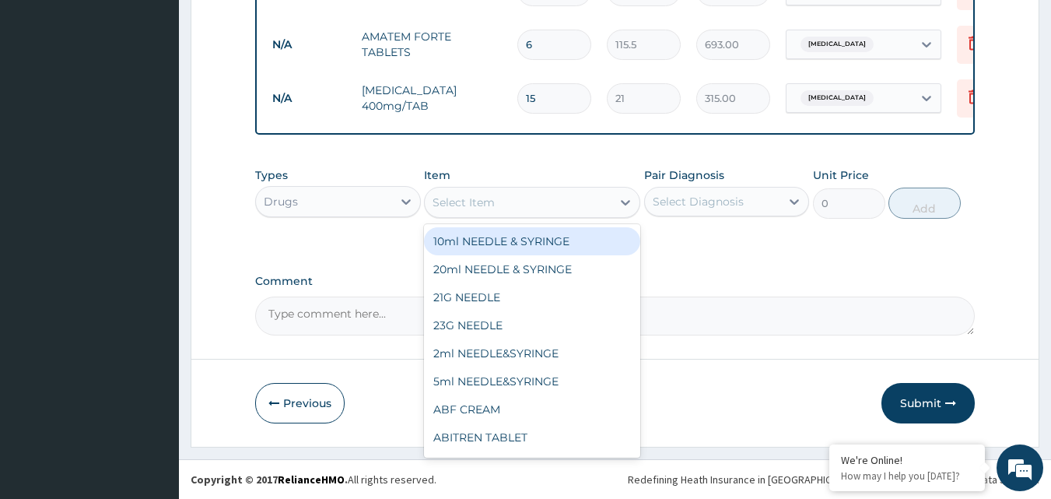
click at [689, 331] on textarea "Comment" at bounding box center [615, 315] width 720 height 39
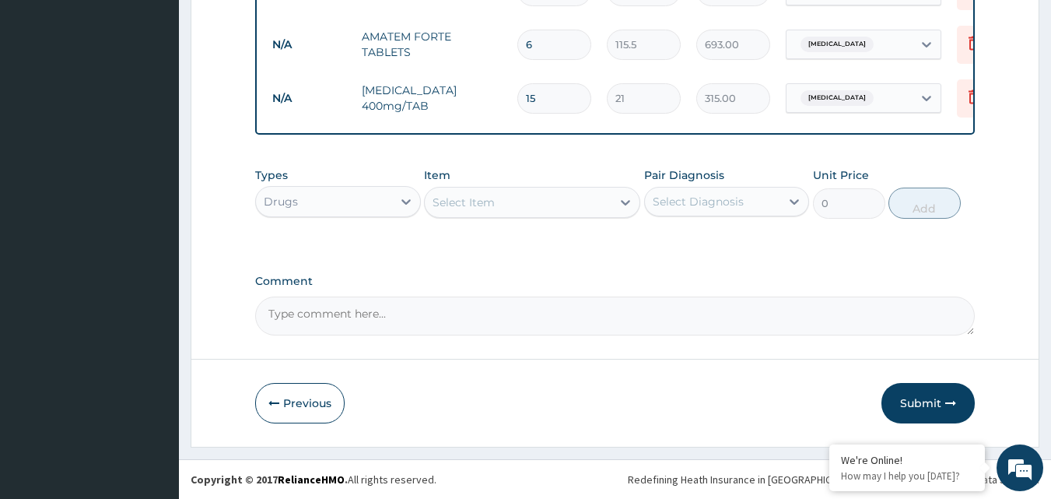
click at [689, 331] on textarea "Comment" at bounding box center [615, 315] width 720 height 39
type textarea "PARACE"
click at [629, 203] on icon at bounding box center [625, 202] width 16 height 16
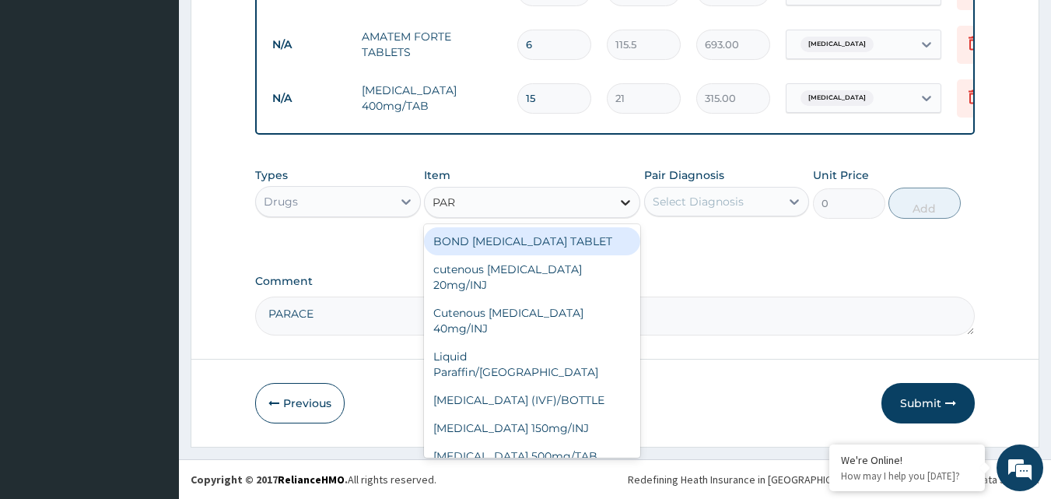
type input "PARA"
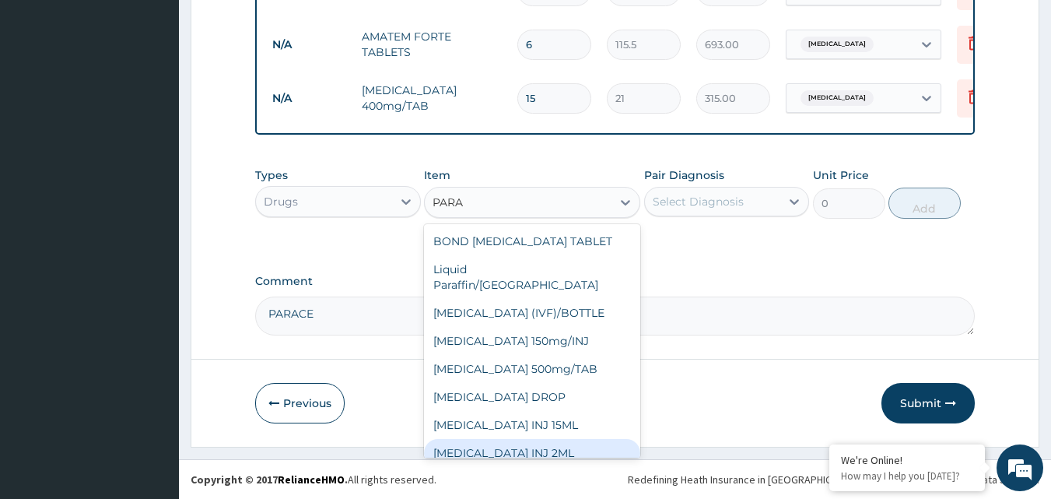
click at [523, 439] on div "PARACETAMOL INJ 2ML" at bounding box center [532, 453] width 216 height 28
type input "210"
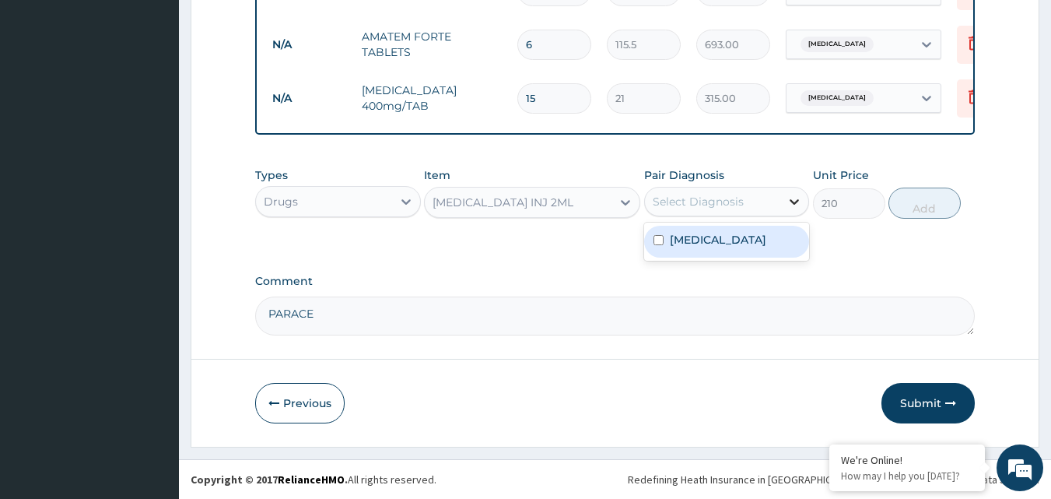
click at [795, 201] on icon at bounding box center [794, 202] width 16 height 16
click at [741, 244] on div "Malaria" at bounding box center [727, 242] width 166 height 32
checkbox input "true"
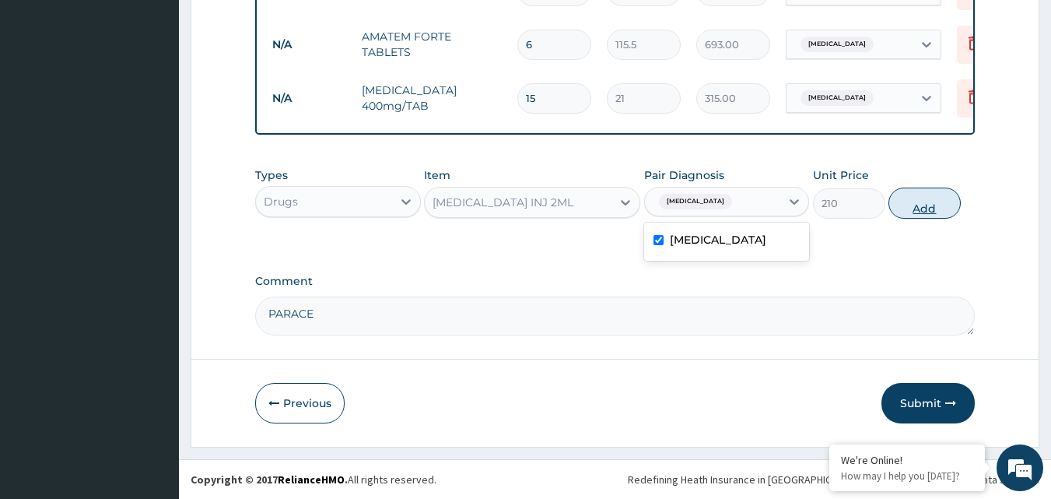
click at [925, 200] on button "Add" at bounding box center [924, 202] width 72 height 31
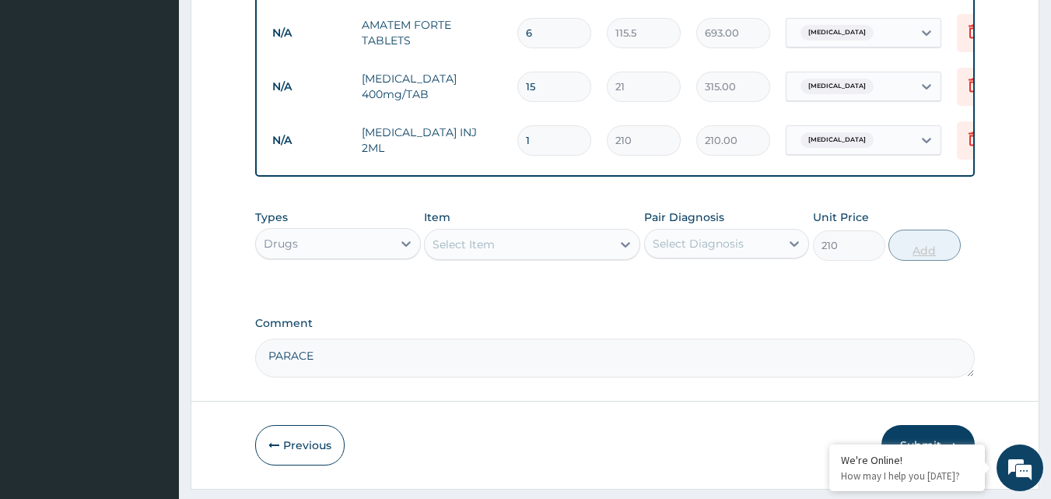
type input "0"
type input "2"
type input "420.00"
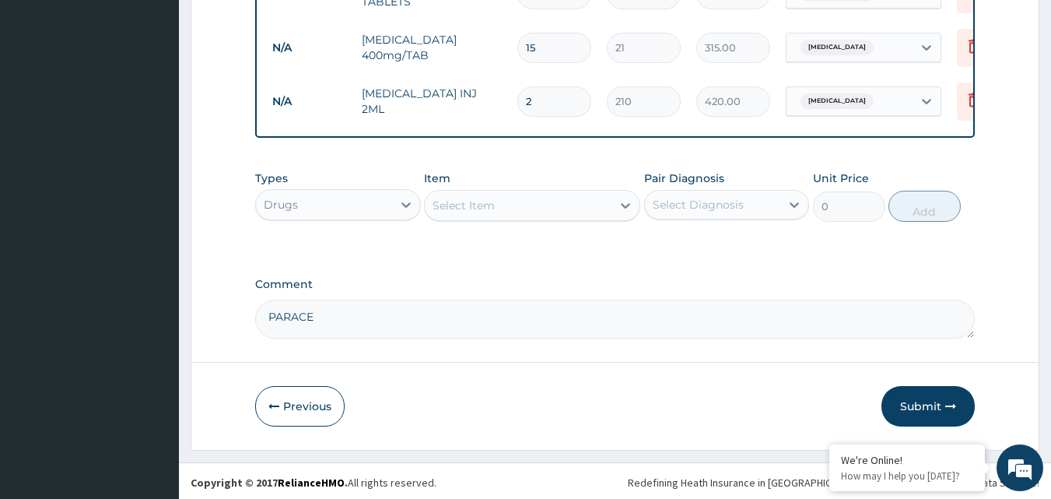
scroll to position [829, 0]
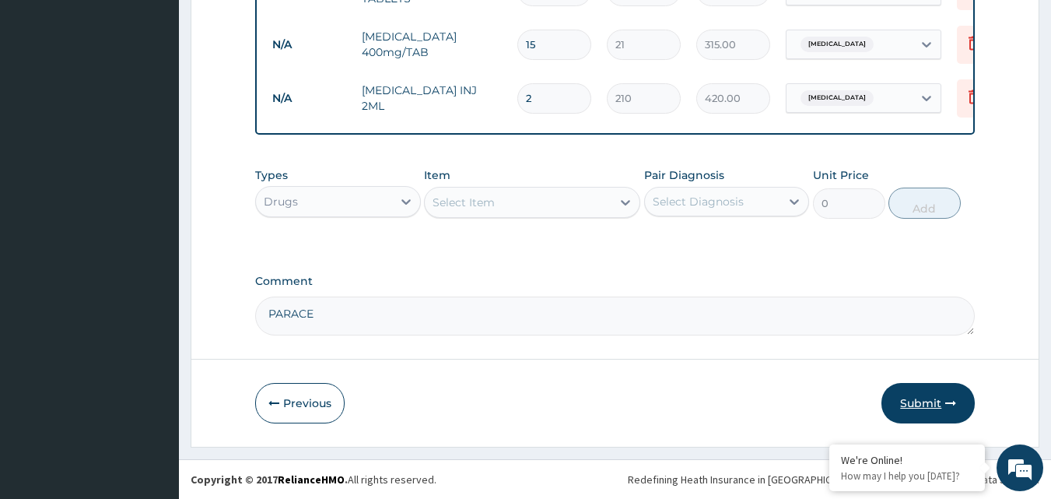
click at [918, 397] on button "Submit" at bounding box center [927, 403] width 93 height 40
click at [925, 397] on button "Submit" at bounding box center [927, 403] width 93 height 40
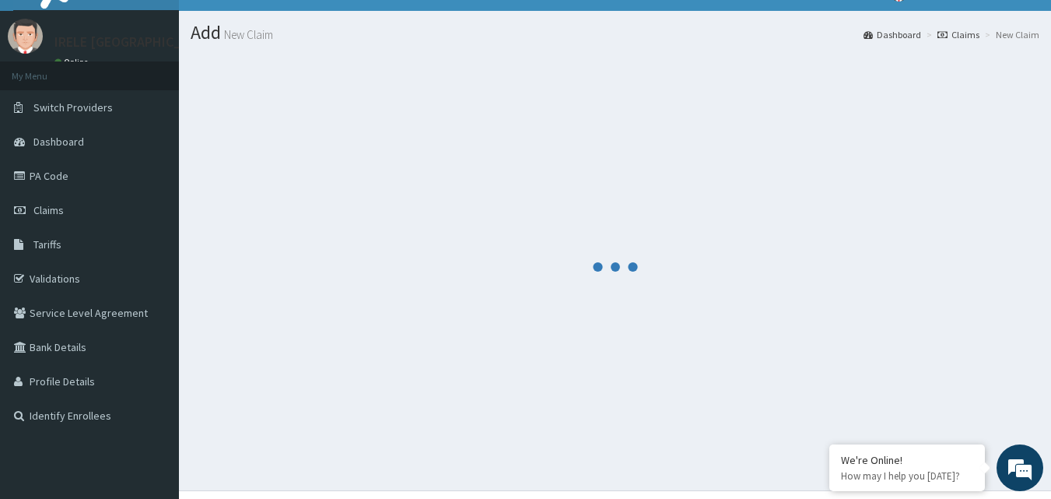
scroll to position [0, 0]
